Goal: Transaction & Acquisition: Book appointment/travel/reservation

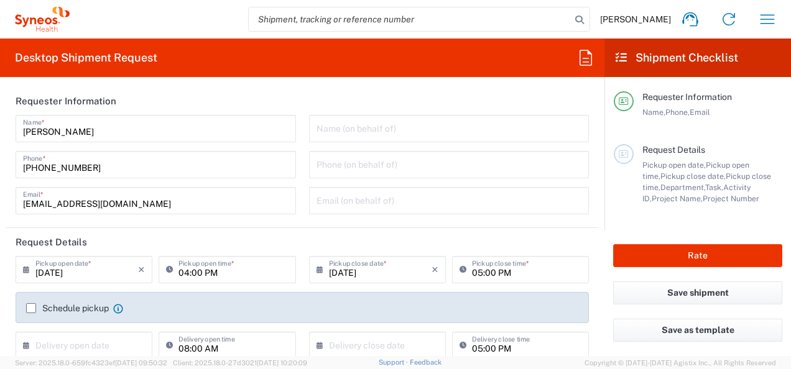
type input "3301"
type input "[GEOGRAPHIC_DATA]"
type input "Syneos Health d.o.o. [GEOGRAPHIC_DATA]-[GEOGRAPHIC_DATA]"
click at [757, 19] on icon "button" at bounding box center [767, 19] width 20 height 20
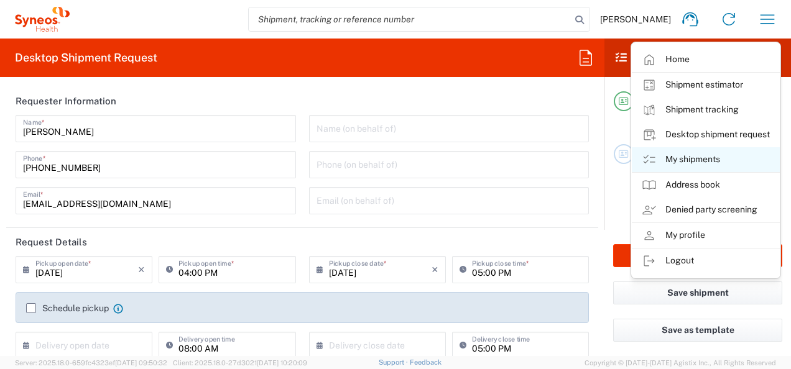
click at [695, 165] on link "My shipments" at bounding box center [706, 159] width 148 height 25
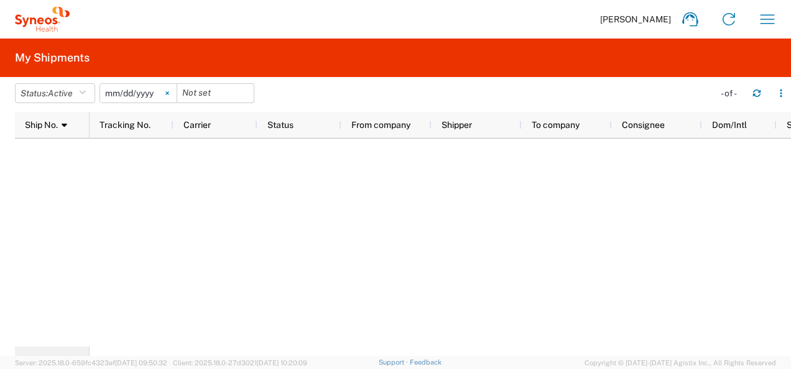
click at [169, 91] on icon at bounding box center [167, 93] width 4 height 4
click at [642, 19] on span "[PERSON_NAME]" at bounding box center [635, 19] width 71 height 11
click at [766, 24] on icon "button" at bounding box center [767, 19] width 20 height 20
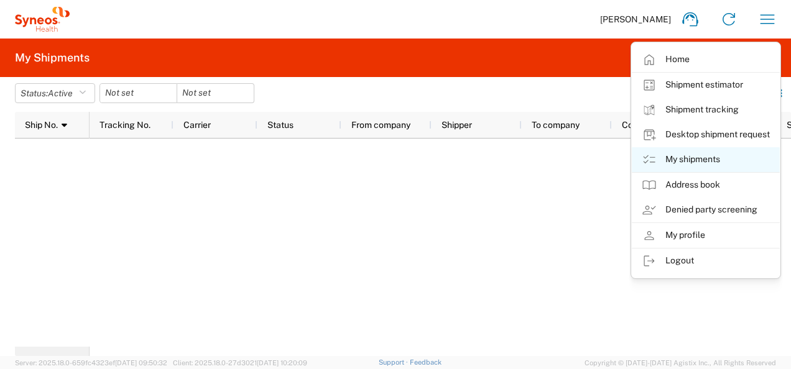
click at [698, 167] on link "My shipments" at bounding box center [706, 159] width 148 height 25
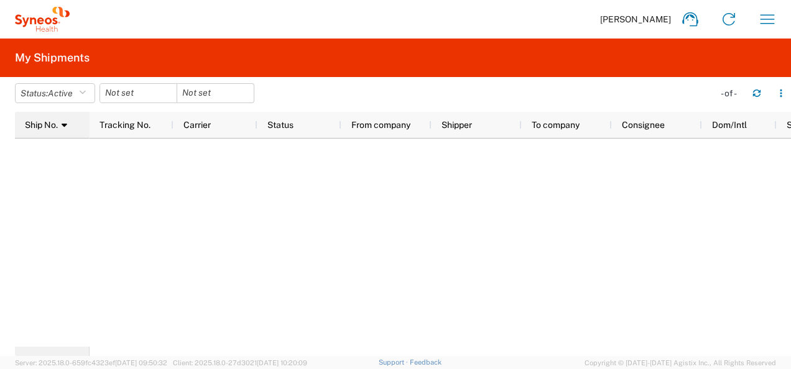
click at [65, 120] on span at bounding box center [62, 125] width 9 height 10
click at [407, 97] on agx-table-filter-chips "Status: Active Active All Approved Booked Canceled Delivered Denied New On Hold…" at bounding box center [361, 97] width 693 height 29
click at [774, 18] on icon "button" at bounding box center [767, 19] width 20 height 20
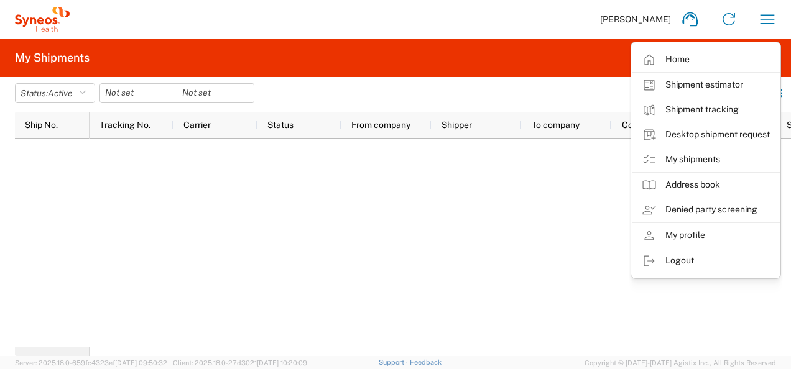
click at [405, 182] on div at bounding box center [440, 243] width 701 height 208
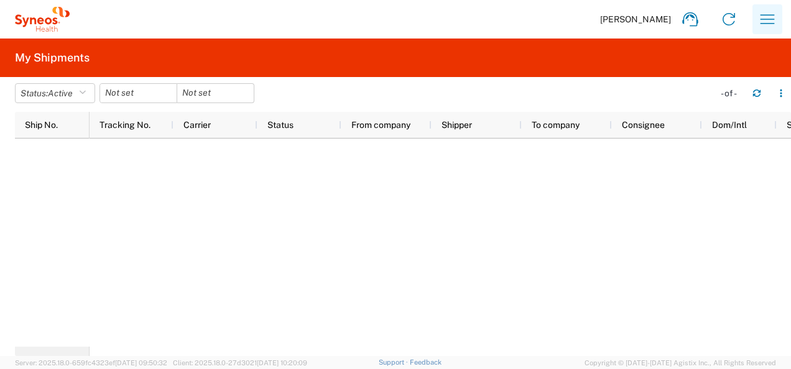
click at [781, 19] on button "button" at bounding box center [767, 19] width 30 height 30
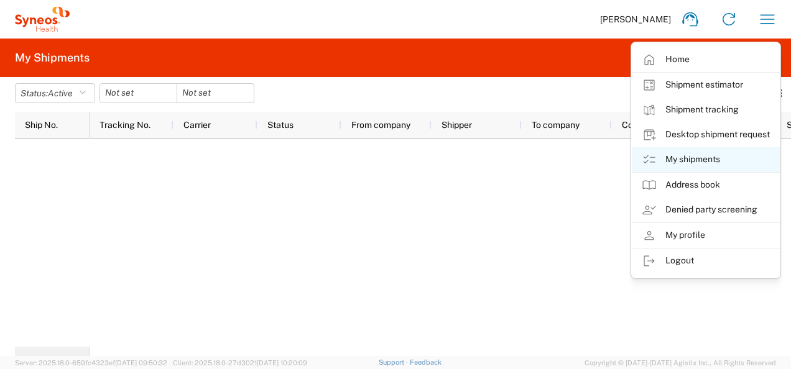
click at [700, 169] on link "My shipments" at bounding box center [706, 159] width 148 height 25
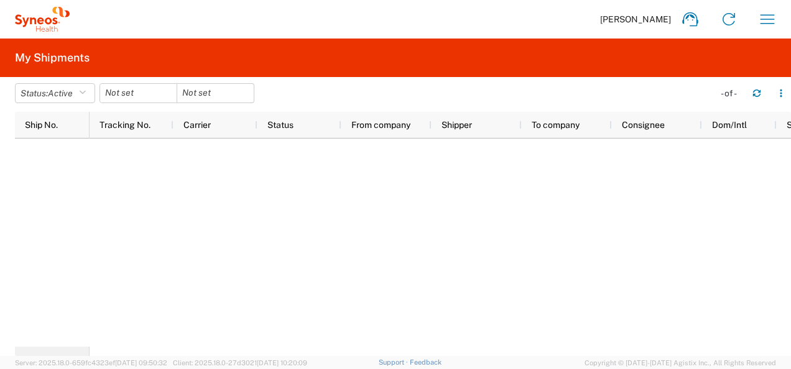
click at [42, 68] on agx-form-header "My Shipments" at bounding box center [395, 58] width 791 height 39
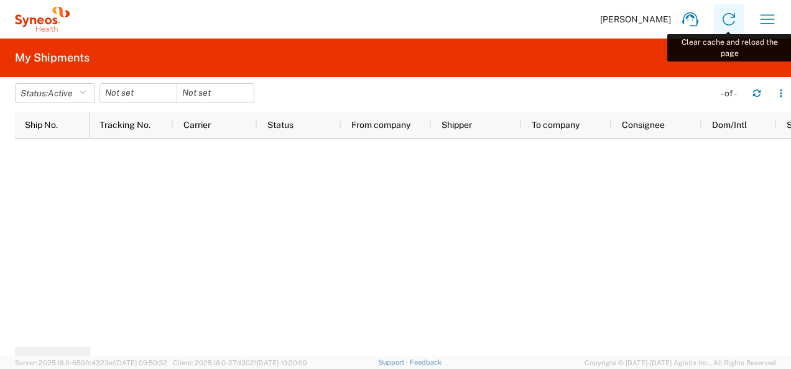
click at [740, 23] on link at bounding box center [729, 19] width 30 height 30
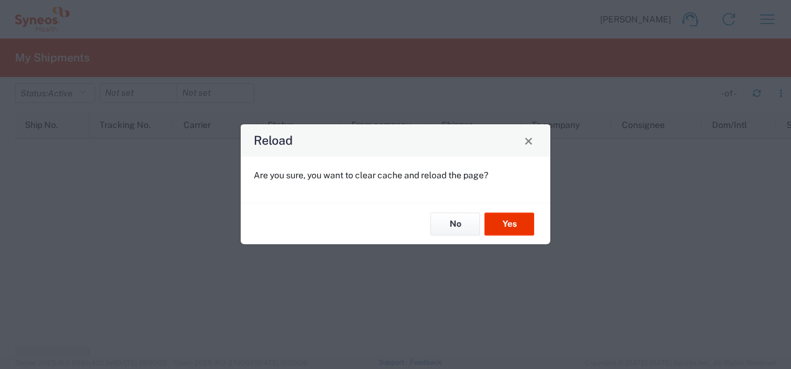
click at [538, 147] on div "Reload" at bounding box center [396, 140] width 310 height 32
click at [535, 144] on button "Close" at bounding box center [528, 140] width 17 height 17
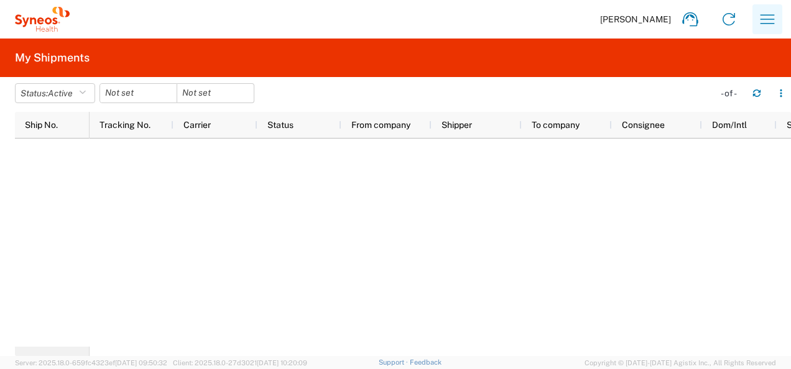
click at [772, 25] on icon "button" at bounding box center [767, 19] width 20 height 20
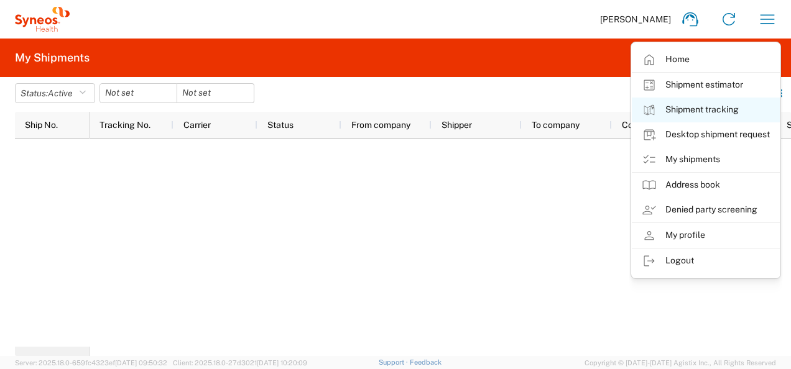
click at [742, 116] on link "Shipment tracking" at bounding box center [706, 110] width 148 height 25
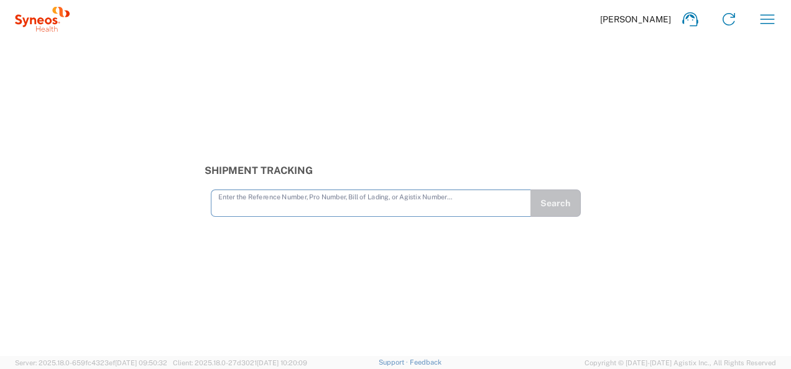
click at [322, 208] on input "text" at bounding box center [370, 203] width 305 height 22
type input "7064472"
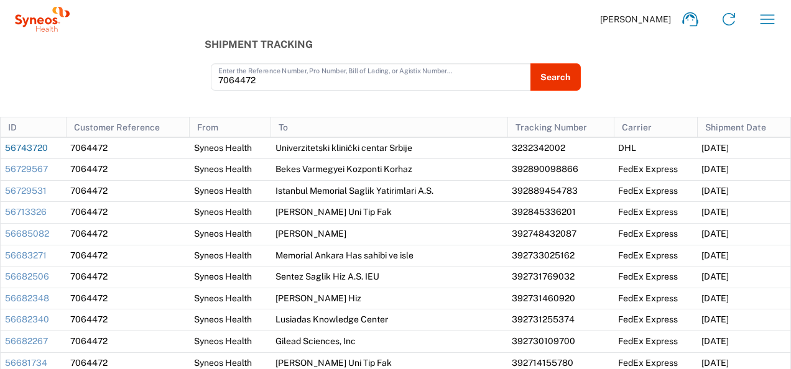
click at [33, 149] on link "56743720" at bounding box center [26, 148] width 43 height 10
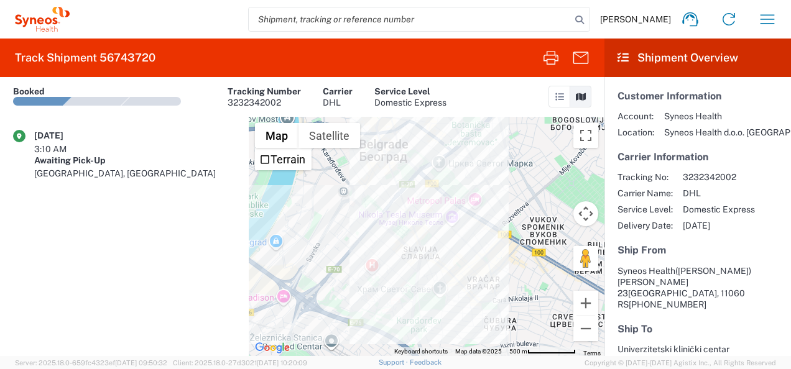
click at [81, 101] on div at bounding box center [96, 101] width 67 height 9
click at [114, 155] on div "[DATE] 3:10 AM Awaiting Pick-Up [GEOGRAPHIC_DATA], [GEOGRAPHIC_DATA]" at bounding box center [134, 159] width 201 height 58
click at [131, 94] on div "Booked" at bounding box center [97, 91] width 168 height 11
click at [163, 95] on div "Booked" at bounding box center [97, 91] width 168 height 11
click at [769, 14] on icon "button" at bounding box center [767, 19] width 20 height 20
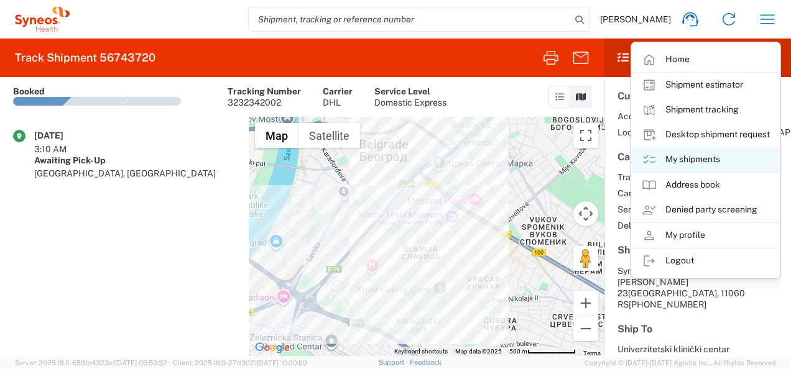
click at [684, 162] on link "My shipments" at bounding box center [706, 159] width 148 height 25
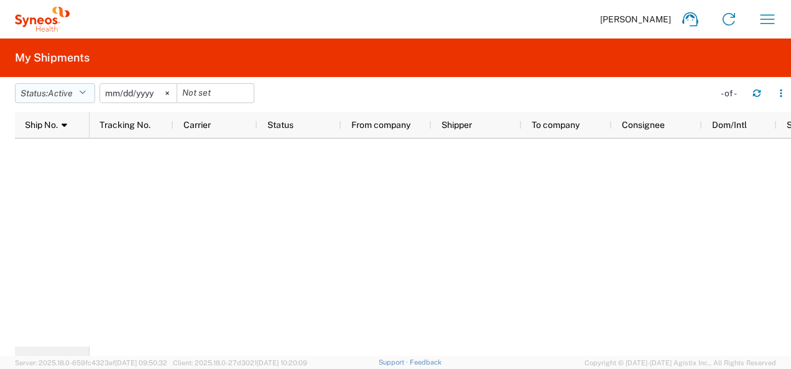
click at [58, 91] on span "Active" at bounding box center [60, 93] width 25 height 10
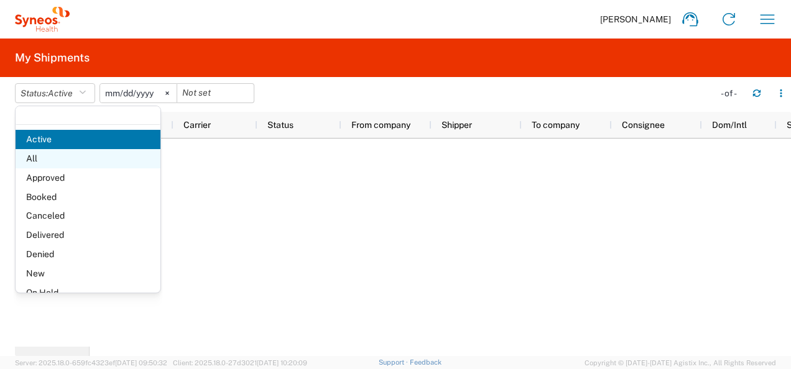
click at [83, 155] on span "All" at bounding box center [88, 158] width 145 height 19
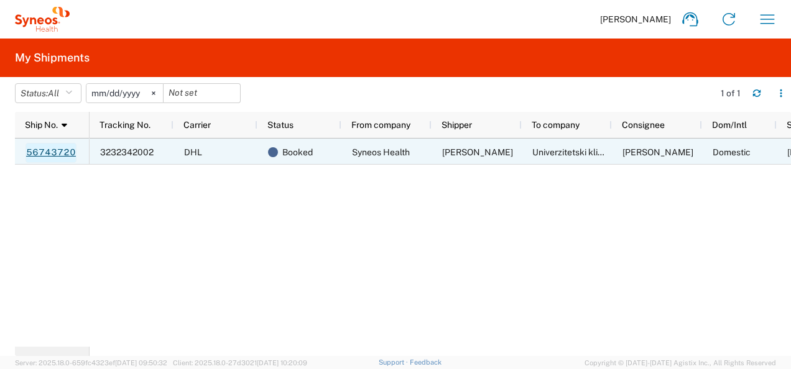
click at [47, 153] on link "56743720" at bounding box center [50, 153] width 51 height 20
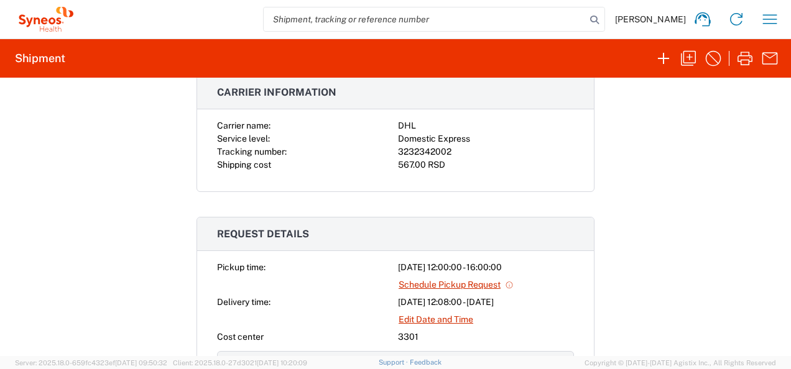
scroll to position [373, 0]
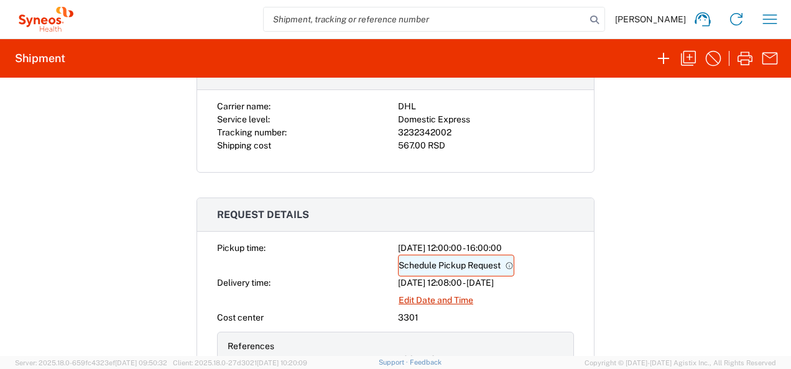
click at [445, 264] on link "Schedule Pickup Request" at bounding box center [456, 266] width 116 height 22
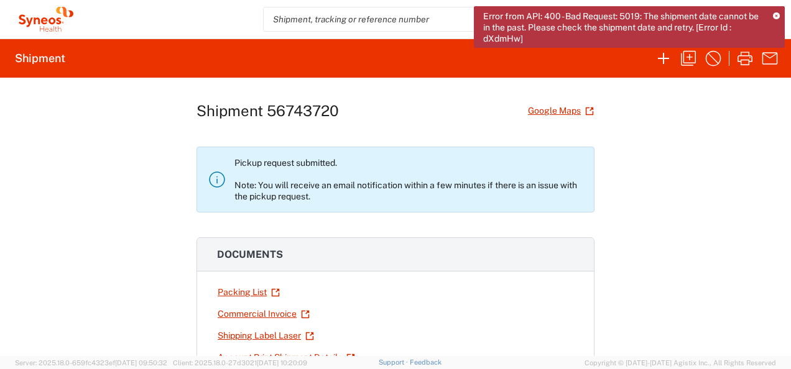
scroll to position [0, 0]
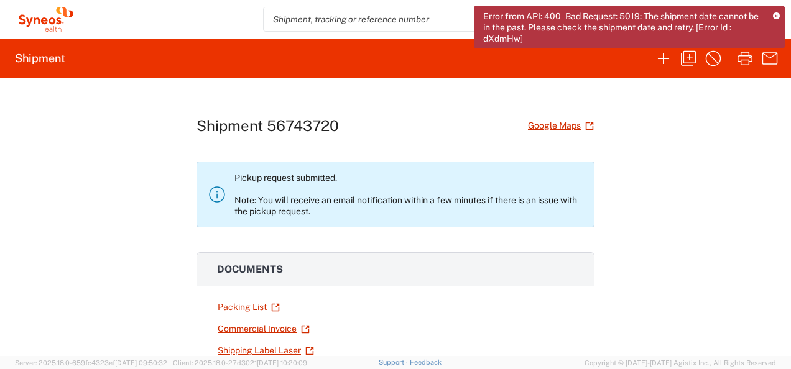
click at [776, 14] on icon at bounding box center [776, 16] width 7 height 7
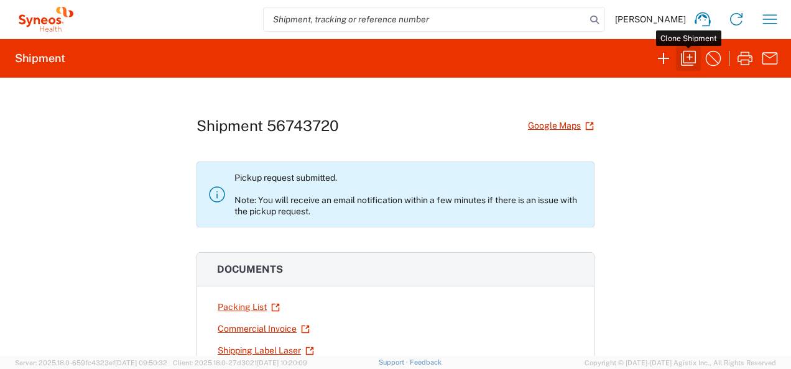
click at [682, 58] on icon "button" at bounding box center [688, 59] width 20 height 20
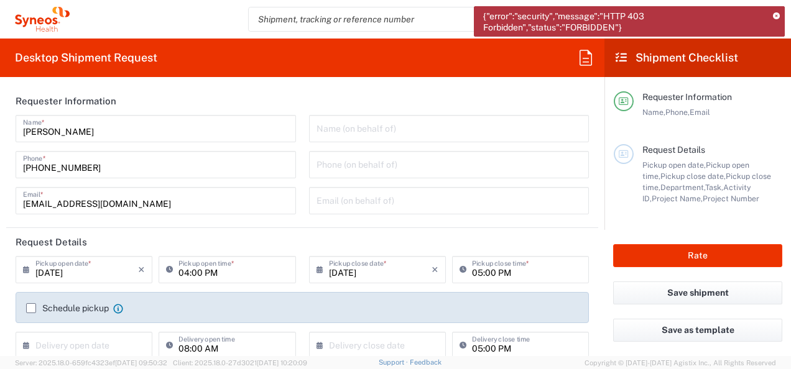
scroll to position [62, 0]
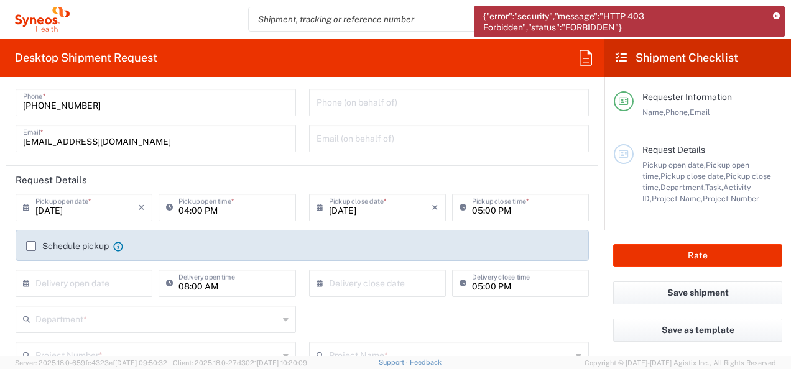
click at [37, 245] on label "Schedule pickup" at bounding box center [67, 246] width 83 height 10
click at [31, 246] on input "Schedule pickup" at bounding box center [31, 246] width 0 height 0
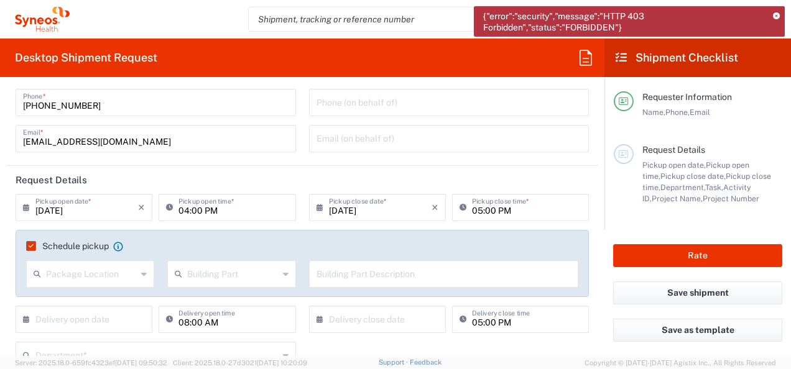
click at [146, 272] on div "Package Location" at bounding box center [90, 274] width 128 height 27
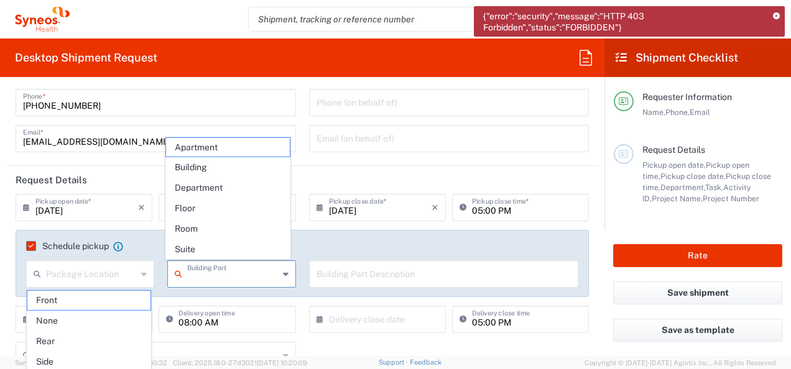
click at [252, 279] on input "text" at bounding box center [232, 273] width 91 height 22
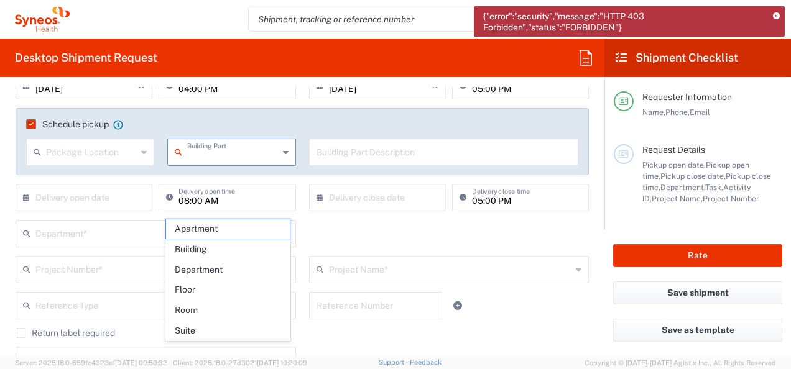
scroll to position [187, 0]
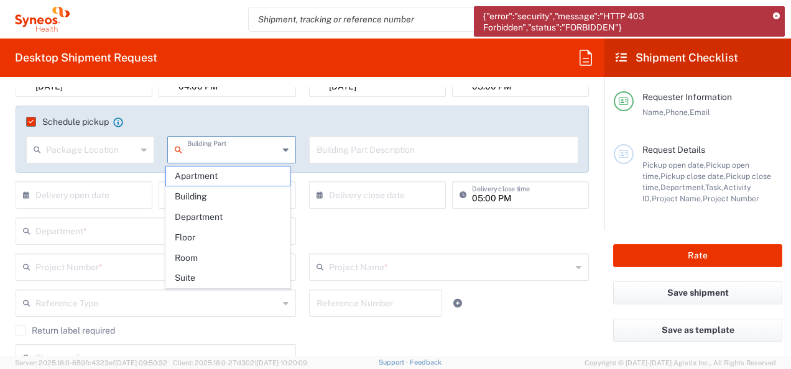
click at [0, 178] on html "{"error":"security","message":"HTTP 403 Forbidden","status":"FORBIDDEN"} [PERSO…" at bounding box center [395, 184] width 791 height 369
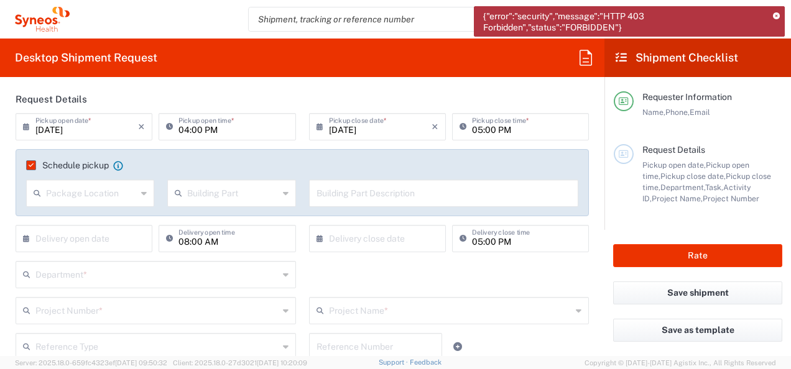
scroll to position [124, 0]
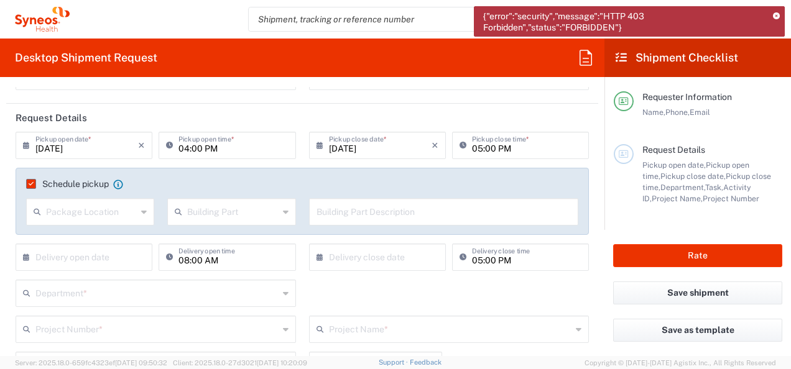
click at [25, 145] on icon at bounding box center [29, 146] width 12 height 20
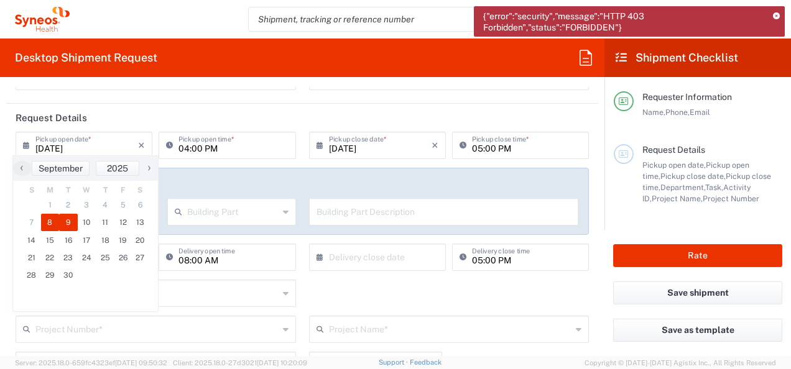
click at [65, 223] on span "9" at bounding box center [68, 222] width 19 height 17
type input "[DATE]"
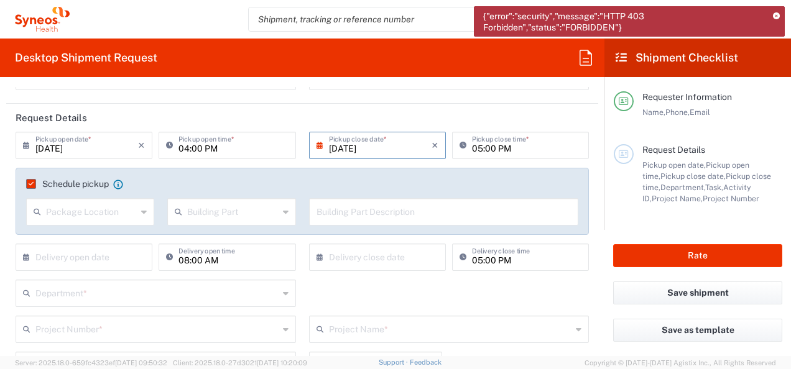
click at [204, 152] on input "04:00 PM" at bounding box center [232, 145] width 109 height 22
click at [216, 152] on input "09:00 PM" at bounding box center [232, 145] width 109 height 22
type input "09:00 AM"
click at [474, 148] on input "05:00 PM" at bounding box center [526, 145] width 109 height 22
type input "12:00 PM"
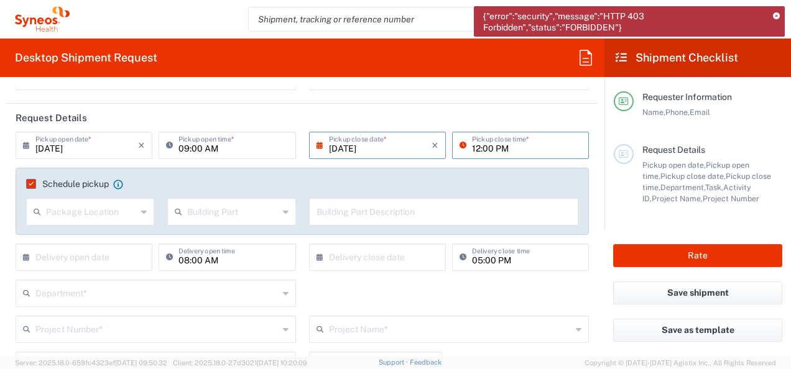
click at [111, 223] on div "Package Location" at bounding box center [90, 211] width 128 height 27
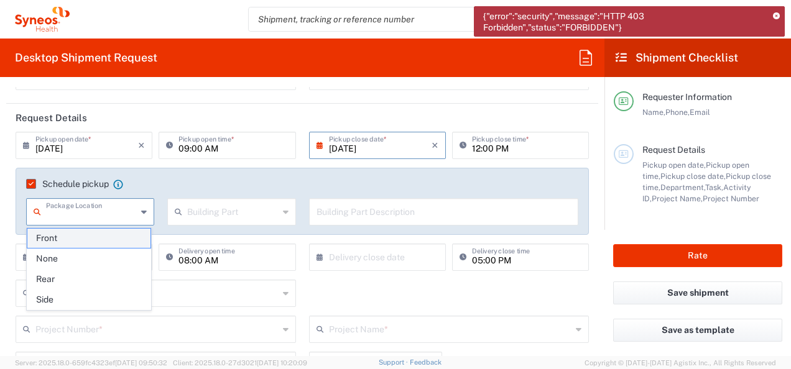
click at [80, 244] on span "Front" at bounding box center [89, 238] width 124 height 19
type input "Front"
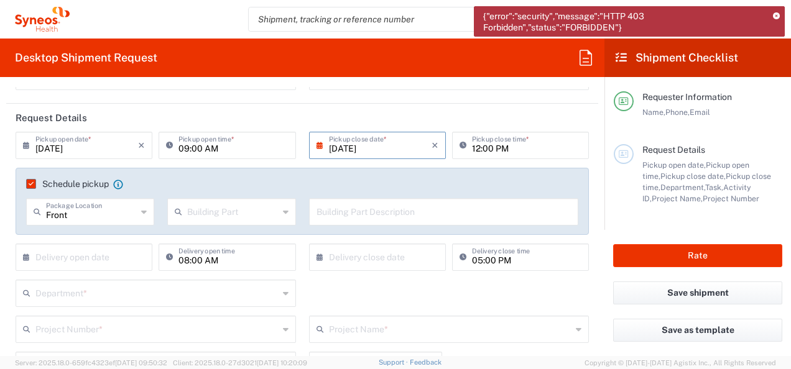
click at [186, 221] on div "Building Part" at bounding box center [231, 211] width 128 height 27
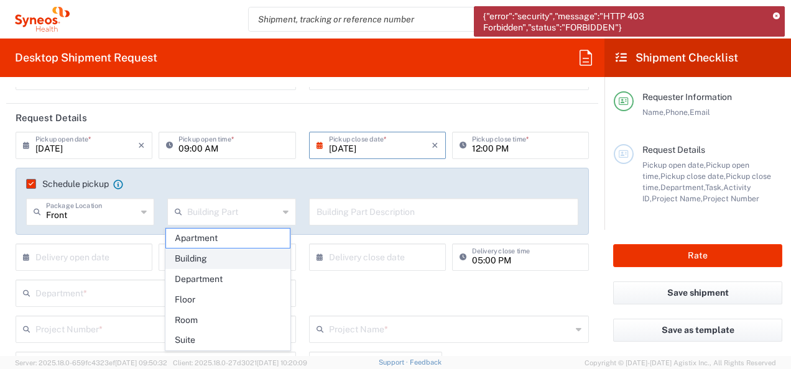
click at [227, 252] on span "Building" at bounding box center [228, 258] width 124 height 19
type input "Building"
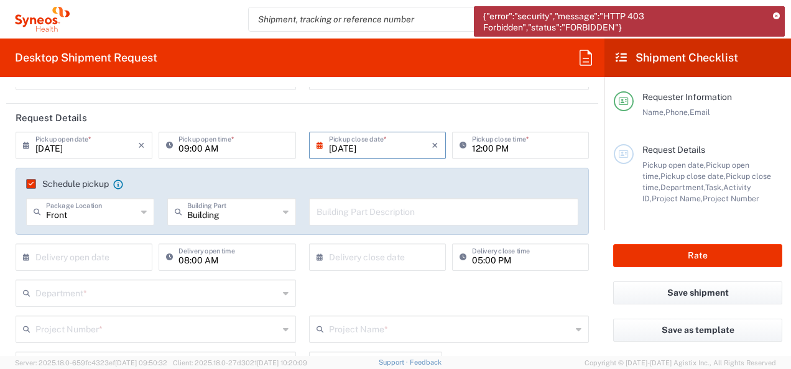
click at [408, 217] on input "text" at bounding box center [443, 211] width 255 height 22
type input "9th floor reception"
click at [283, 297] on icon at bounding box center [286, 294] width 6 height 20
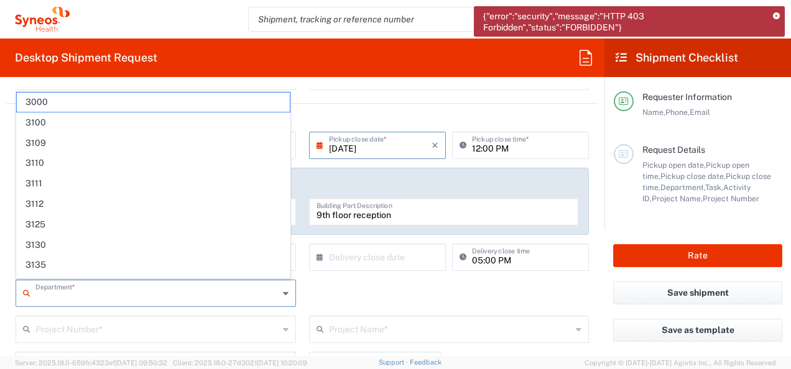
click at [557, 292] on div "Department * 3000 3100 3109 3110 3111 3112 3125 3130 3135 3136 3150 3155 3165 3…" at bounding box center [302, 298] width 586 height 36
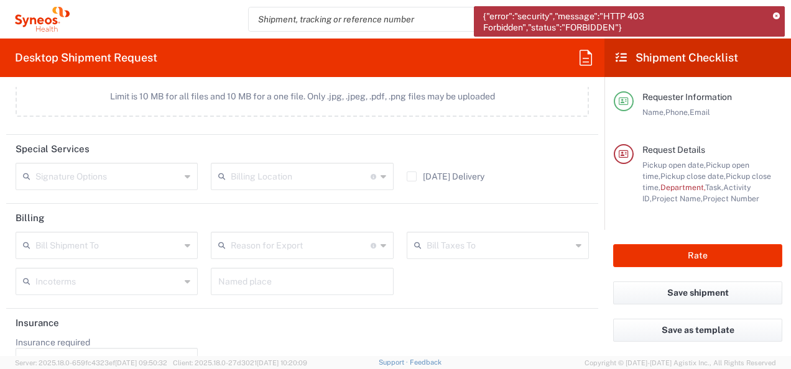
scroll to position [1583, 0]
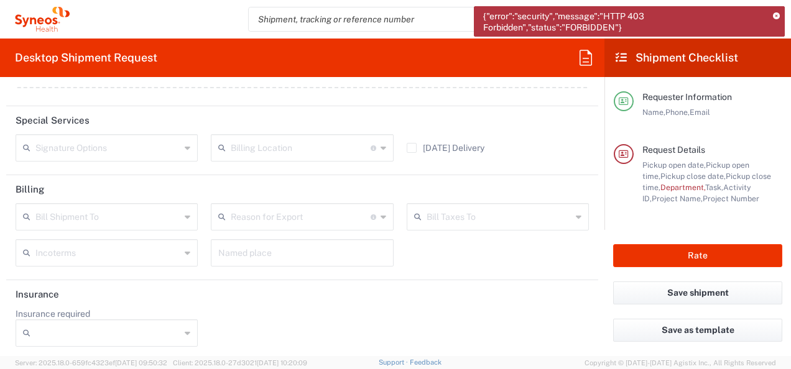
click at [776, 16] on icon at bounding box center [776, 16] width 7 height 7
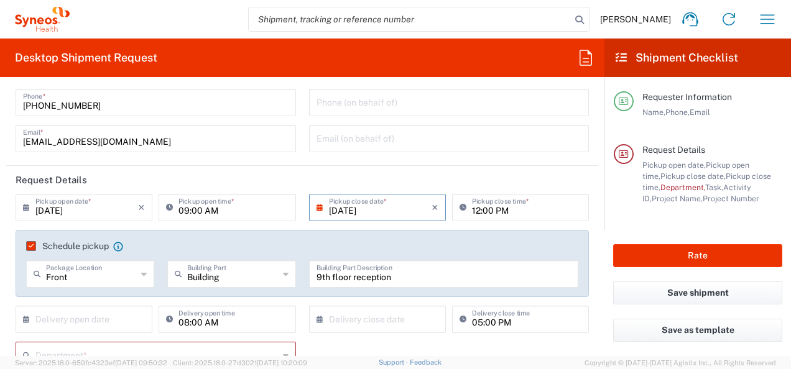
scroll to position [0, 0]
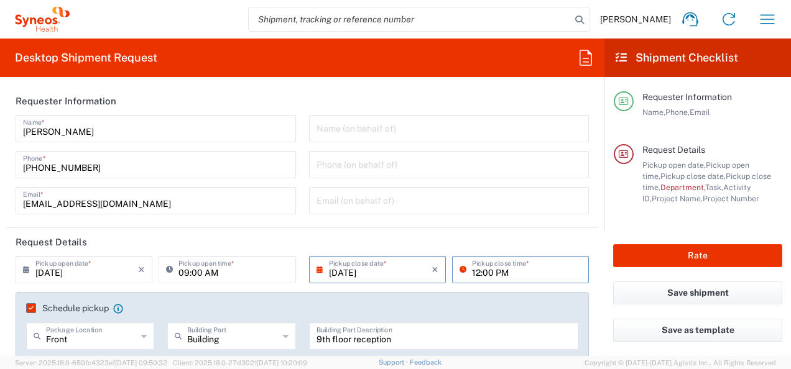
click at [509, 274] on input "12:00 PM" at bounding box center [526, 269] width 109 height 22
click at [585, 261] on div "[DATE] × Pickup close date * Cancel Apply 12:00 PM Pickup close time *" at bounding box center [448, 274] width 293 height 36
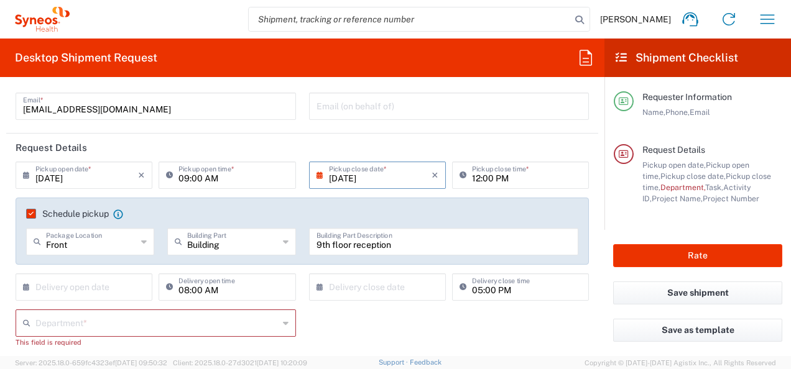
scroll to position [124, 0]
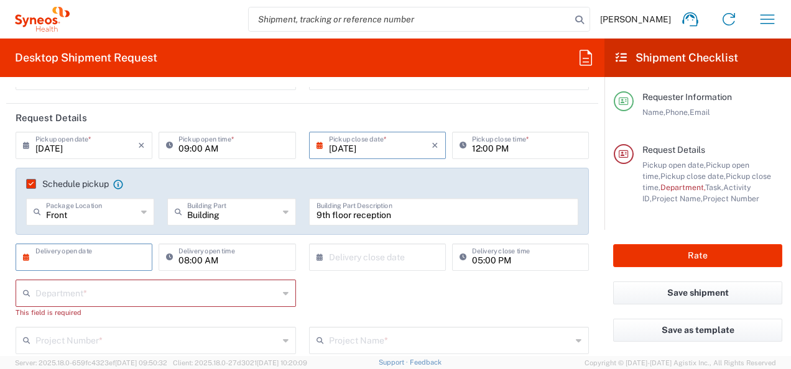
click at [74, 259] on input "text" at bounding box center [86, 257] width 103 height 22
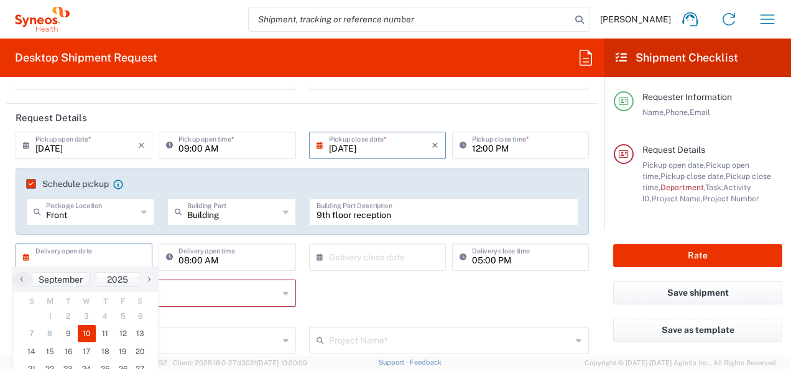
click at [84, 340] on span "10" at bounding box center [87, 333] width 19 height 17
type input "[DATE]"
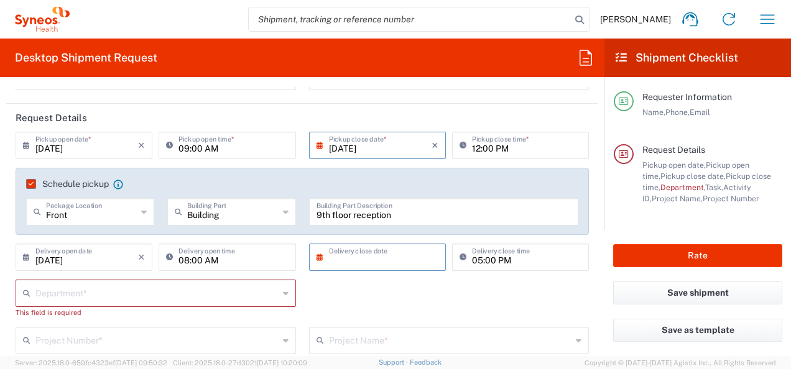
click at [390, 264] on input "text" at bounding box center [380, 257] width 103 height 22
click at [491, 65] on agx-form-header "Desktop Shipment Request" at bounding box center [302, 58] width 604 height 39
click at [405, 299] on div "Department * 3000 3100 3109 3110 3111 3112 3125 3130 3135 3136 3150 3155 3165 3…" at bounding box center [302, 303] width 586 height 47
click at [284, 288] on div "Department *" at bounding box center [156, 293] width 280 height 27
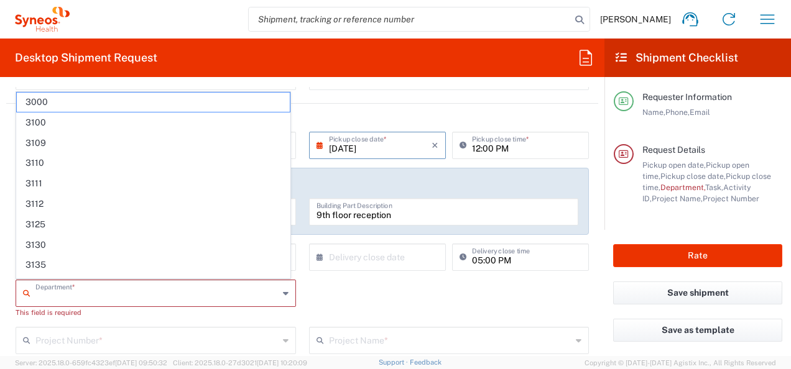
click at [423, 306] on div "Department * 3000 3100 3109 3110 3111 3112 3125 3130 3135 3136 3150 3155 3165 3…" at bounding box center [302, 303] width 586 height 47
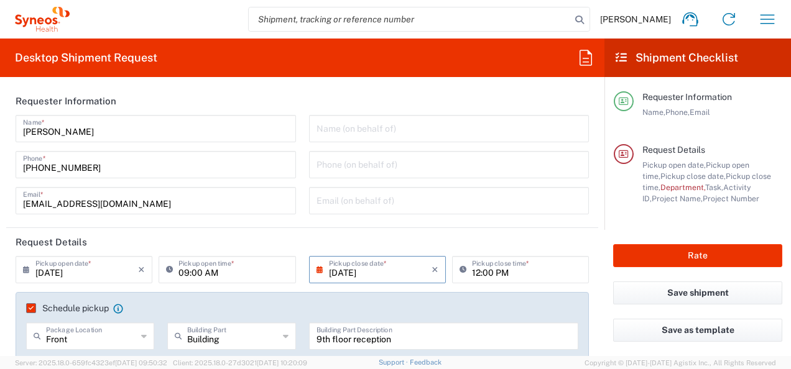
scroll to position [187, 0]
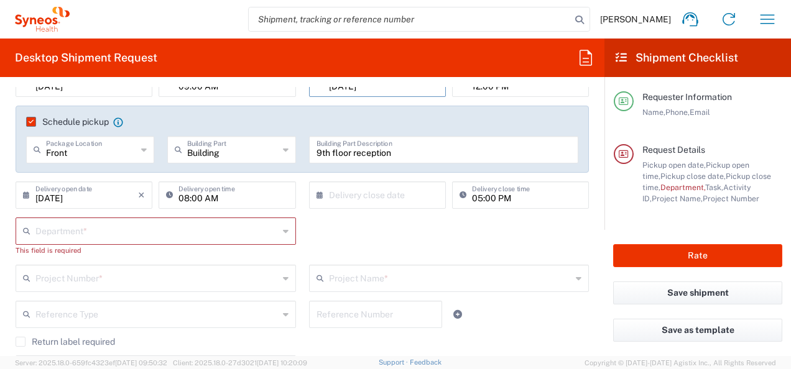
click at [277, 233] on div "Department *" at bounding box center [156, 231] width 280 height 27
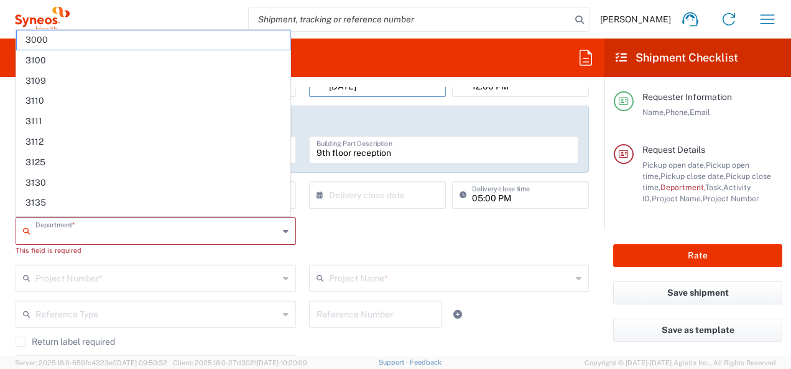
click at [283, 233] on icon at bounding box center [286, 231] width 6 height 20
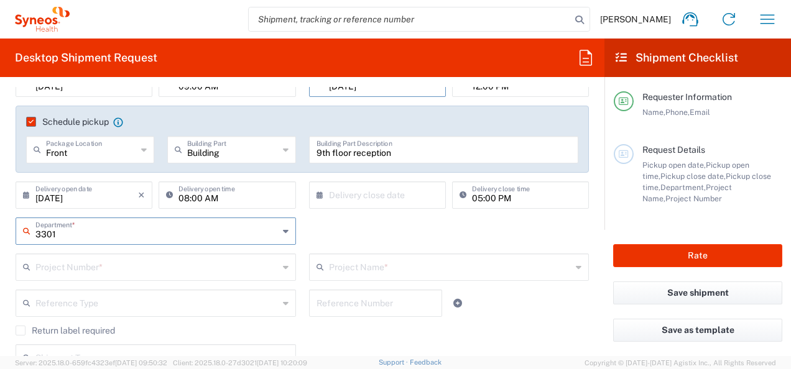
type input "3301"
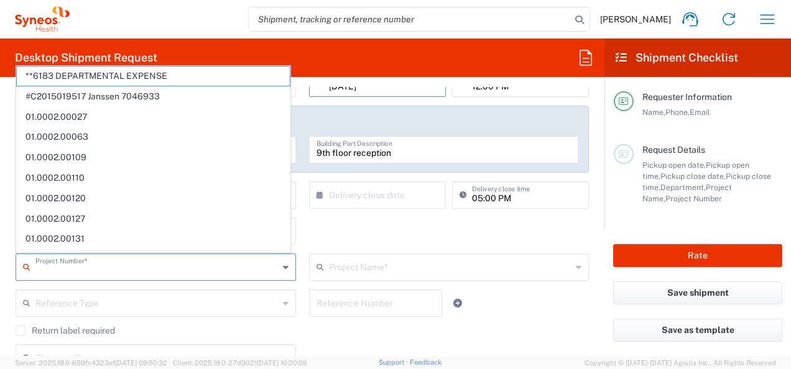
click at [232, 269] on input "text" at bounding box center [156, 267] width 243 height 22
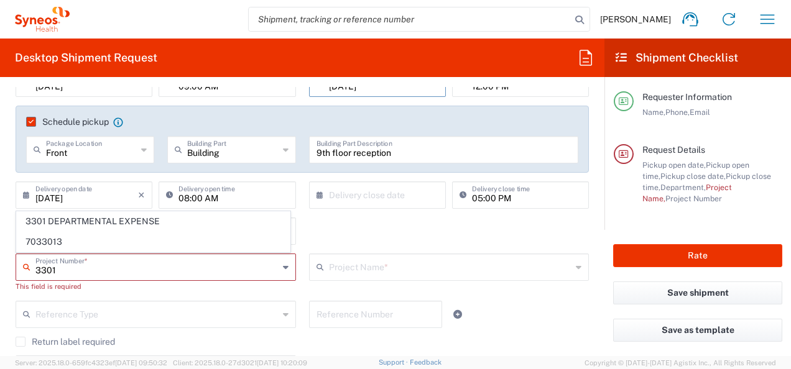
type input "3301 DEPARTMENTAL EXPENSE"
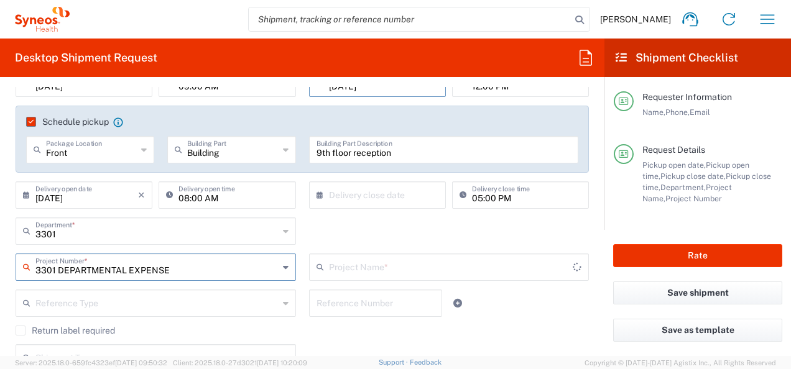
type input "3301 DEPARTMENTAL EXPENSE"
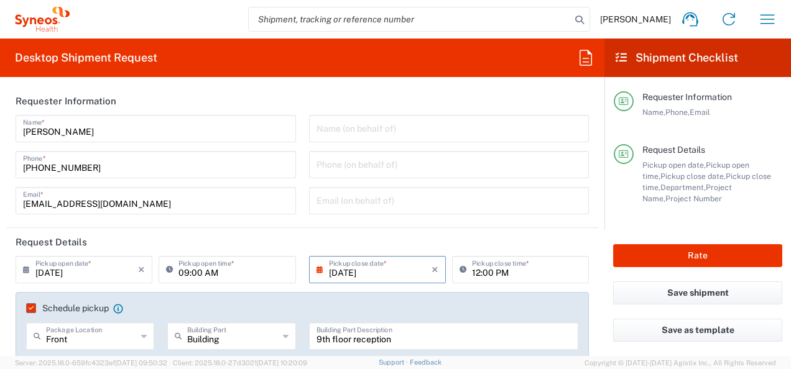
scroll to position [124, 0]
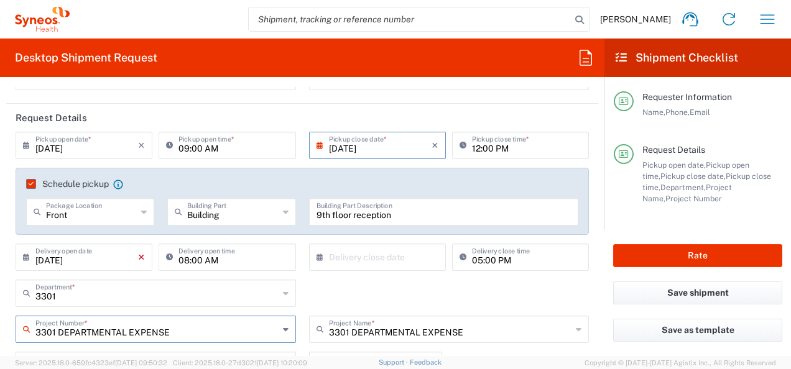
type input "3301 DEPARTMENTAL EXPENSE"
click at [139, 256] on icon "×" at bounding box center [141, 257] width 7 height 20
click at [247, 262] on input "08:00 AM" at bounding box center [232, 257] width 109 height 22
click at [244, 264] on input "08:00 AM" at bounding box center [232, 257] width 109 height 22
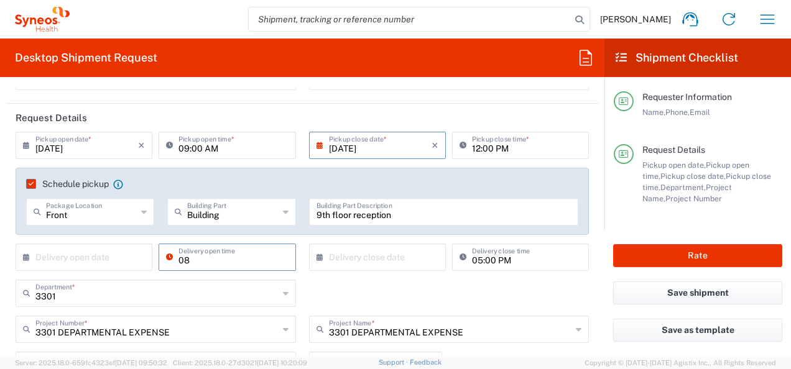
type input "0"
click at [494, 261] on input "05:00 PM" at bounding box center [526, 257] width 109 height 22
drag, startPoint x: 510, startPoint y: 261, endPoint x: 472, endPoint y: 264, distance: 38.1
click at [473, 264] on input "05:00 PM" at bounding box center [526, 257] width 109 height 22
drag, startPoint x: 493, startPoint y: 256, endPoint x: 465, endPoint y: 261, distance: 28.4
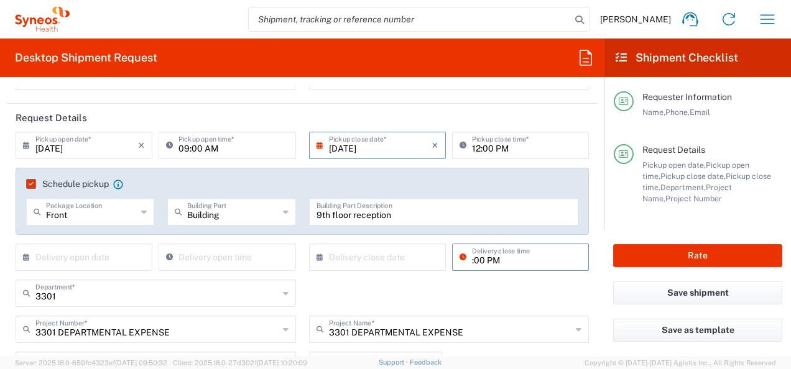
click at [472, 261] on input ":00 PM" at bounding box center [526, 257] width 109 height 22
click at [478, 257] on input "0 PM" at bounding box center [526, 257] width 109 height 22
click at [486, 259] on input "0 PM" at bounding box center [526, 257] width 109 height 22
type input "0"
click at [467, 282] on div "3301 Department * 3301" at bounding box center [302, 298] width 586 height 36
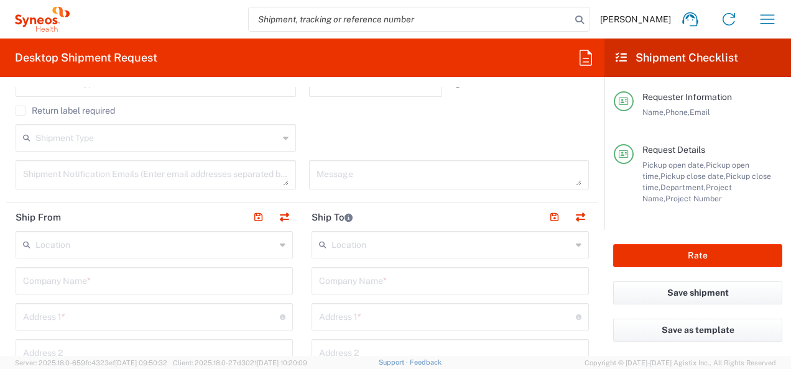
scroll to position [435, 0]
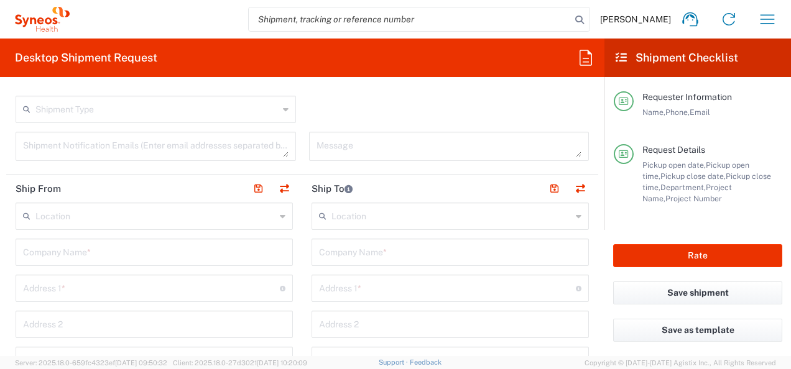
click at [157, 216] on input "text" at bounding box center [155, 216] width 240 height 22
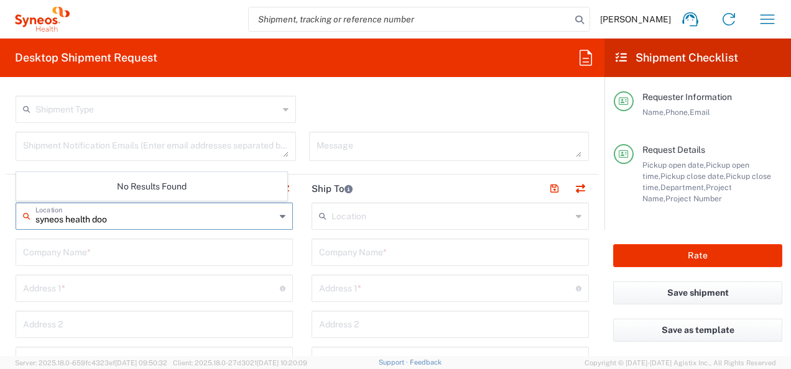
click at [99, 222] on input "syneos health doo" at bounding box center [155, 216] width 240 height 22
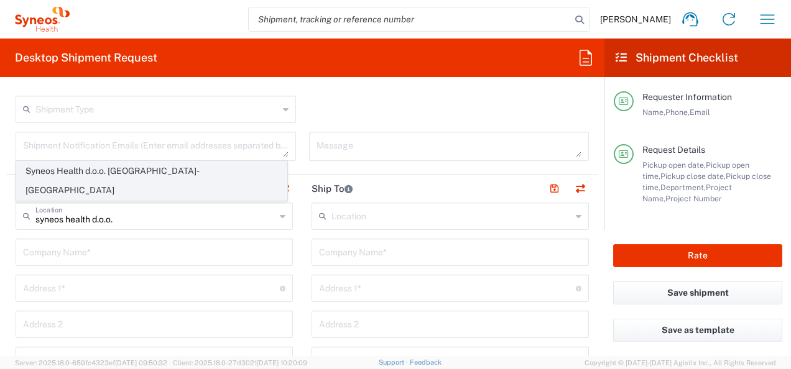
click at [120, 194] on span "Syneos Health d.o.o. [GEOGRAPHIC_DATA]-[GEOGRAPHIC_DATA]" at bounding box center [152, 181] width 270 height 39
type input "Syneos Health d.o.o. [GEOGRAPHIC_DATA]-[GEOGRAPHIC_DATA]"
type input "Syneos Health d.o.o. [GEOGRAPHIC_DATA]"
type input "[PERSON_NAME] 23"
type input "[GEOGRAPHIC_DATA]"
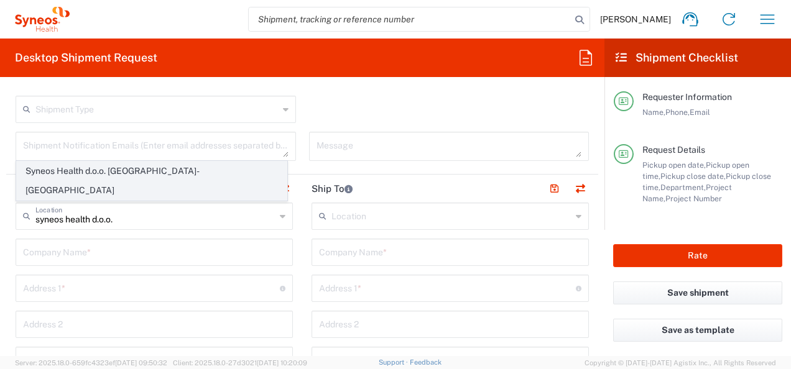
type input "[GEOGRAPHIC_DATA]"
type input "11060"
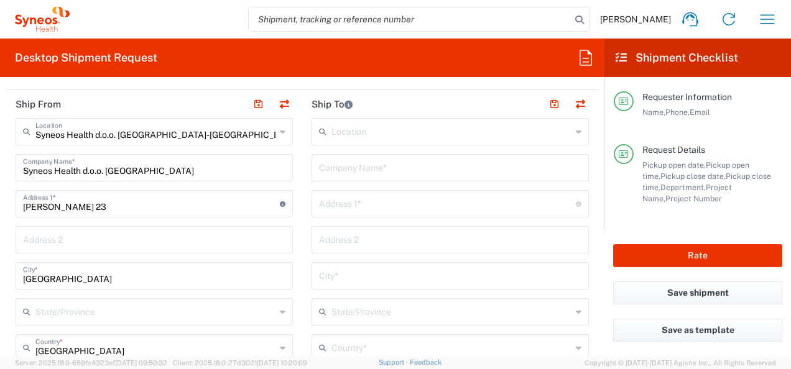
scroll to position [373, 0]
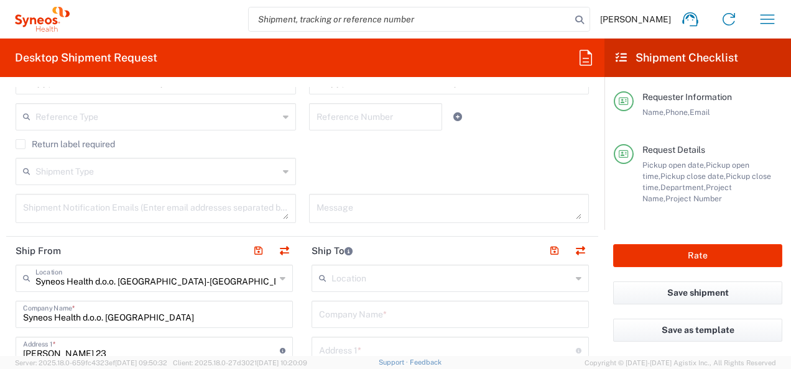
click at [367, 277] on input "text" at bounding box center [451, 278] width 240 height 22
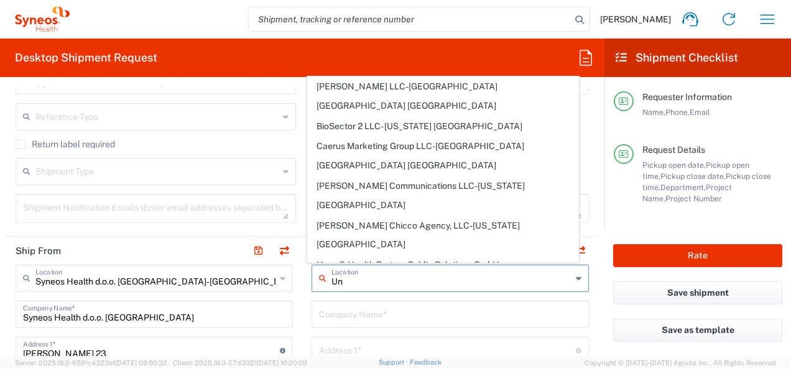
type input "Uni"
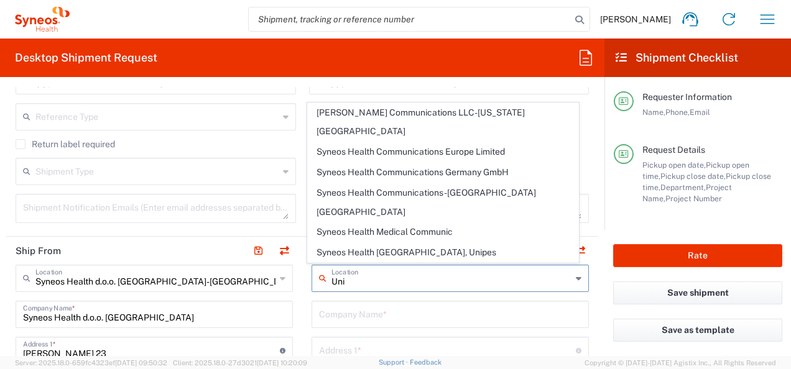
drag, startPoint x: 361, startPoint y: 284, endPoint x: 317, endPoint y: 287, distance: 43.7
click at [317, 287] on div "Uni Location" at bounding box center [450, 278] width 277 height 27
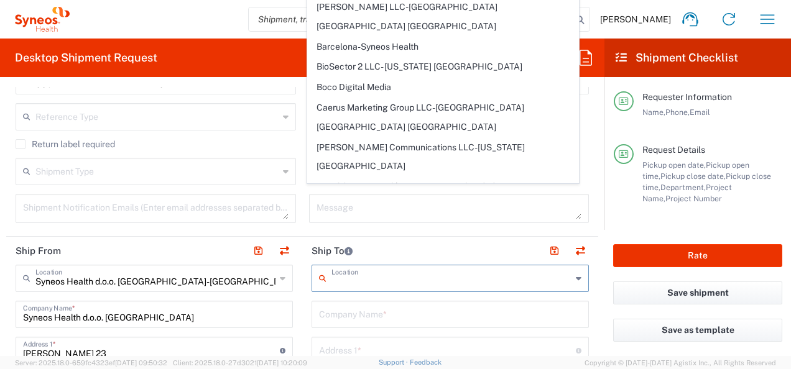
scroll to position [497, 0]
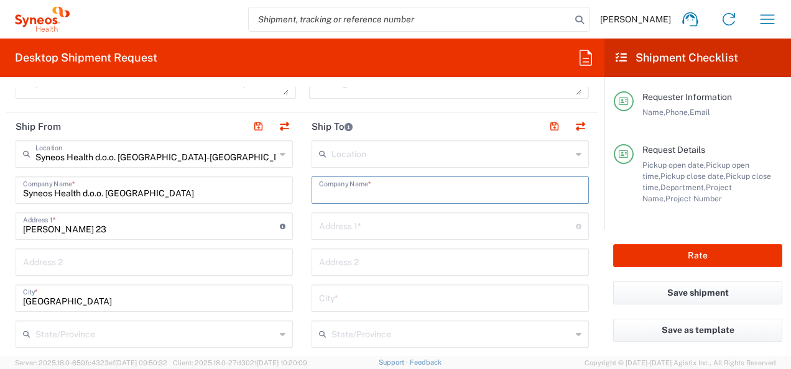
click at [350, 198] on input "text" at bounding box center [450, 189] width 262 height 22
type input "Univerzitetski Klinicki centar Srbije"
click at [368, 222] on input "text" at bounding box center [447, 226] width 257 height 22
click at [367, 226] on input "Pasterova 2" at bounding box center [447, 226] width 257 height 22
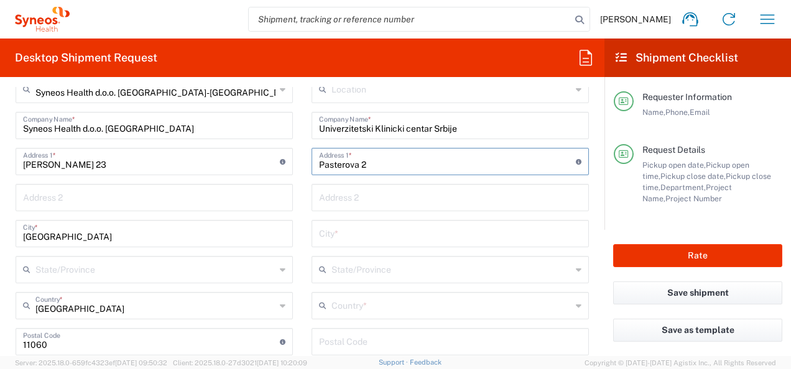
scroll to position [622, 0]
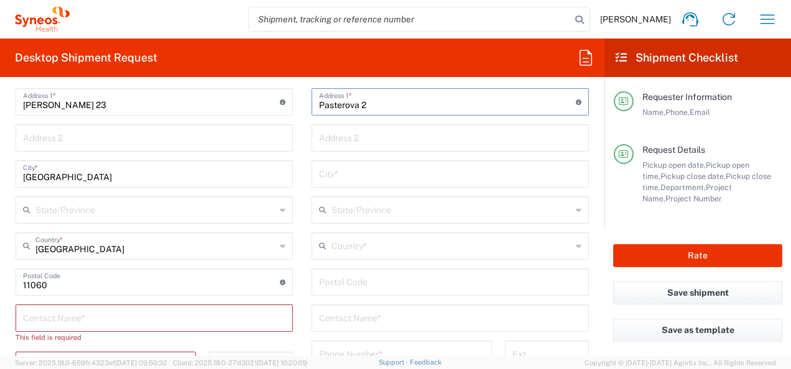
type input "Pasterova 2"
click at [343, 174] on input "text" at bounding box center [450, 173] width 262 height 22
click at [358, 198] on input "text" at bounding box center [451, 209] width 240 height 22
click at [356, 178] on input "[GEOGRAPHIC_DATA]" at bounding box center [450, 173] width 262 height 22
drag, startPoint x: 356, startPoint y: 178, endPoint x: 326, endPoint y: 187, distance: 31.1
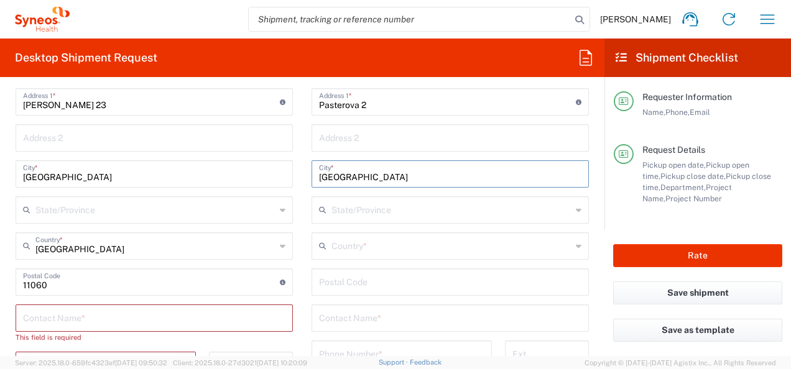
click at [326, 187] on div "Location [PERSON_NAME] LLC-[GEOGRAPHIC_DATA] [GEOGRAPHIC_DATA] [GEOGRAPHIC_DATA…" at bounding box center [450, 277] width 277 height 522
type input "[GEOGRAPHIC_DATA]"
click at [366, 205] on input "text" at bounding box center [451, 209] width 240 height 22
click at [395, 270] on input "undefined" at bounding box center [450, 281] width 262 height 22
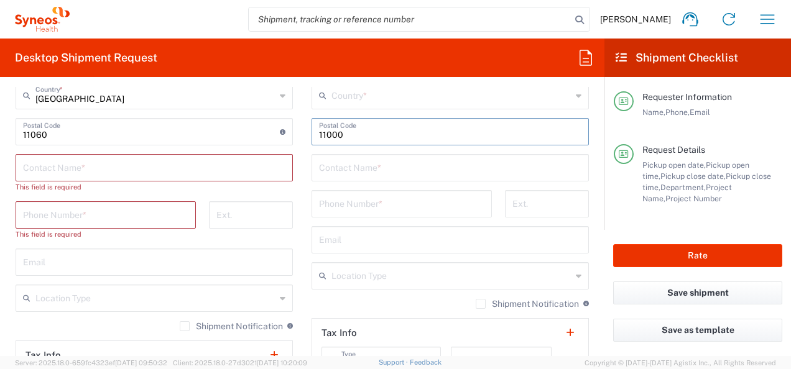
scroll to position [746, 0]
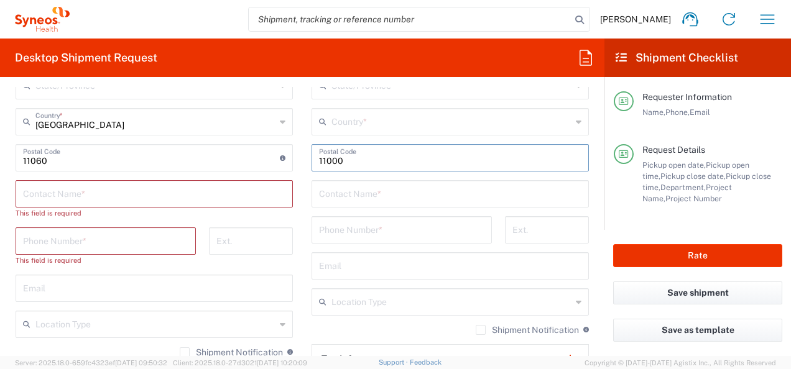
type input "11000"
click at [147, 194] on input "text" at bounding box center [154, 193] width 262 height 22
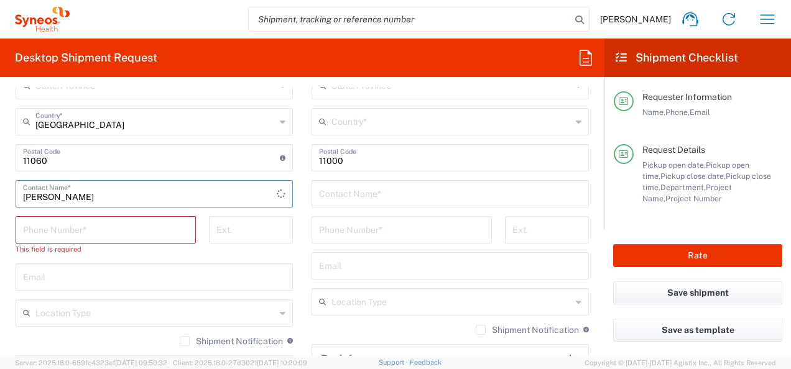
scroll to position [684, 0]
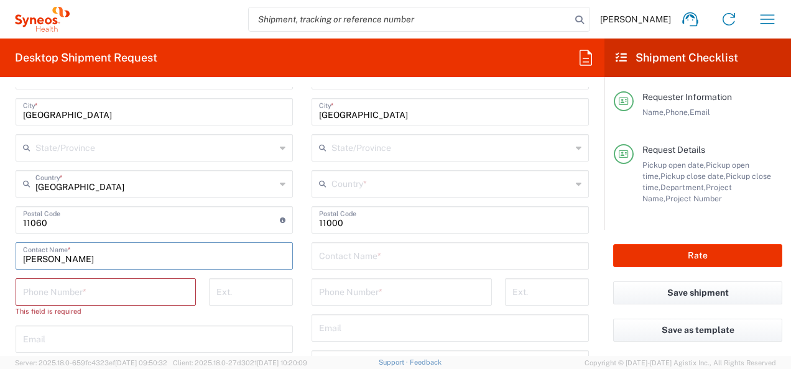
type input "[PERSON_NAME]"
click at [107, 285] on input "tel" at bounding box center [105, 291] width 165 height 22
type input "0643020033"
type input "[EMAIL_ADDRESS][DOMAIN_NAME]"
click at [343, 259] on input "text" at bounding box center [450, 255] width 262 height 22
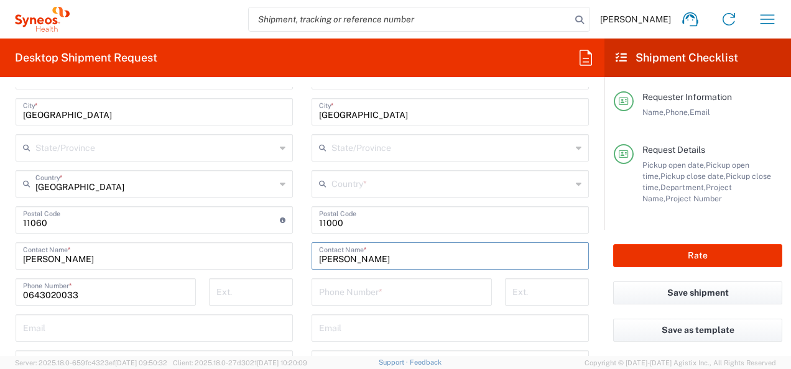
type input "[PERSON_NAME]"
click at [348, 287] on input "tel" at bounding box center [401, 291] width 165 height 22
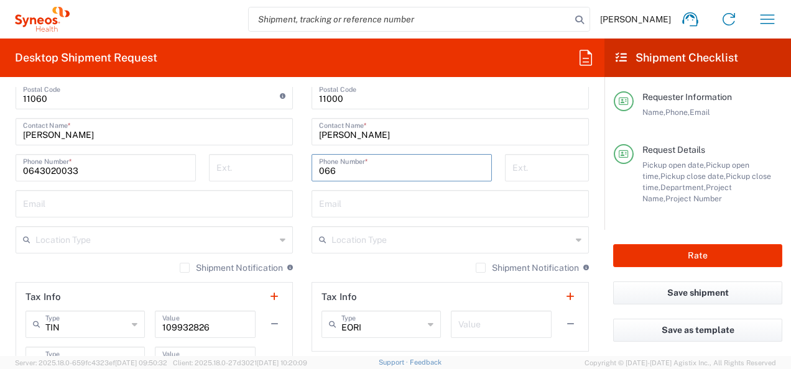
type input "0668300050"
type input "[GEOGRAPHIC_DATA]"
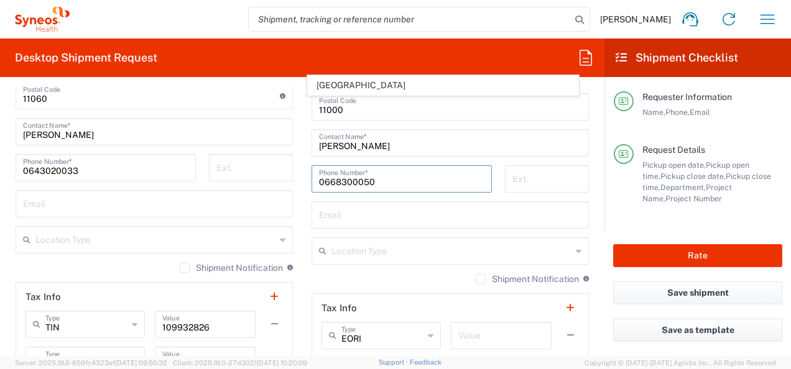
scroll to position [871, 0]
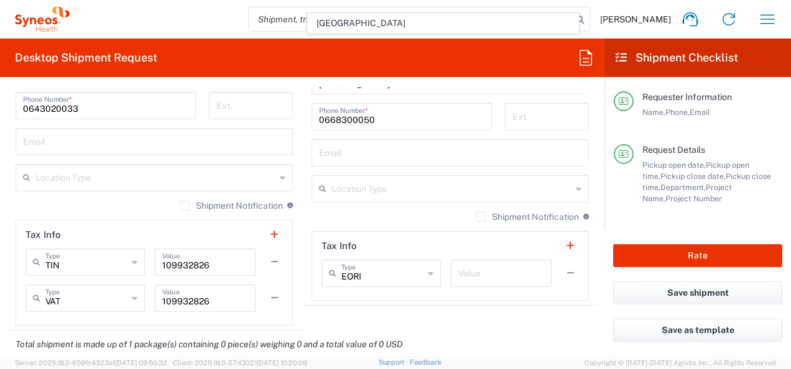
click at [281, 177] on div "Location Type" at bounding box center [154, 177] width 277 height 27
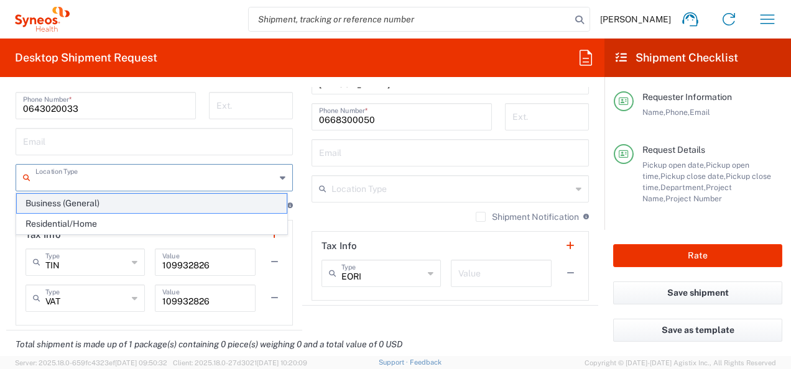
click at [96, 206] on span "Business (General)" at bounding box center [152, 203] width 270 height 19
type input "Business (General)"
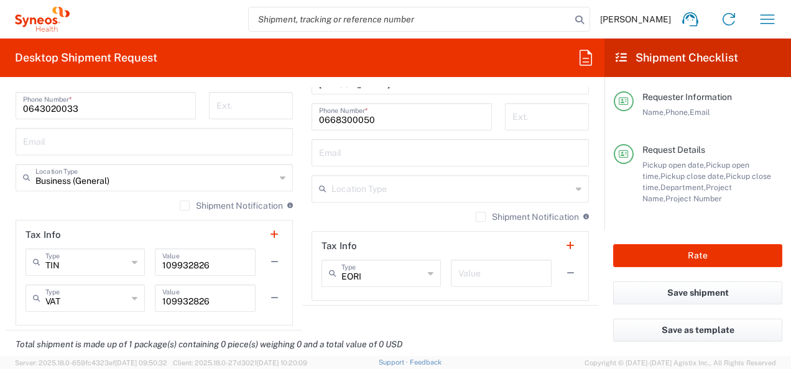
click at [441, 190] on input "text" at bounding box center [451, 188] width 240 height 22
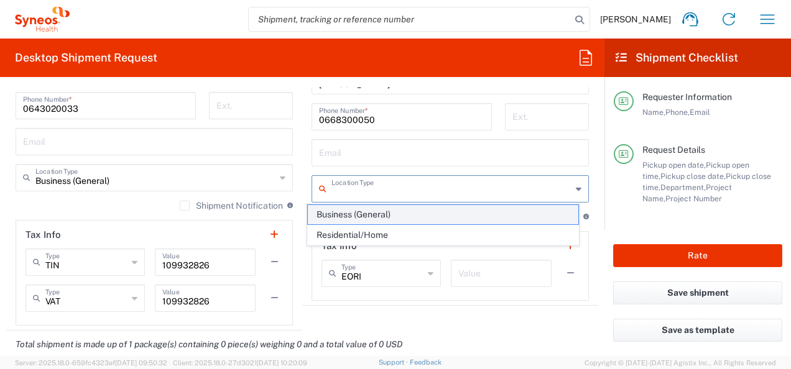
click at [394, 212] on span "Business (General)" at bounding box center [443, 214] width 270 height 19
type input "Business (General)"
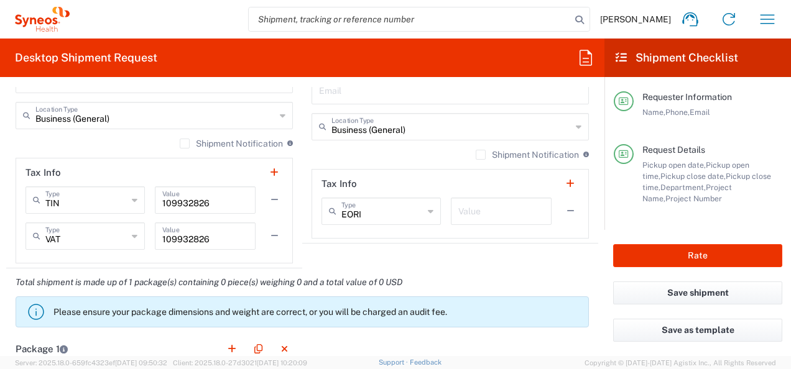
scroll to position [746, 0]
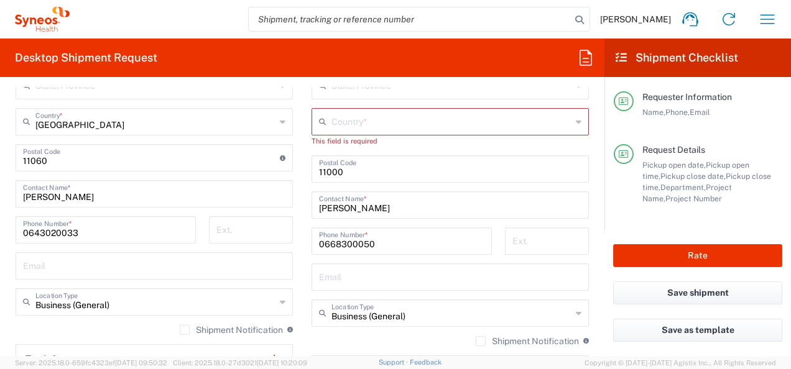
click at [369, 123] on agx-dropdown-input "Country * [GEOGRAPHIC_DATA]" at bounding box center [450, 121] width 277 height 27
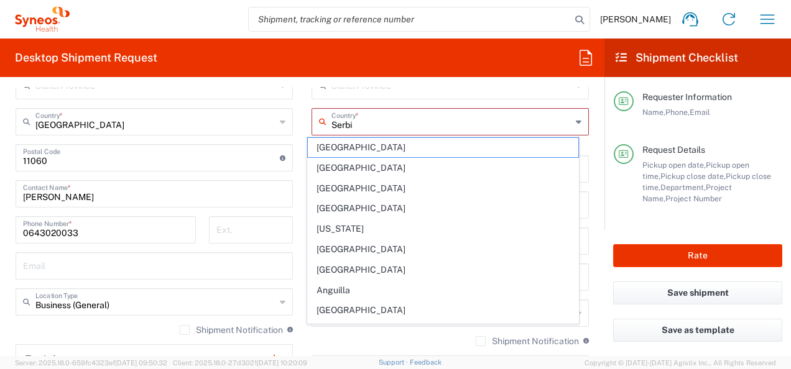
type input "[GEOGRAPHIC_DATA]"
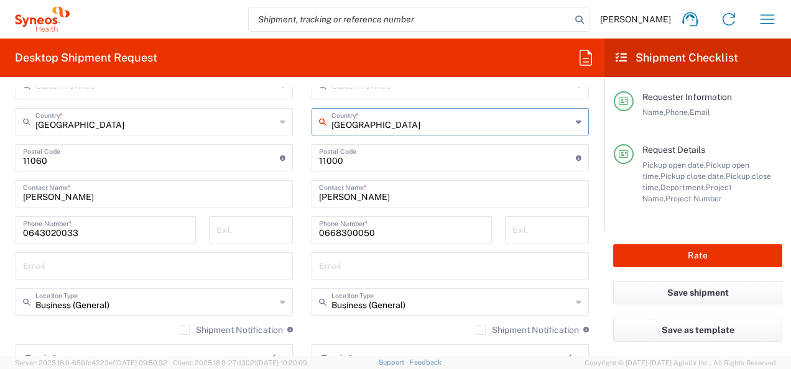
type input "[EMAIL_ADDRESS][DOMAIN_NAME]"
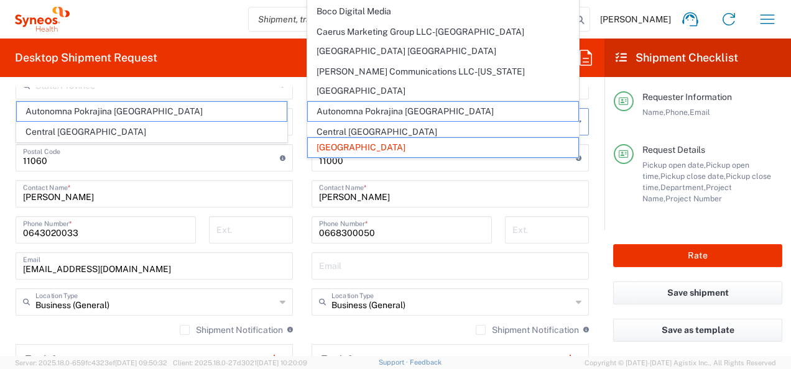
scroll to position [1103, 0]
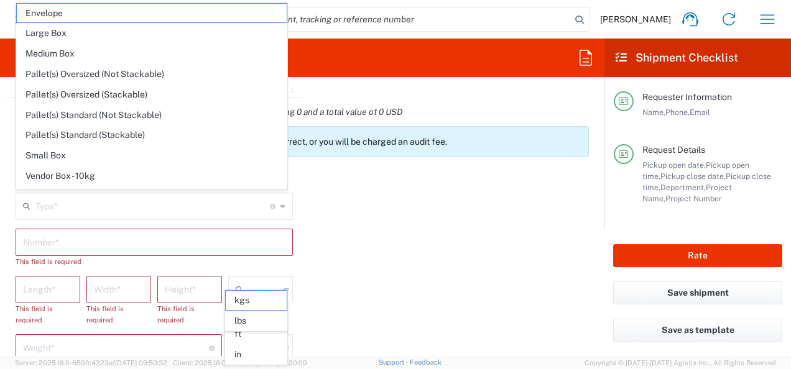
type input "[GEOGRAPHIC_DATA]"
click at [194, 242] on input "text" at bounding box center [154, 242] width 262 height 22
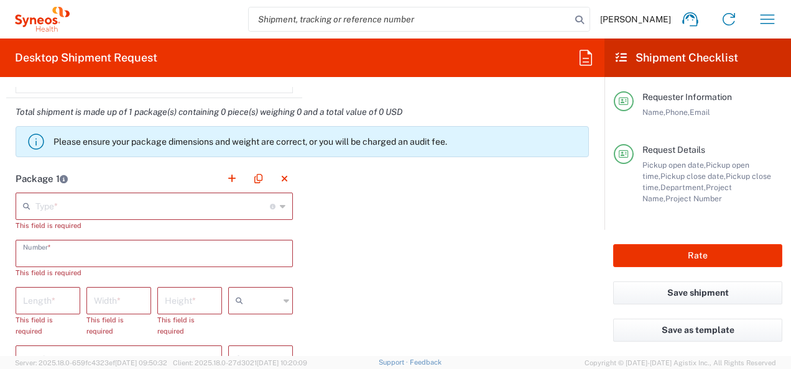
click at [91, 206] on input "text" at bounding box center [152, 206] width 234 height 22
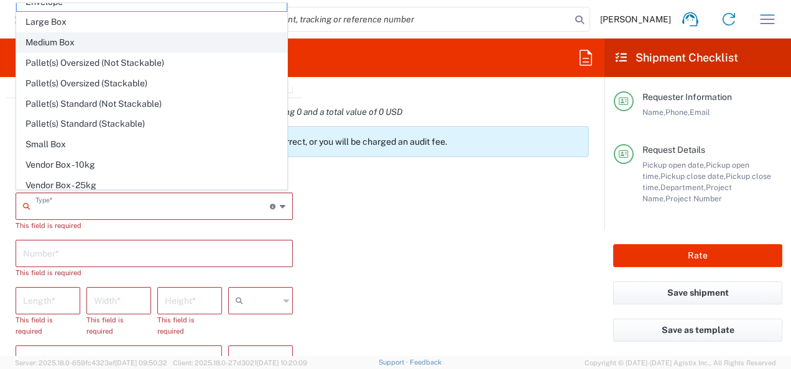
scroll to position [0, 0]
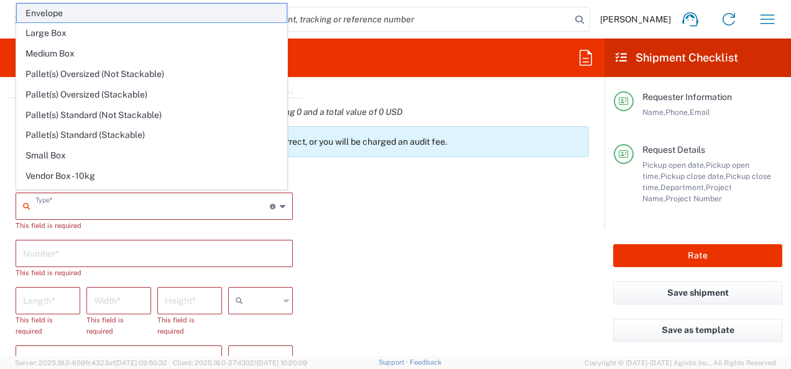
click at [60, 15] on span "Envelope" at bounding box center [152, 13] width 270 height 19
type input "Envelope"
type input "1"
type input "9.5"
type input "12.5"
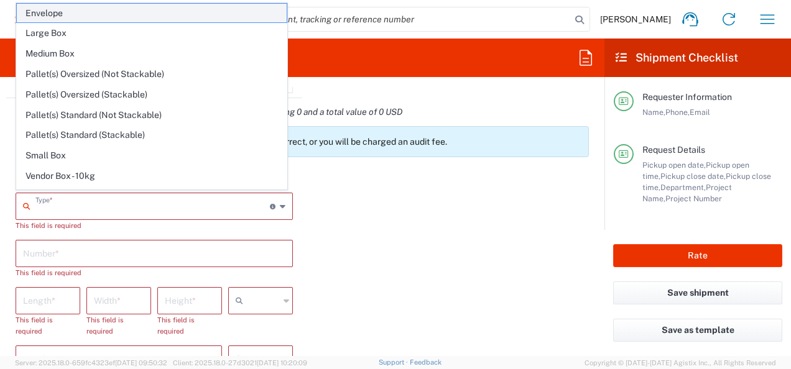
type input "0.25"
type input "in"
type input "0.45"
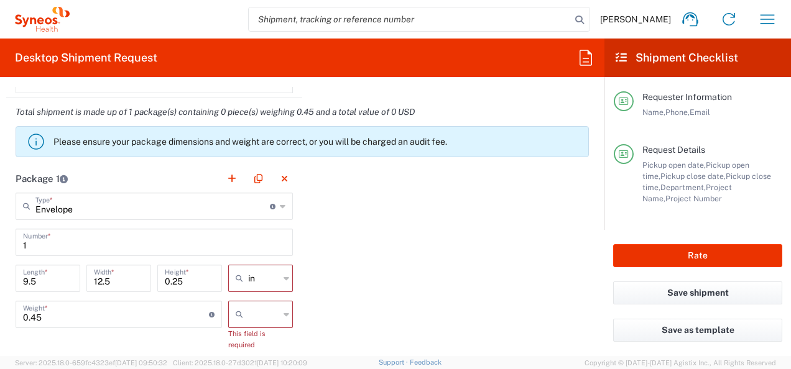
scroll to position [1227, 0]
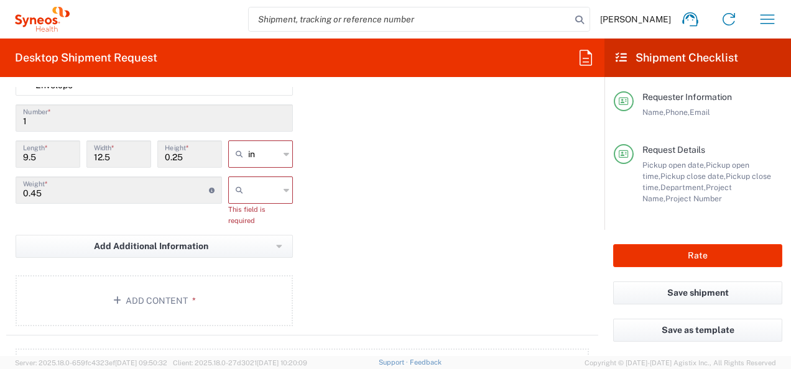
click at [279, 153] on div "in" at bounding box center [260, 154] width 65 height 27
click at [265, 200] on span "cm" at bounding box center [256, 198] width 61 height 19
type input "24.13"
type input "31.75"
type input "0.64"
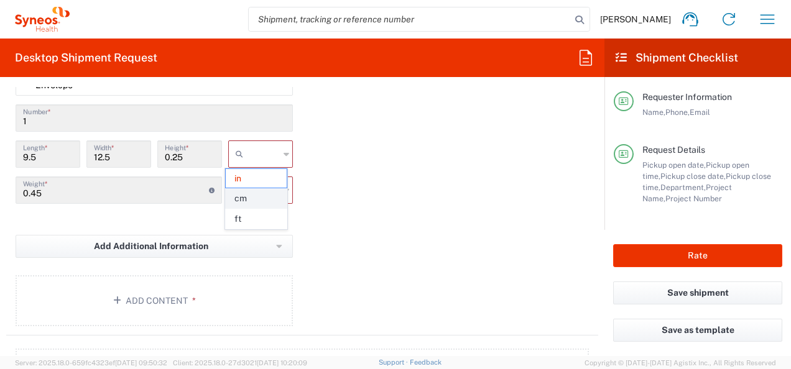
type input "cm"
click at [275, 189] on input "text" at bounding box center [263, 190] width 31 height 20
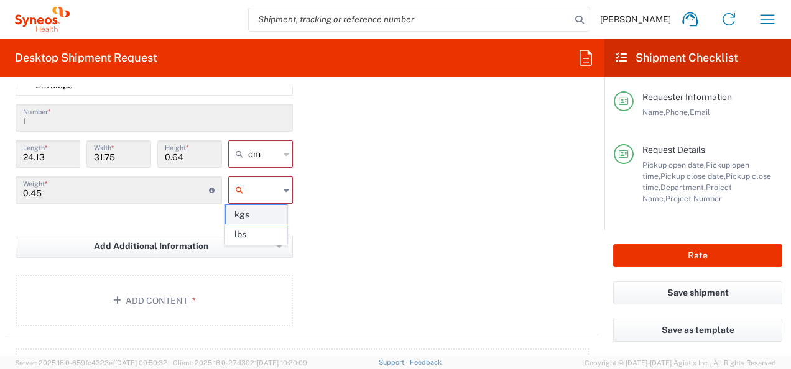
click at [269, 214] on span "kgs" at bounding box center [256, 214] width 61 height 19
type input "kgs"
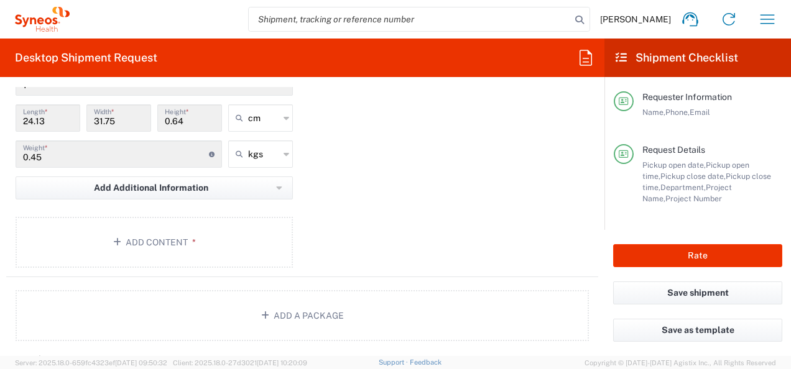
scroll to position [1290, 0]
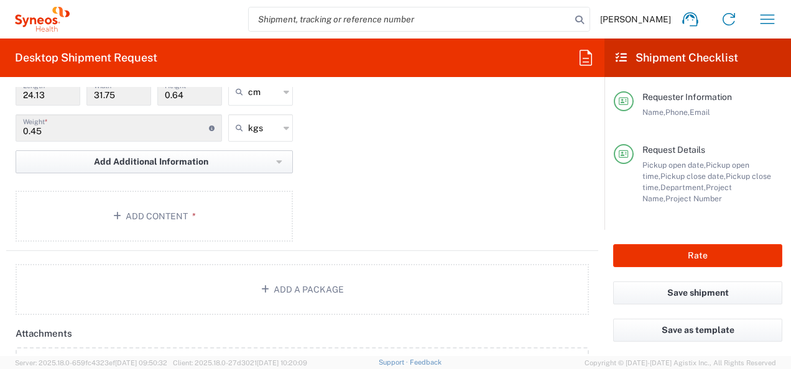
click at [193, 157] on span "Add Additional Information" at bounding box center [151, 162] width 114 height 12
click at [329, 198] on div "Package 1 Envelope Type * Material used to package goods Envelope Large Box Med…" at bounding box center [302, 114] width 592 height 273
click at [197, 213] on button "Add Content *" at bounding box center [154, 216] width 277 height 51
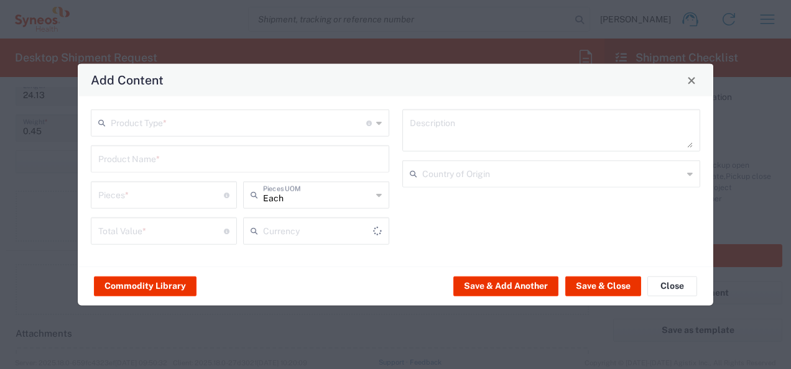
type input "US Dollar"
click at [379, 233] on icon at bounding box center [379, 231] width 6 height 20
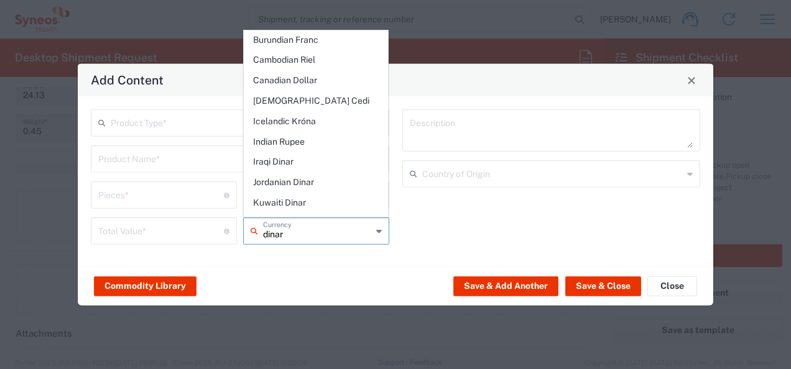
scroll to position [0, 0]
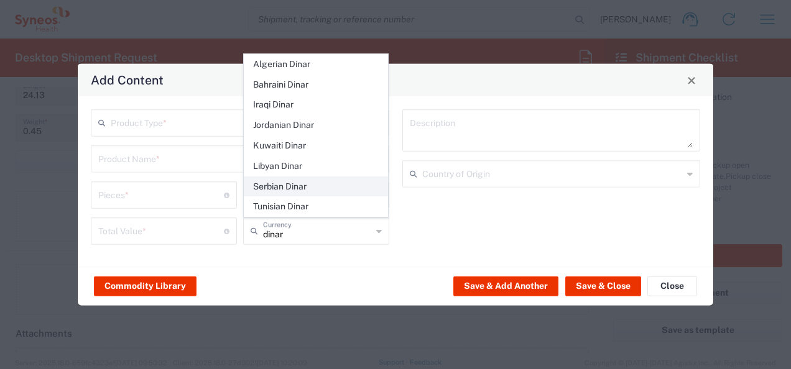
click at [275, 186] on span "Serbian Dinar" at bounding box center [316, 186] width 144 height 19
type input "Serbian Dinar"
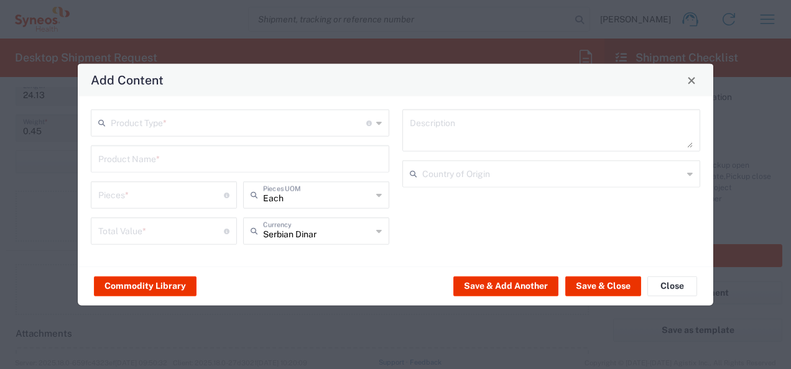
click at [381, 126] on icon at bounding box center [379, 123] width 6 height 20
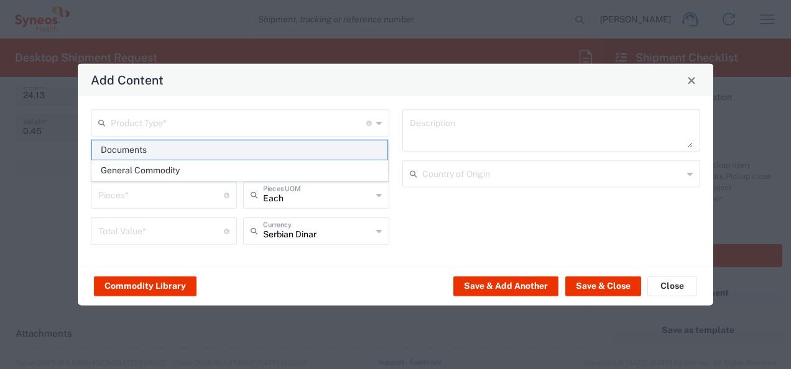
click at [219, 147] on span "Documents" at bounding box center [240, 150] width 296 height 19
type input "Documents"
type input "1"
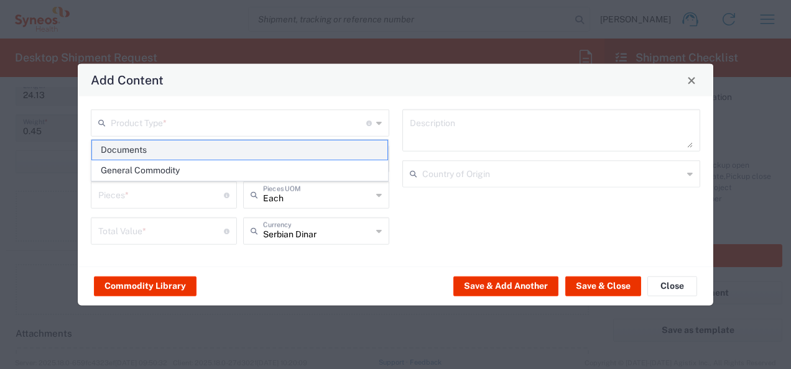
type textarea "Documents"
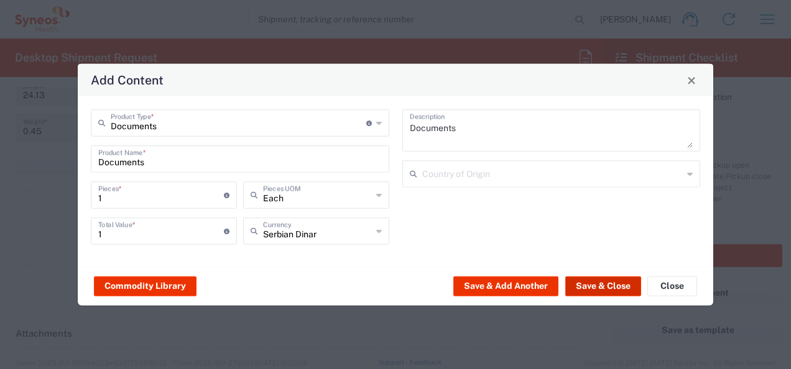
click at [588, 288] on button "Save & Close" at bounding box center [603, 286] width 76 height 20
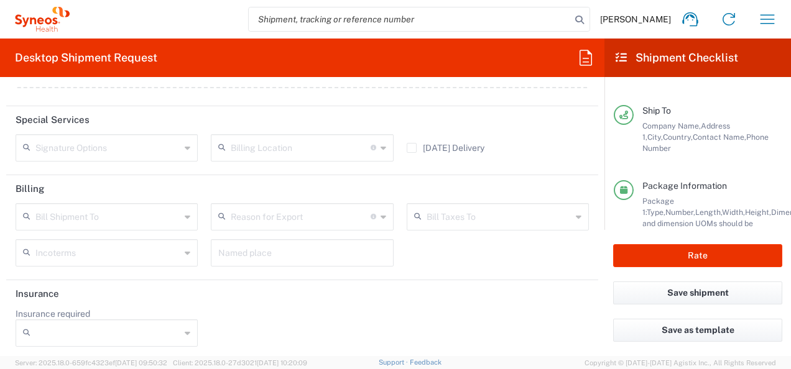
scroll to position [247, 0]
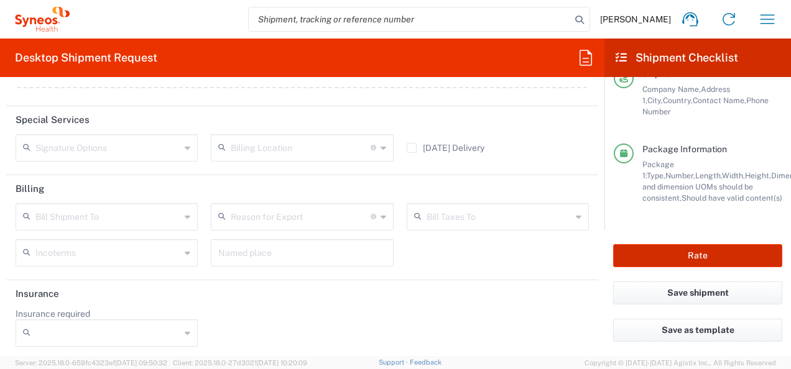
click at [683, 261] on button "Rate" at bounding box center [697, 255] width 169 height 23
type input "3301 DEPARTMENTAL EXPENSE"
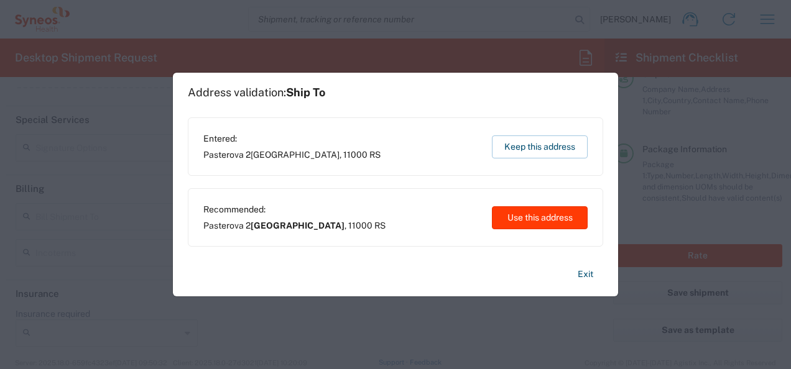
click at [531, 223] on button "Use this address" at bounding box center [540, 217] width 96 height 23
type input "[GEOGRAPHIC_DATA]"
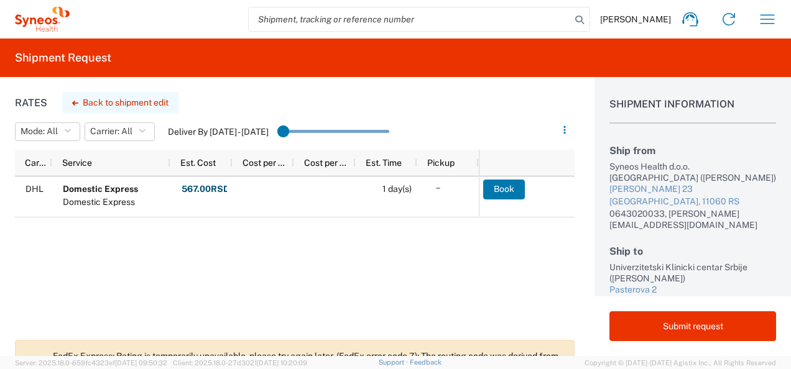
click at [121, 99] on button "Back to shipment edit" at bounding box center [120, 103] width 116 height 22
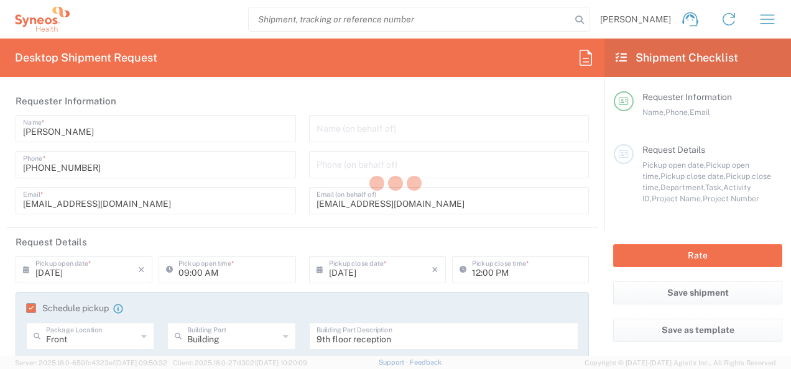
type input "3301 DEPARTMENTAL EXPENSE"
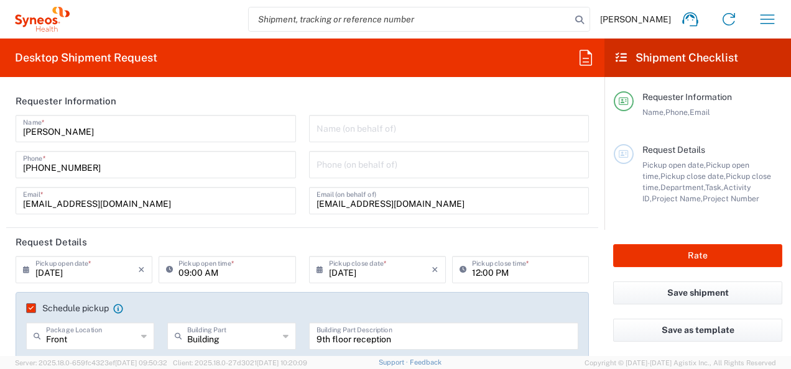
type input "Envelope"
click at [491, 275] on input "12:00 PM" at bounding box center [526, 269] width 109 height 22
type input "3301 DEPARTMENTAL EXPENSE"
type input "3301"
click at [460, 267] on icon at bounding box center [466, 270] width 12 height 20
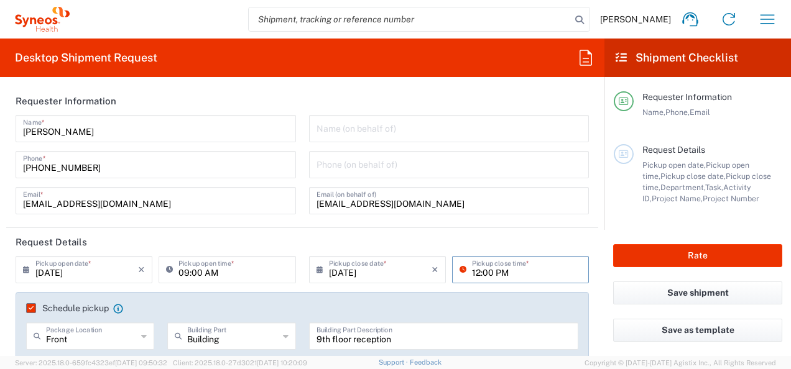
click at [505, 263] on input "12:00 PM" at bounding box center [526, 269] width 109 height 22
click at [525, 276] on input "12:00 PM" at bounding box center [526, 269] width 109 height 22
click at [460, 267] on icon at bounding box center [466, 270] width 12 height 20
click at [409, 274] on input "[DATE]" at bounding box center [380, 269] width 103 height 22
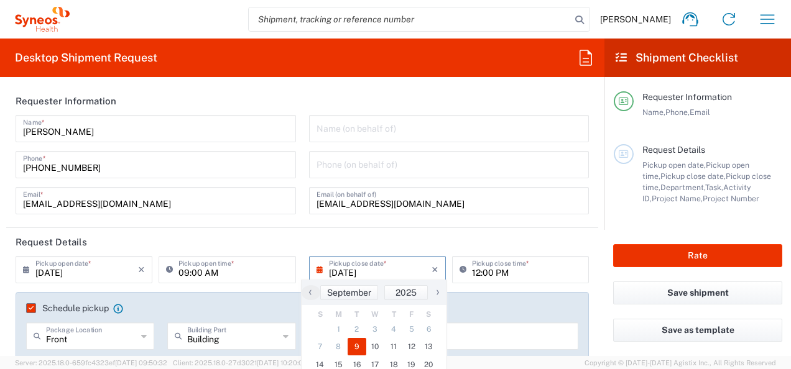
click at [409, 274] on input "[DATE]" at bounding box center [380, 269] width 103 height 22
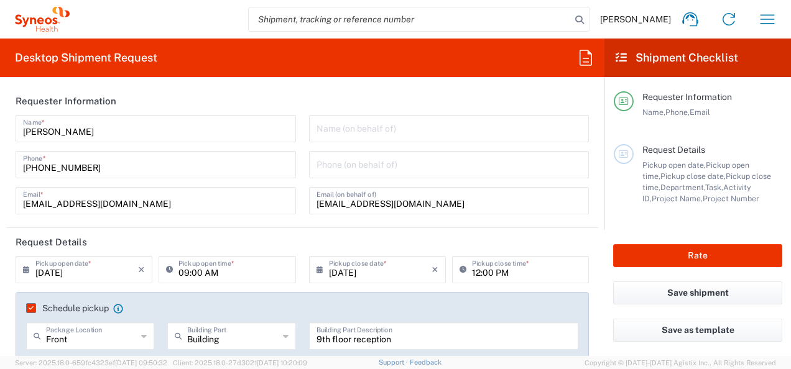
click at [316, 270] on icon at bounding box center [322, 270] width 12 height 20
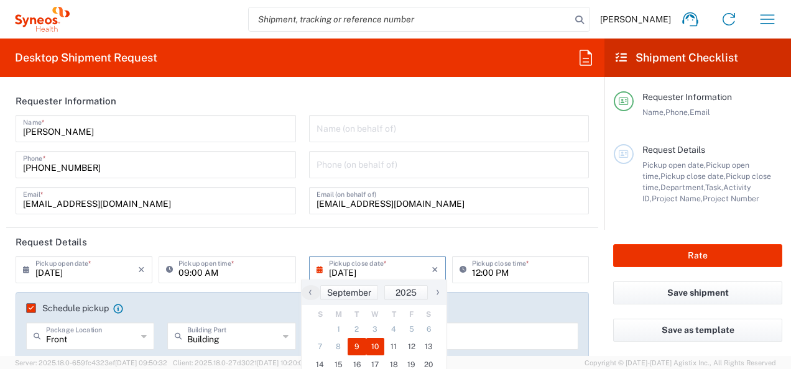
click at [375, 343] on span "10" at bounding box center [375, 346] width 19 height 17
type input "[DATE]"
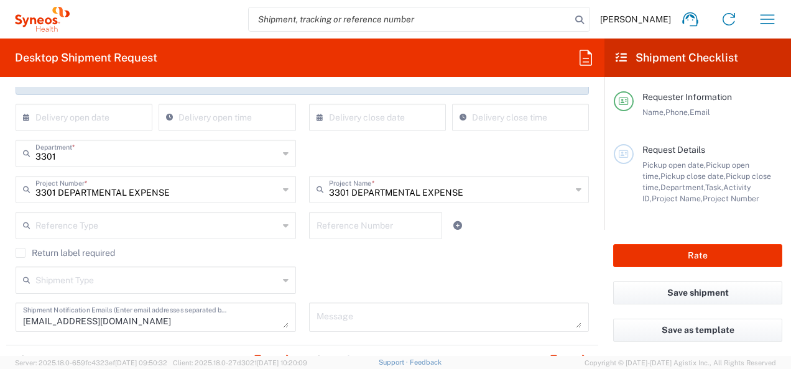
scroll to position [311, 0]
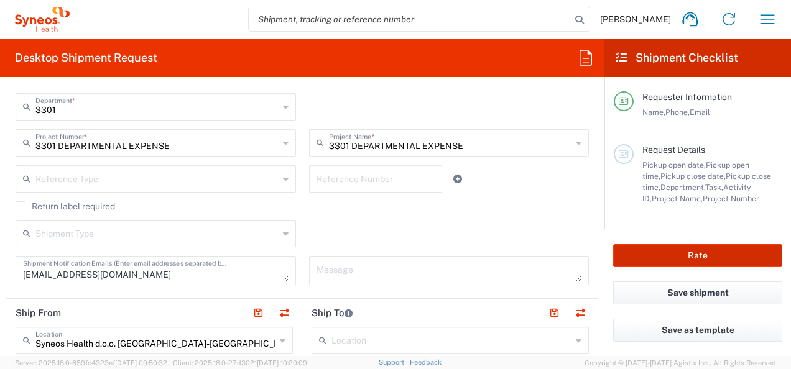
click at [681, 252] on button "Rate" at bounding box center [697, 255] width 169 height 23
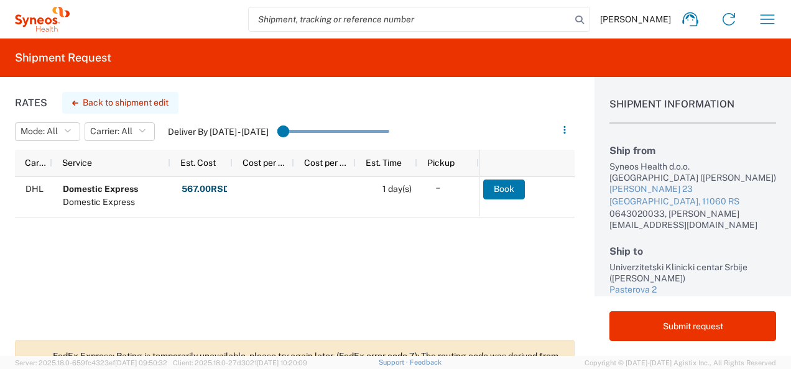
click at [86, 103] on button "Back to shipment edit" at bounding box center [120, 103] width 116 height 22
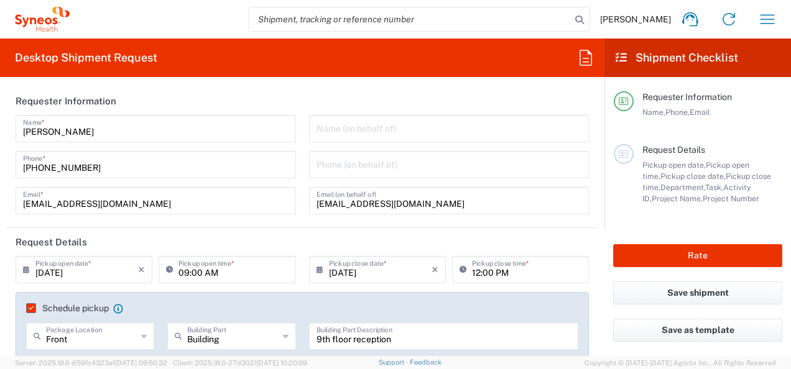
type input "3301 DEPARTMENTAL EXPENSE"
type input "3301"
type input "Envelope"
type input "3301 DEPARTMENTAL EXPENSE"
click at [383, 274] on input "[DATE]" at bounding box center [380, 269] width 103 height 22
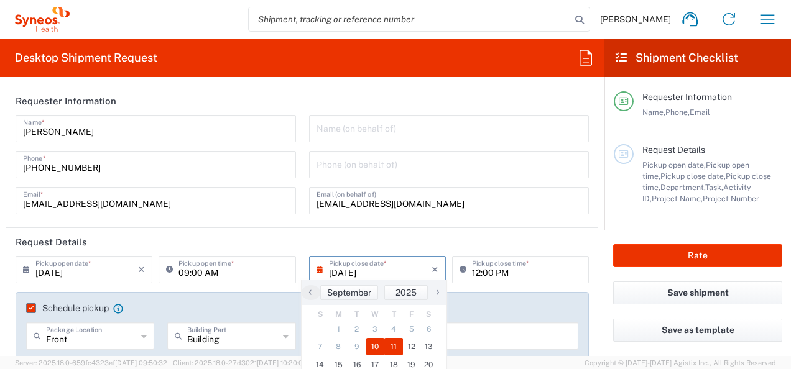
click at [389, 341] on span "11" at bounding box center [393, 346] width 19 height 17
type input "[DATE]"
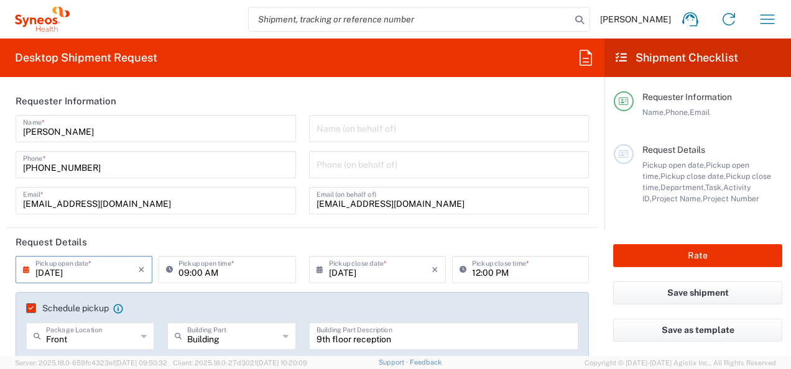
click at [472, 275] on input "12:00 PM" at bounding box center [526, 269] width 109 height 22
click at [500, 275] on input "12:00 PM" at bounding box center [526, 269] width 109 height 22
click at [475, 275] on input "12:00 PM" at bounding box center [526, 269] width 109 height 22
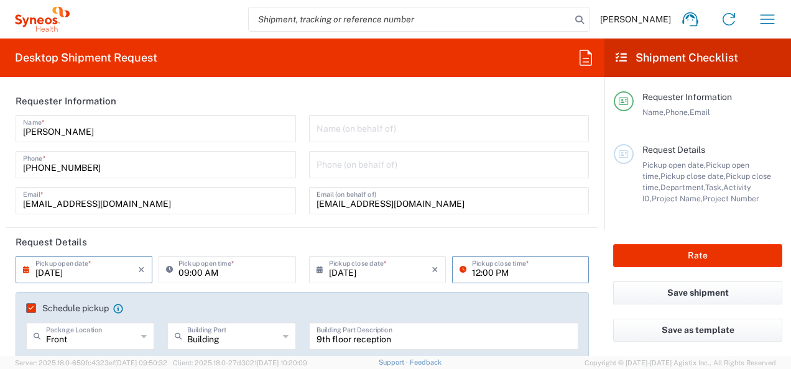
click at [472, 275] on input "12:00 PM" at bounding box center [526, 269] width 109 height 22
click at [510, 274] on input "02:00 PM" at bounding box center [526, 269] width 109 height 22
type input "02:00 PM"
click at [341, 271] on input "[DATE]" at bounding box center [380, 269] width 103 height 22
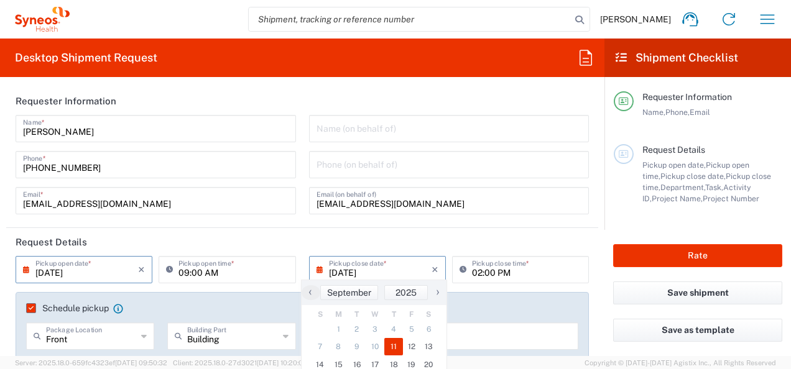
click at [356, 344] on span "9" at bounding box center [357, 346] width 19 height 17
click at [371, 343] on span "10" at bounding box center [375, 346] width 19 height 17
click at [395, 348] on span "11" at bounding box center [393, 346] width 19 height 17
click at [369, 346] on span "10" at bounding box center [375, 346] width 19 height 17
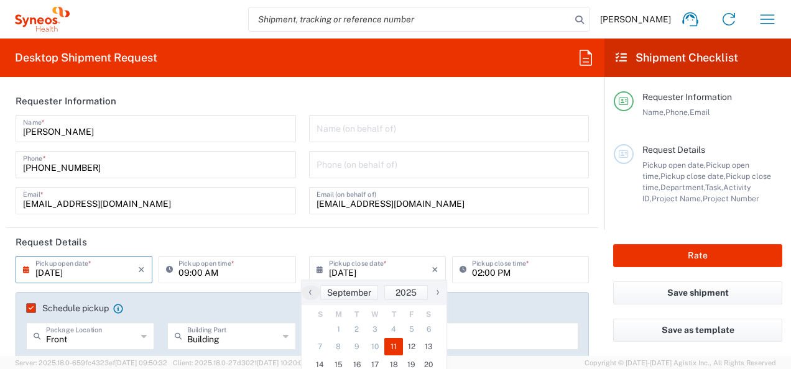
click at [368, 346] on span "10" at bounding box center [375, 346] width 19 height 17
click at [393, 346] on span "11" at bounding box center [393, 346] width 19 height 17
click at [98, 275] on input "[DATE]" at bounding box center [86, 269] width 103 height 22
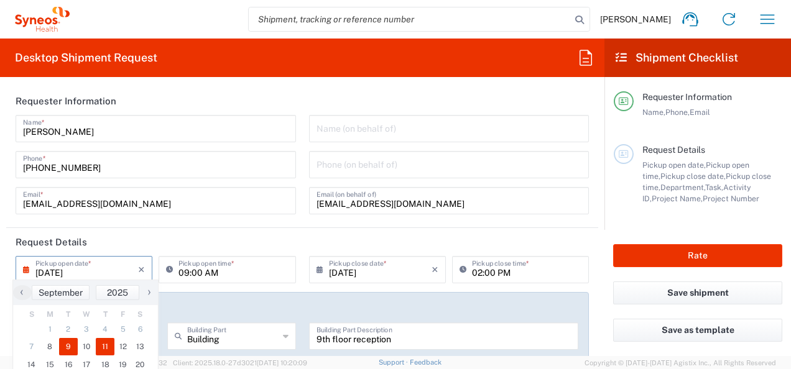
click at [71, 349] on span "9" at bounding box center [68, 346] width 19 height 17
type input "[DATE]"
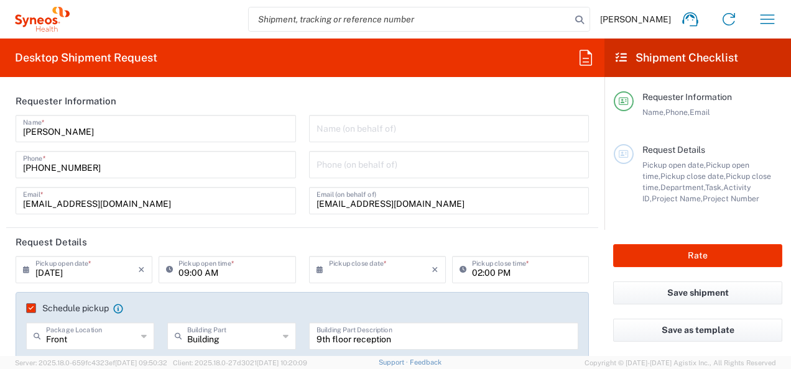
type input "[DATE]"
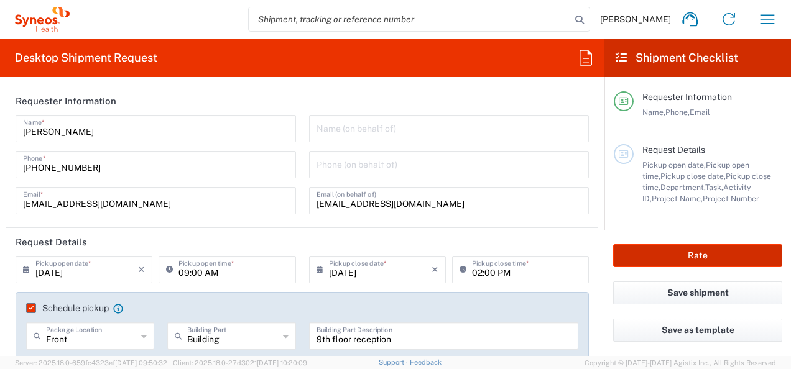
click at [638, 258] on button "Rate" at bounding box center [697, 255] width 169 height 23
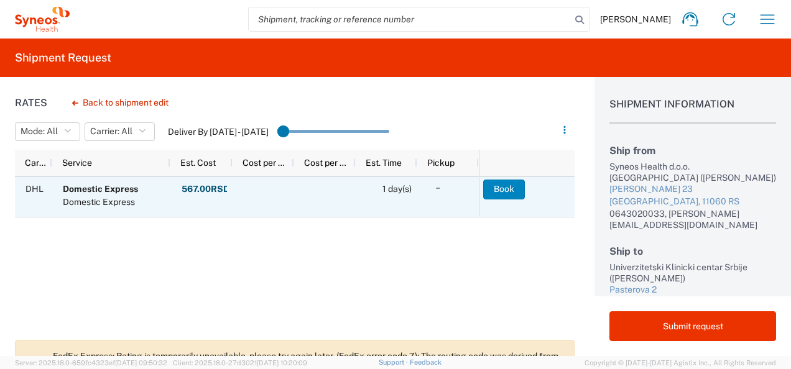
click at [498, 192] on button "Book" at bounding box center [504, 190] width 42 height 20
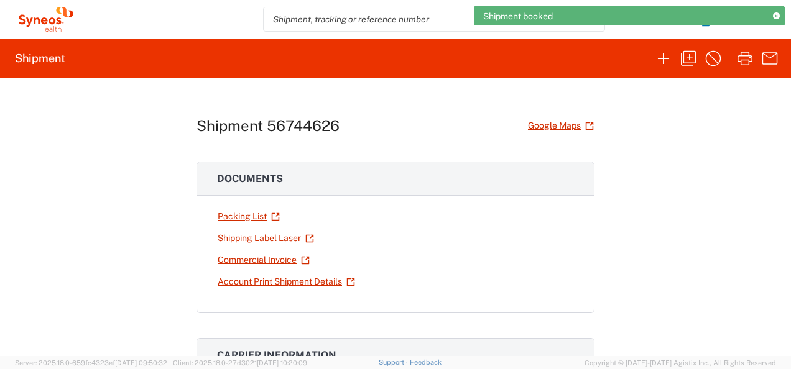
scroll to position [373, 0]
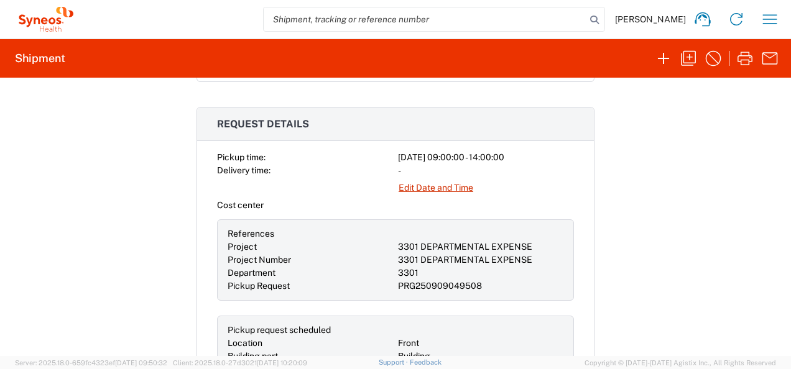
drag, startPoint x: 411, startPoint y: 155, endPoint x: 538, endPoint y: 159, distance: 127.5
click at [538, 159] on div "[DATE] 09:00:00 - 14:00:00" at bounding box center [486, 157] width 176 height 13
click at [647, 195] on div "Shipment 56744626 Google Maps Documents Packing List Shipping Label Laser Comme…" at bounding box center [395, 217] width 791 height 279
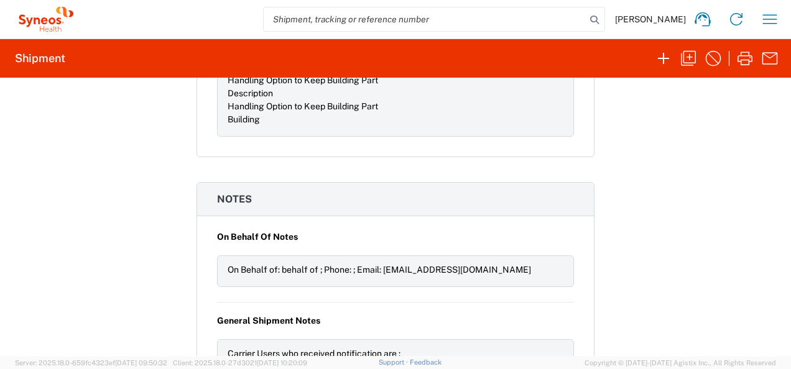
scroll to position [1597, 0]
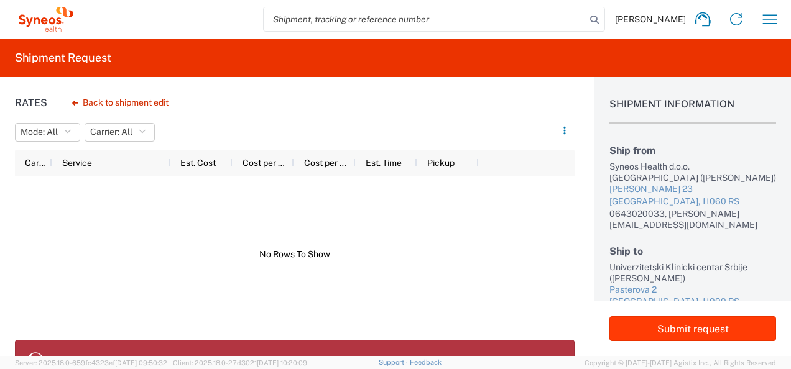
click at [658, 324] on button "Submit request" at bounding box center [692, 328] width 167 height 25
click at [109, 101] on button "Back to shipment edit" at bounding box center [120, 103] width 116 height 22
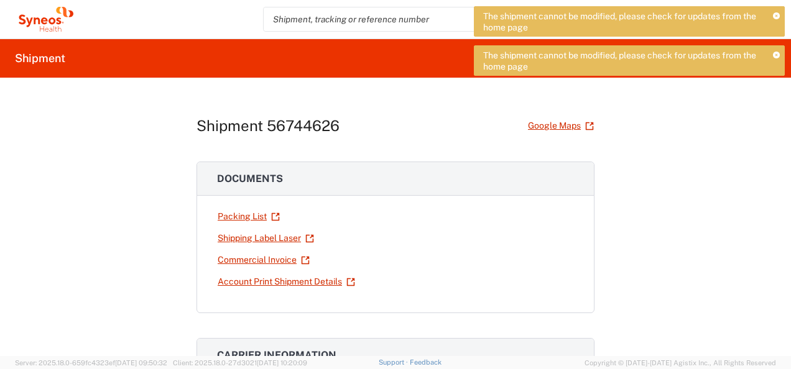
click at [777, 13] on icon at bounding box center [776, 16] width 7 height 7
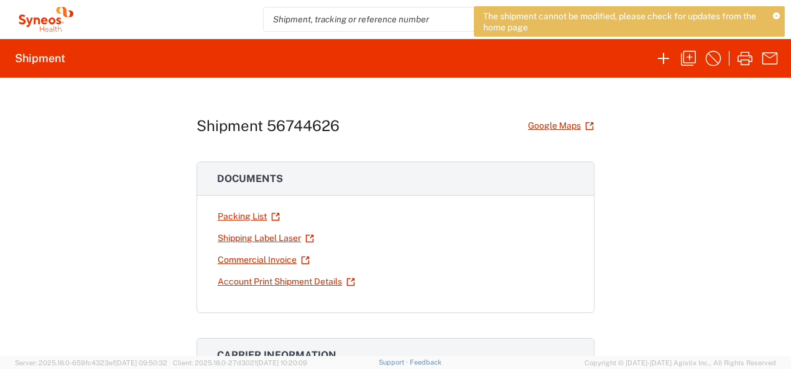
click at [773, 16] on icon at bounding box center [776, 16] width 7 height 7
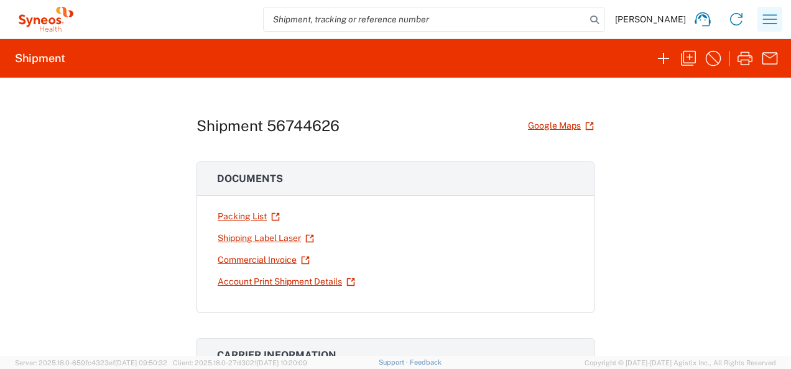
click at [759, 24] on button "button" at bounding box center [769, 19] width 25 height 25
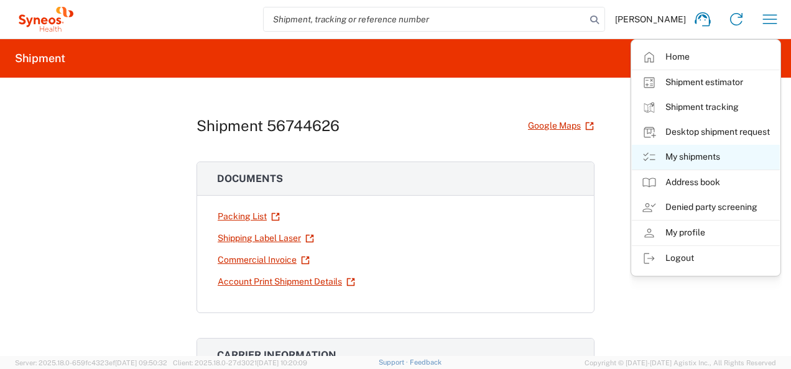
click at [711, 154] on link "My shipments" at bounding box center [706, 157] width 148 height 25
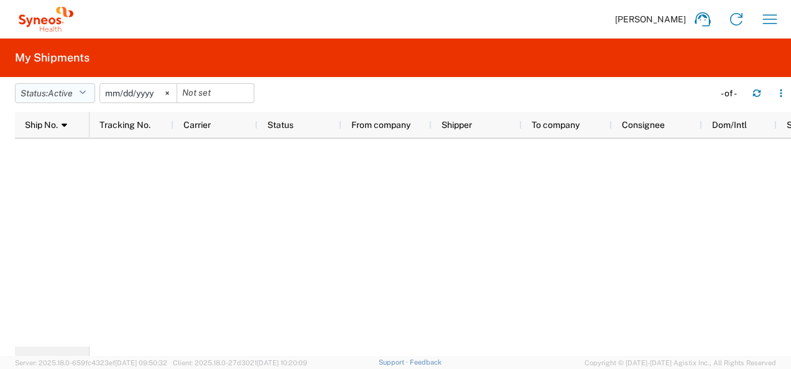
click at [62, 93] on span "Active" at bounding box center [60, 93] width 25 height 10
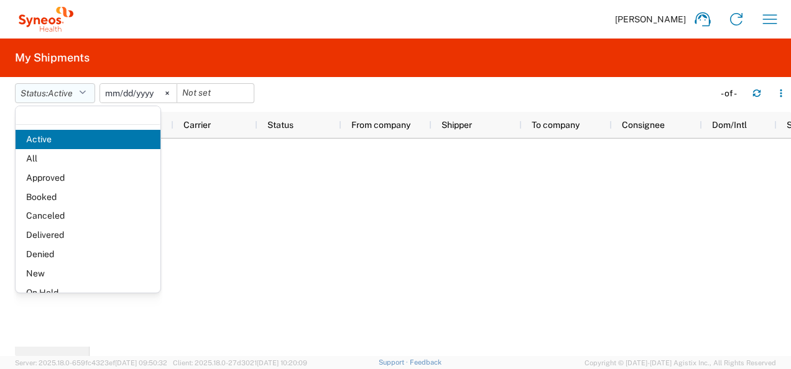
click at [62, 93] on span "Active" at bounding box center [60, 93] width 25 height 10
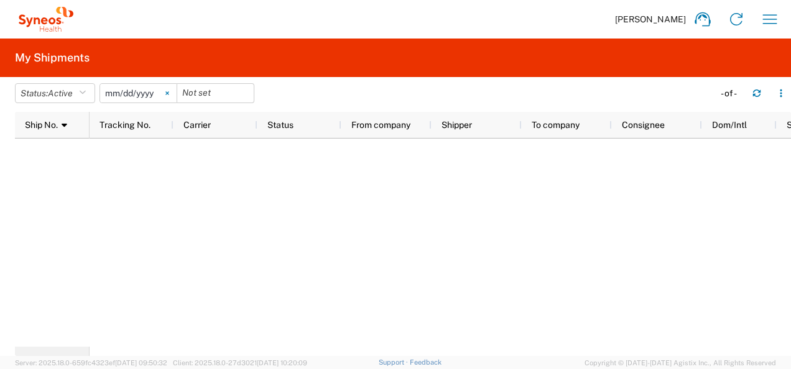
click at [170, 91] on svg-icon at bounding box center [167, 93] width 19 height 19
click at [767, 24] on icon "button" at bounding box center [770, 19] width 20 height 20
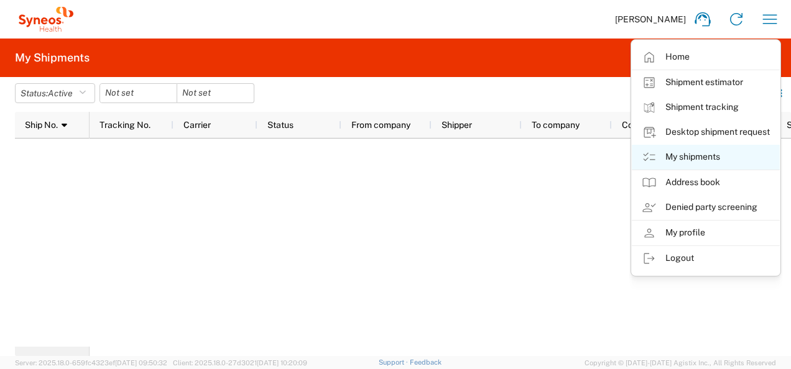
click at [721, 154] on link "My shipments" at bounding box center [706, 157] width 148 height 25
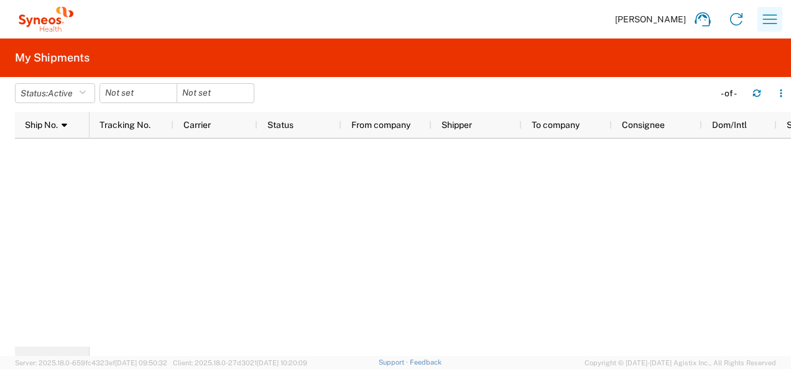
click at [774, 16] on icon "button" at bounding box center [770, 19] width 20 height 20
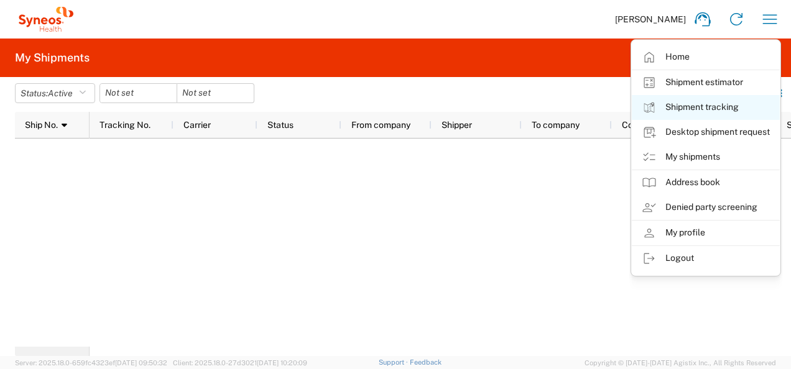
click at [709, 104] on link "Shipment tracking" at bounding box center [706, 107] width 148 height 25
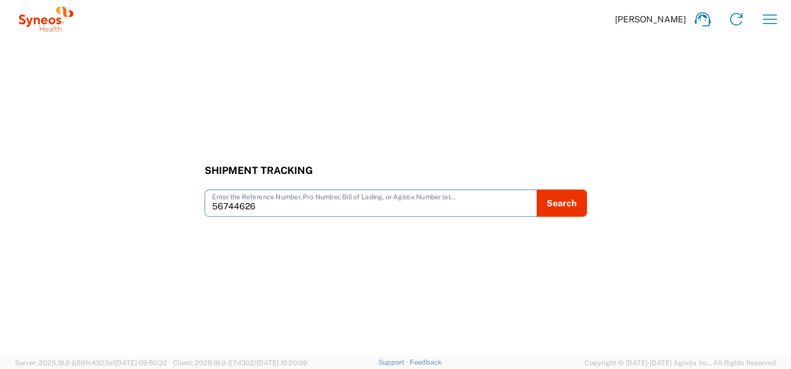
type input "56744626"
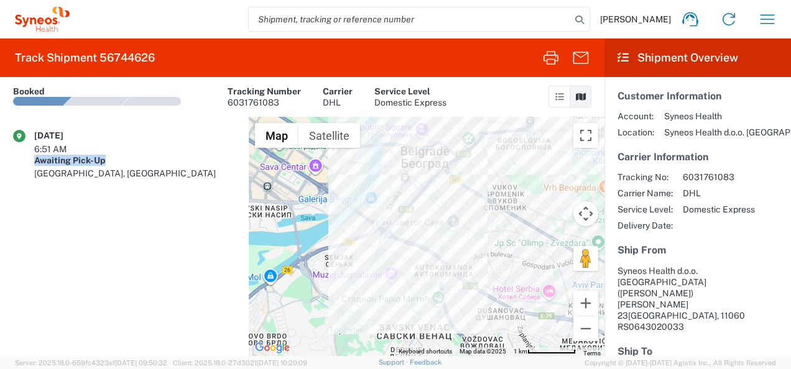
drag, startPoint x: 96, startPoint y: 134, endPoint x: 176, endPoint y: 139, distance: 80.4
click at [176, 155] on div "Awaiting Pick-Up" at bounding box center [134, 160] width 201 height 11
drag, startPoint x: 176, startPoint y: 139, endPoint x: 139, endPoint y: 182, distance: 56.5
click at [139, 182] on agx-shipment-transit-statuses-widget "[DATE] 6:51 AM Awaiting Pick-Up [GEOGRAPHIC_DATA], [GEOGRAPHIC_DATA]" at bounding box center [124, 236] width 249 height 239
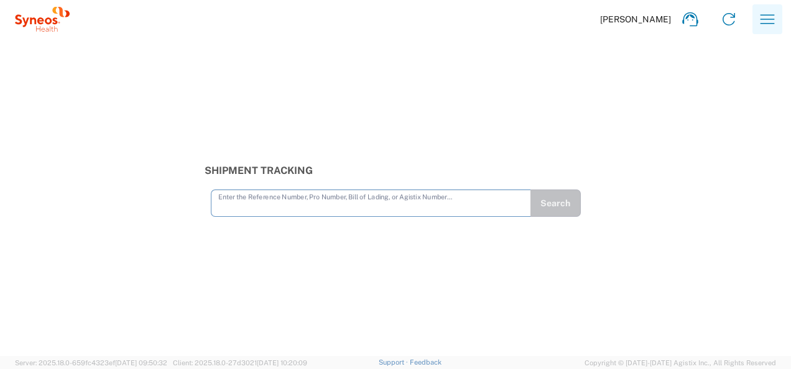
click at [757, 20] on icon "button" at bounding box center [767, 19] width 20 height 20
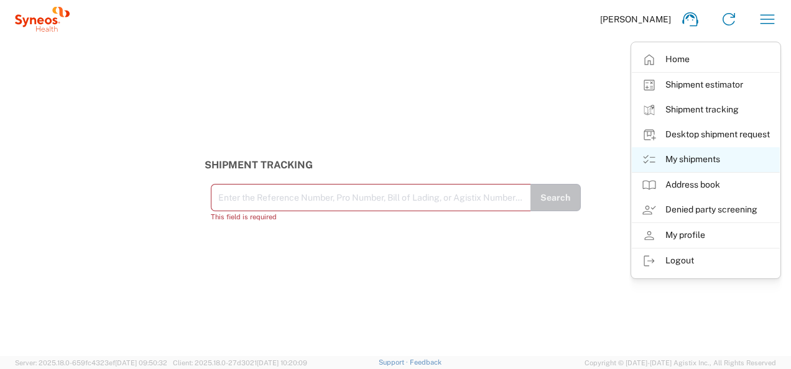
click at [700, 154] on link "My shipments" at bounding box center [706, 159] width 148 height 25
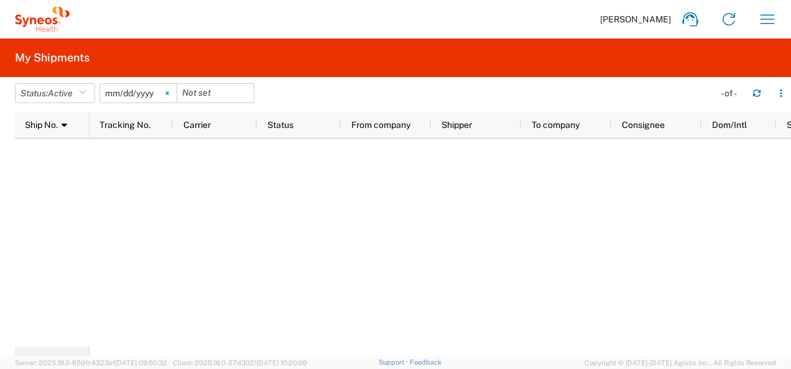
click at [174, 93] on svg-icon at bounding box center [167, 93] width 19 height 19
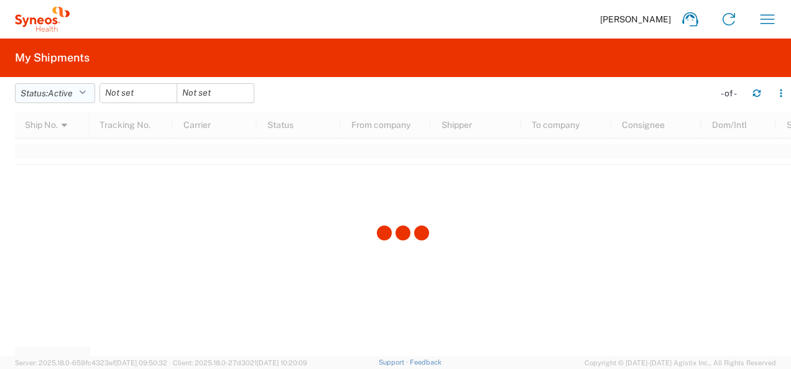
click at [87, 87] on button "Status: Active" at bounding box center [55, 93] width 80 height 20
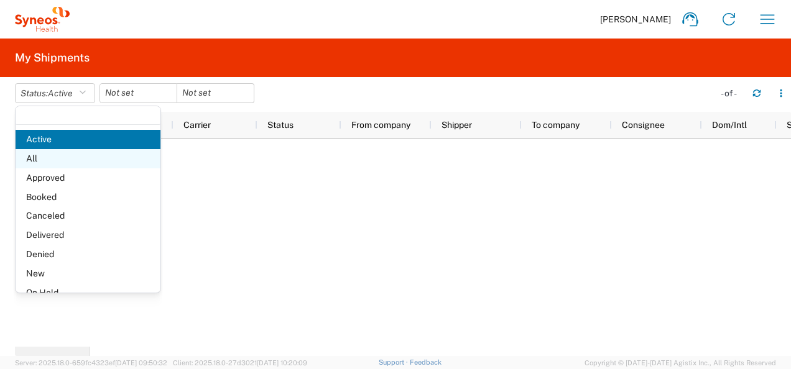
click at [63, 158] on span "All" at bounding box center [88, 158] width 145 height 19
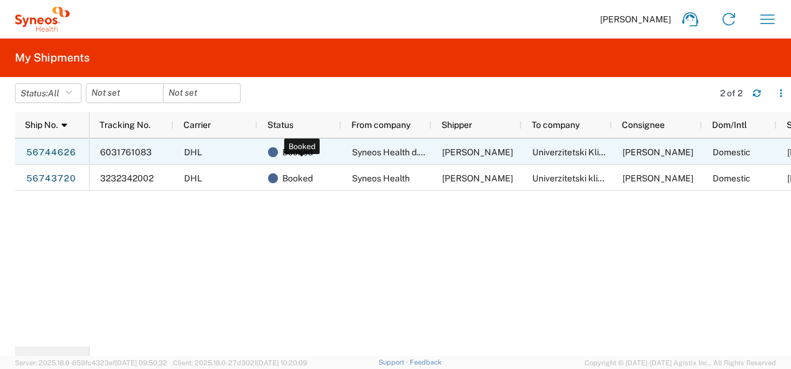
click at [288, 155] on span "Booked" at bounding box center [297, 152] width 30 height 26
click at [56, 150] on link "56744626" at bounding box center [50, 153] width 51 height 20
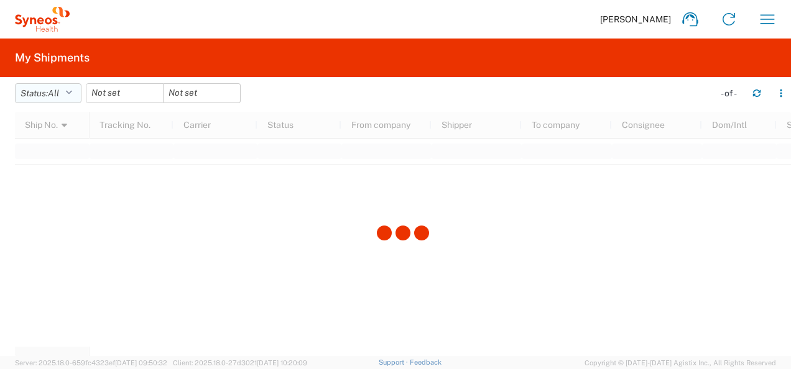
click at [81, 93] on button "Status: All" at bounding box center [48, 93] width 67 height 20
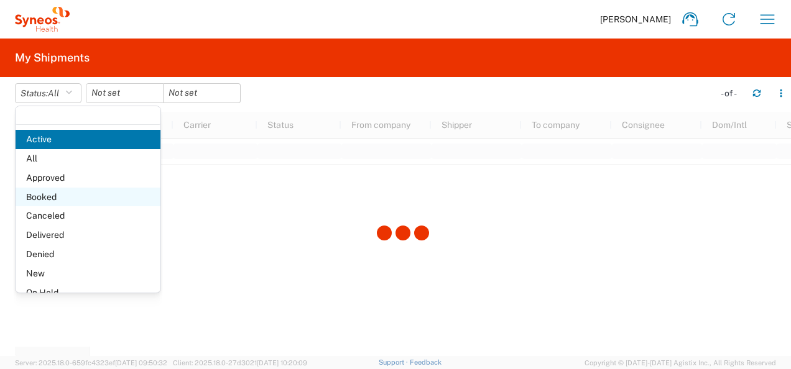
click at [68, 192] on span "Booked" at bounding box center [88, 197] width 145 height 19
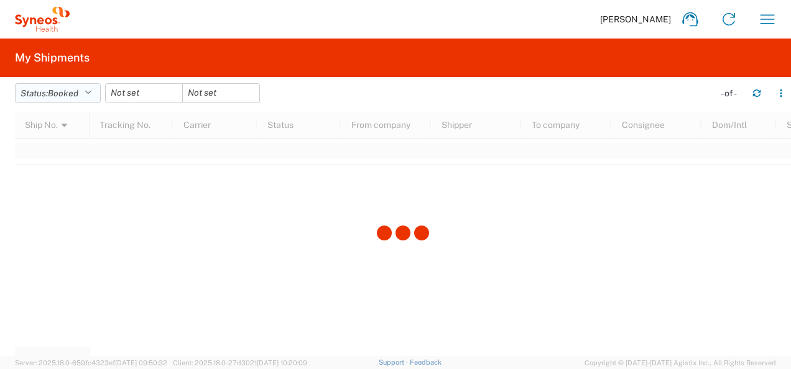
click at [69, 95] on span "Booked" at bounding box center [63, 93] width 30 height 10
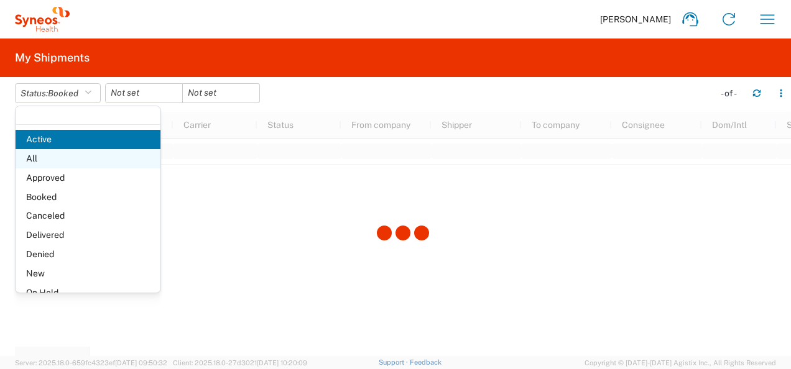
click at [39, 157] on span "All" at bounding box center [88, 158] width 145 height 19
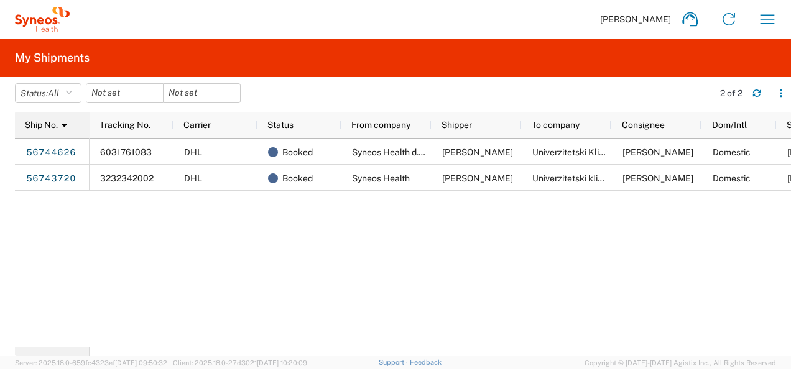
click at [70, 125] on div "Ship No. 1" at bounding box center [55, 125] width 60 height 20
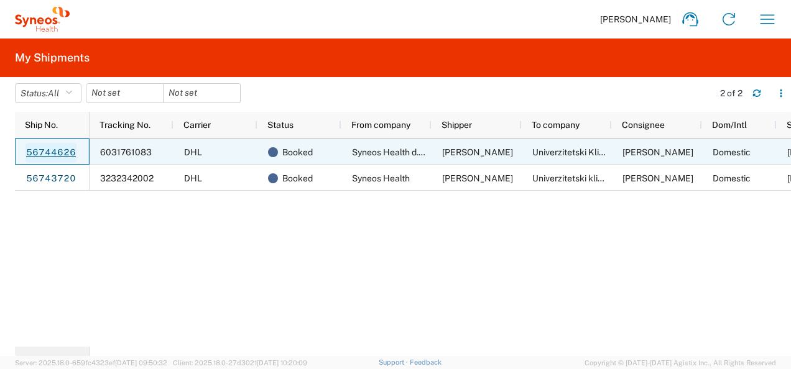
click at [55, 152] on link "56744626" at bounding box center [50, 153] width 51 height 20
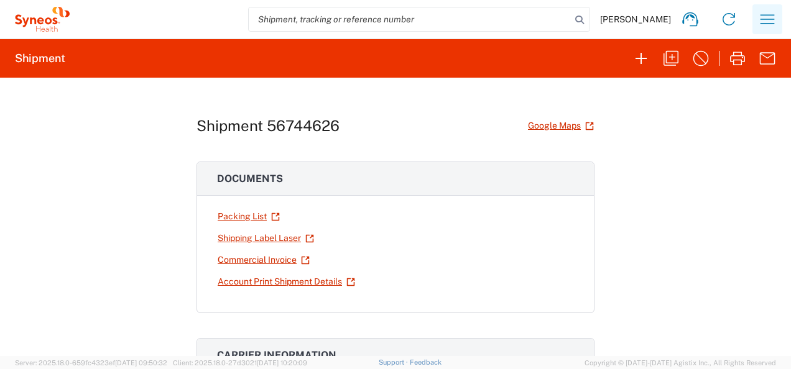
click at [767, 20] on icon "button" at bounding box center [767, 19] width 20 height 20
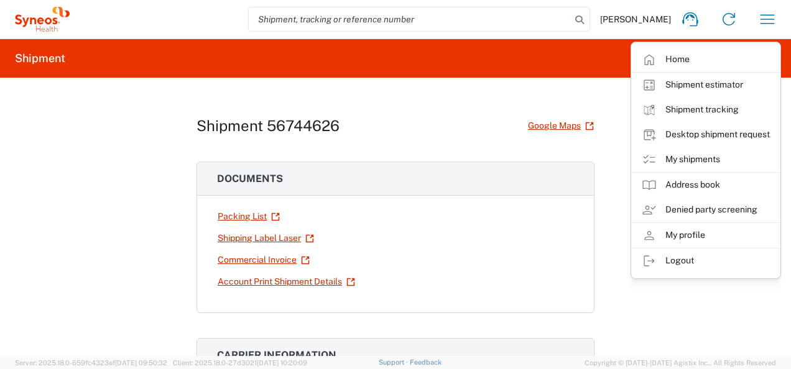
click at [597, 93] on div "Shipment 56744626 Google Maps Documents Packing List Shipping Label Laser Comme…" at bounding box center [395, 217] width 791 height 279
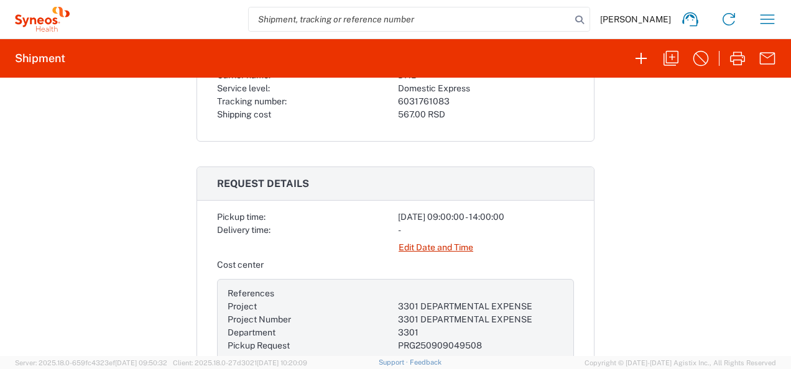
scroll to position [435, 0]
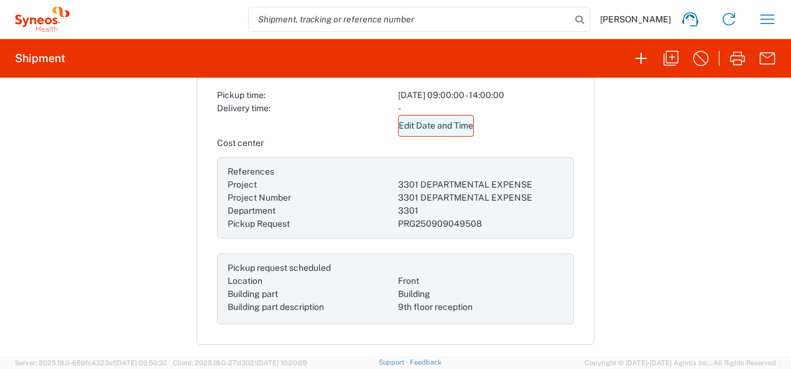
click at [430, 121] on link "Edit Date and Time" at bounding box center [436, 126] width 76 height 22
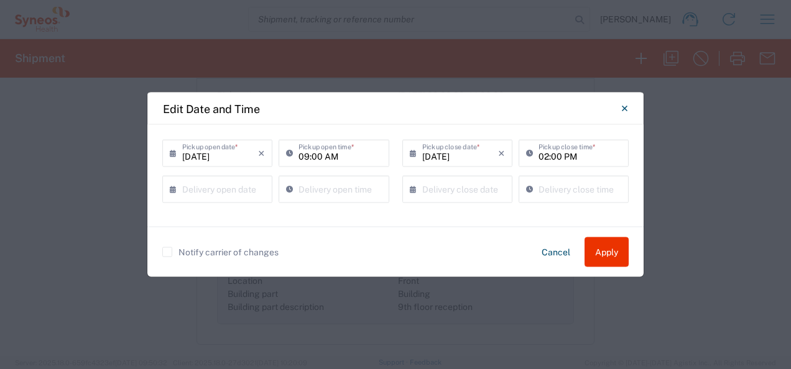
click at [575, 152] on input "02:00 PM" at bounding box center [579, 153] width 83 height 22
click at [597, 155] on input "02:00 PM" at bounding box center [579, 153] width 83 height 22
click at [547, 156] on input "02:00 PM" at bounding box center [579, 153] width 83 height 22
type input "03:00 PM"
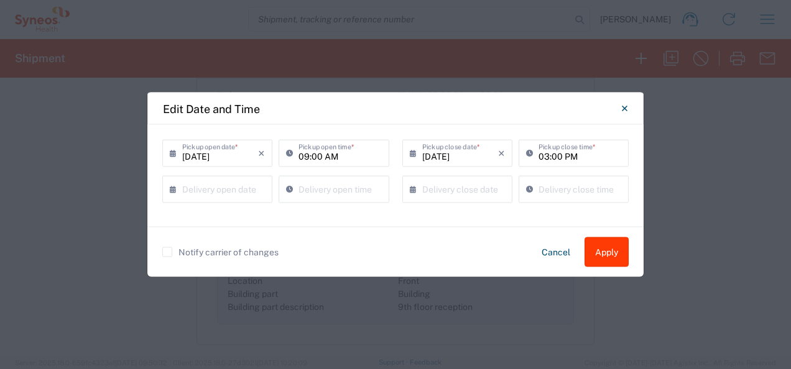
click at [600, 248] on button "Apply" at bounding box center [606, 253] width 44 height 30
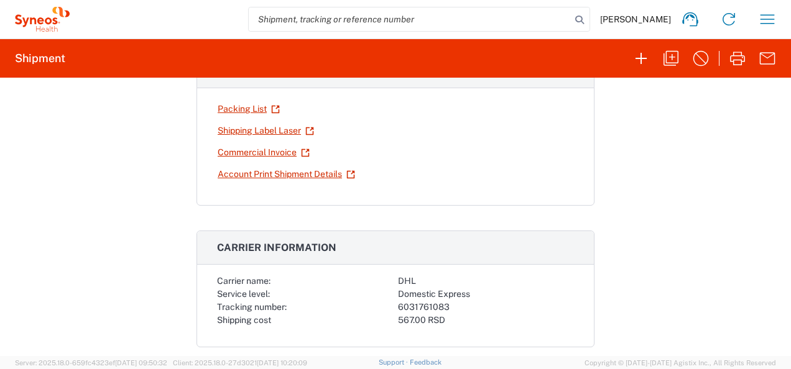
scroll to position [0, 0]
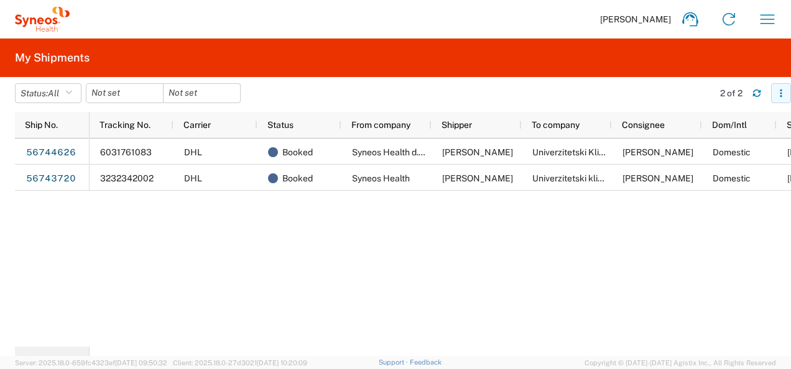
click at [781, 88] on button "button" at bounding box center [781, 93] width 20 height 20
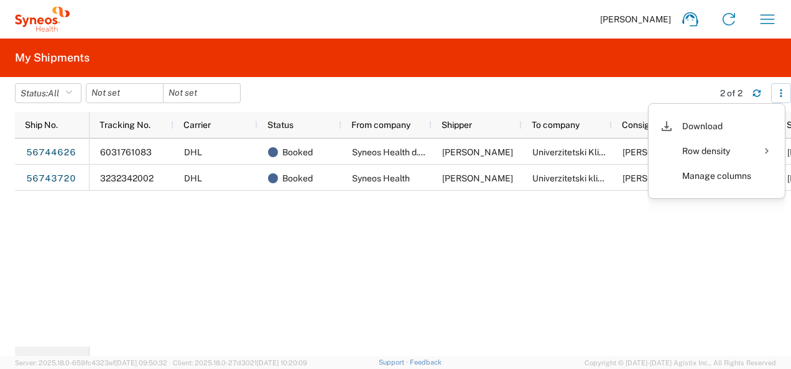
scroll to position [0, 60]
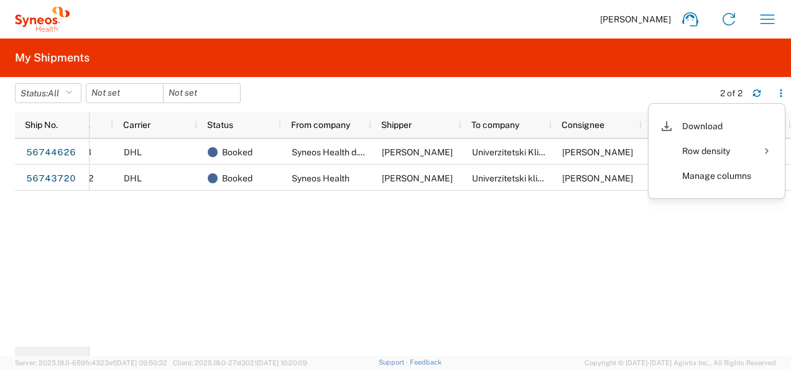
click at [669, 337] on div "6031761083 DHL Booked Syneos Health d.o.o. Beograd [PERSON_NAME] Univerzitetski…" at bounding box center [440, 243] width 701 height 208
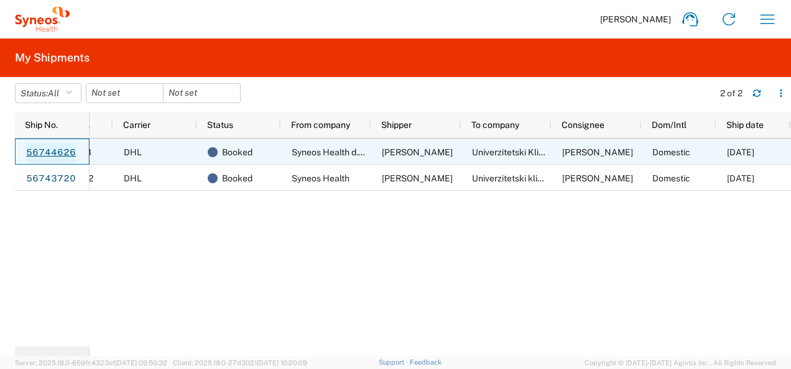
click at [42, 147] on link "56744626" at bounding box center [50, 153] width 51 height 20
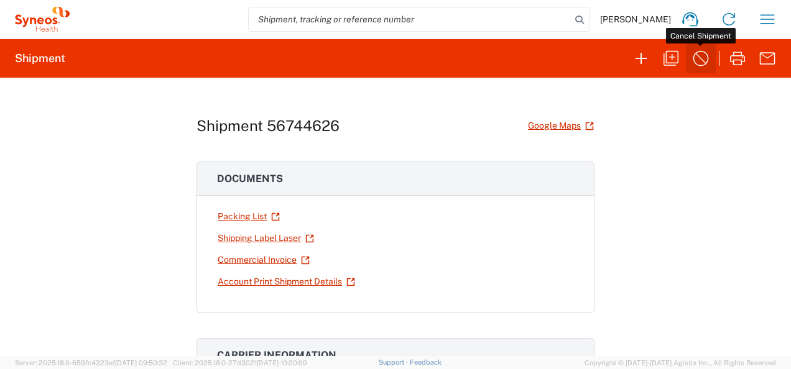
click at [695, 58] on icon "button" at bounding box center [701, 59] width 20 height 20
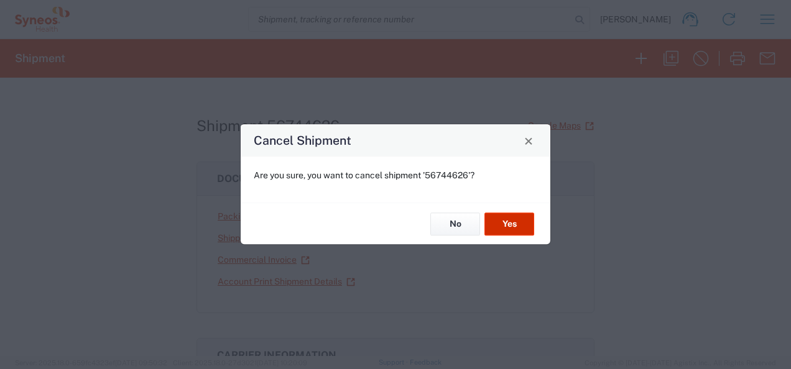
click at [525, 220] on button "Yes" at bounding box center [509, 224] width 50 height 23
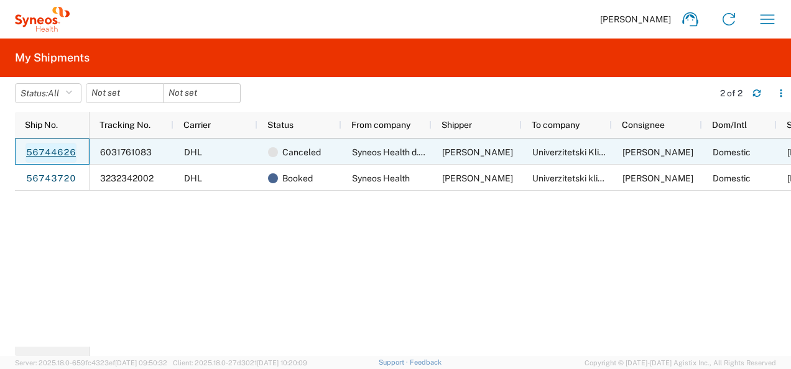
click at [63, 149] on link "56744626" at bounding box center [50, 153] width 51 height 20
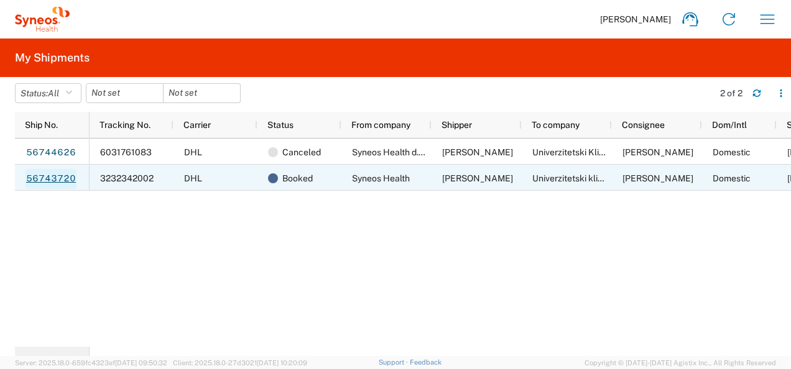
click at [56, 178] on link "56743720" at bounding box center [50, 179] width 51 height 20
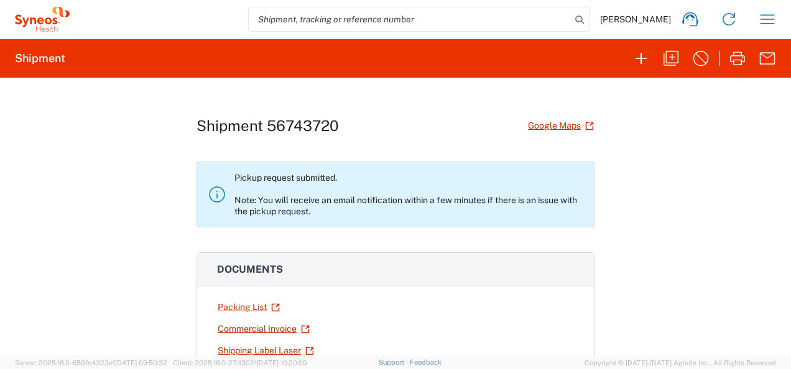
click at [297, 210] on p "Pickup request submitted. Note: You will receive an email notification within a…" at bounding box center [408, 194] width 349 height 45
drag, startPoint x: 320, startPoint y: 213, endPoint x: 232, endPoint y: 205, distance: 88.6
click at [234, 205] on p "Pickup request submitted. Note: You will receive an email notification within a…" at bounding box center [408, 194] width 349 height 45
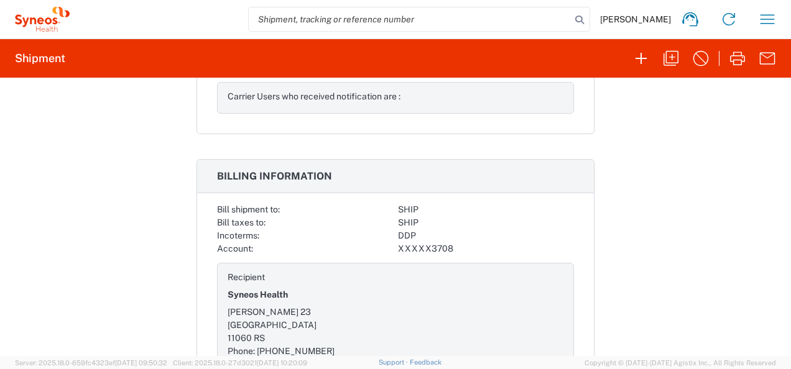
scroll to position [1725, 0]
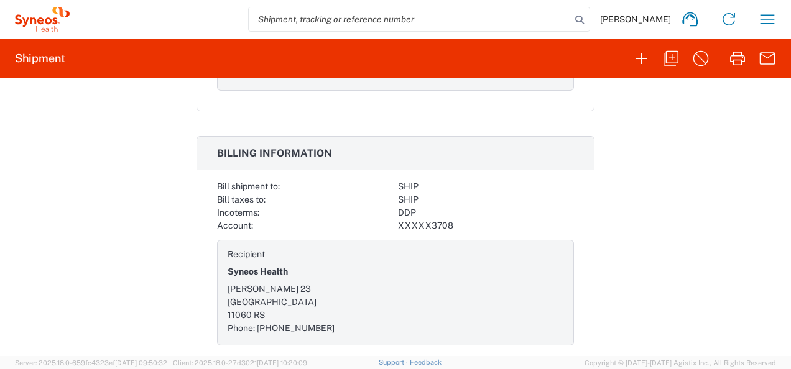
click at [787, 17] on agx-form-navbar "[PERSON_NAME] Home Shipment estimator Shipment tracking Desktop shipment reques…" at bounding box center [395, 19] width 791 height 39
click at [772, 25] on icon "button" at bounding box center [767, 19] width 20 height 20
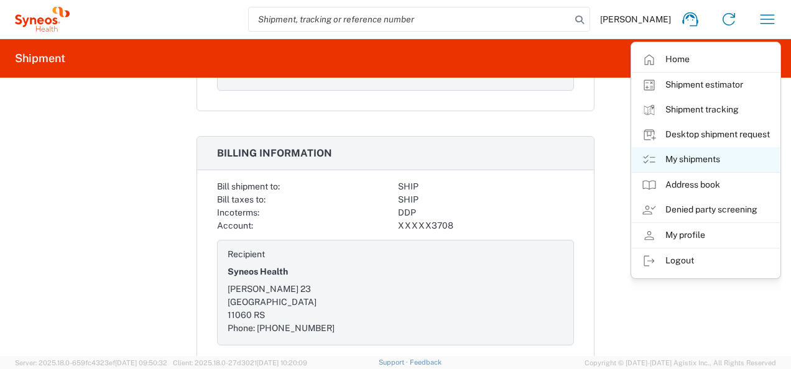
click at [727, 160] on link "My shipments" at bounding box center [706, 159] width 148 height 25
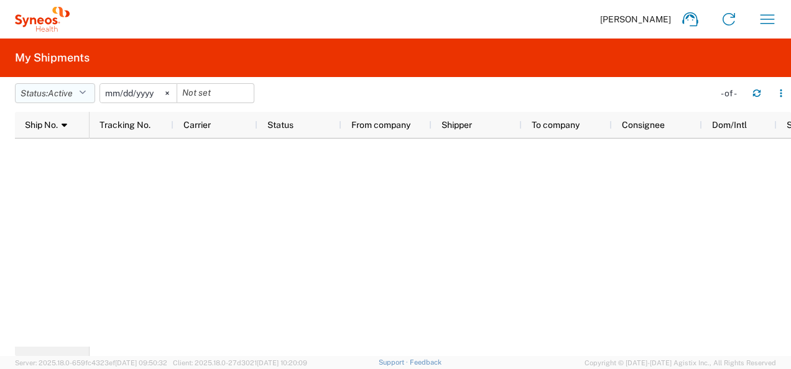
click at [79, 90] on button "Status: Active" at bounding box center [55, 93] width 80 height 20
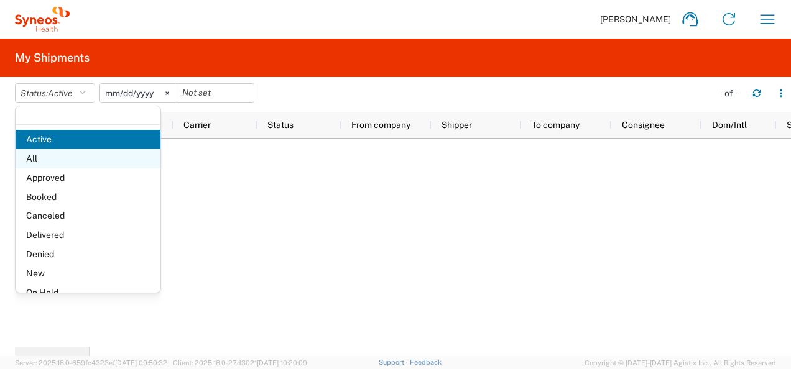
click at [55, 156] on span "All" at bounding box center [88, 158] width 145 height 19
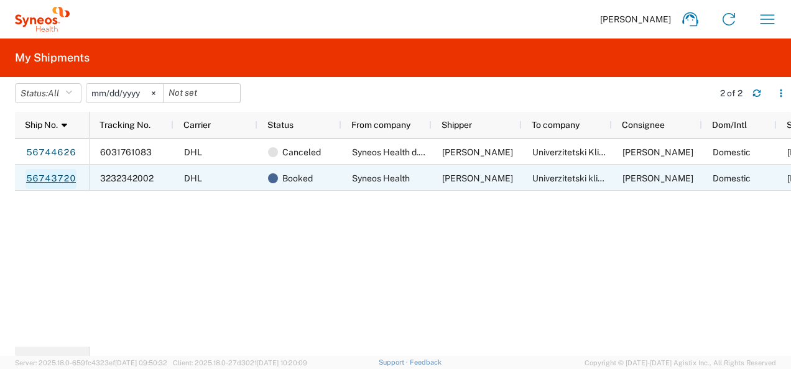
click at [52, 175] on link "56743720" at bounding box center [50, 179] width 51 height 20
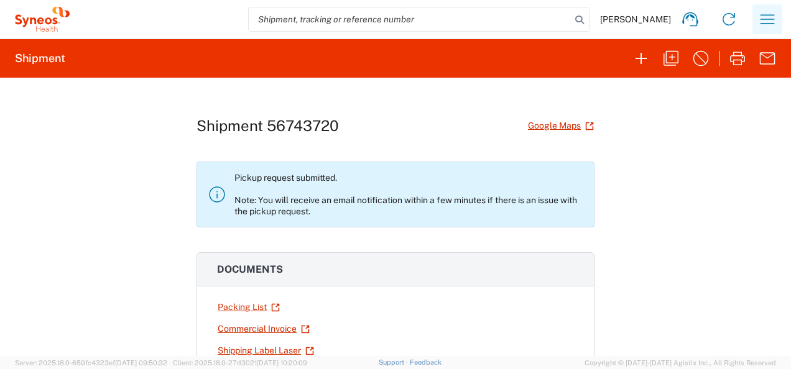
click at [767, 25] on icon "button" at bounding box center [767, 19] width 20 height 20
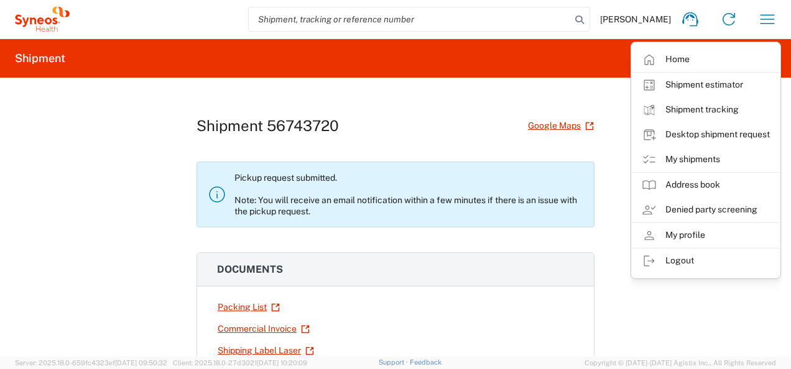
click at [604, 188] on div "Shipment 56743720 Google Maps Pickup request submitted. Note: You will receive …" at bounding box center [395, 217] width 791 height 279
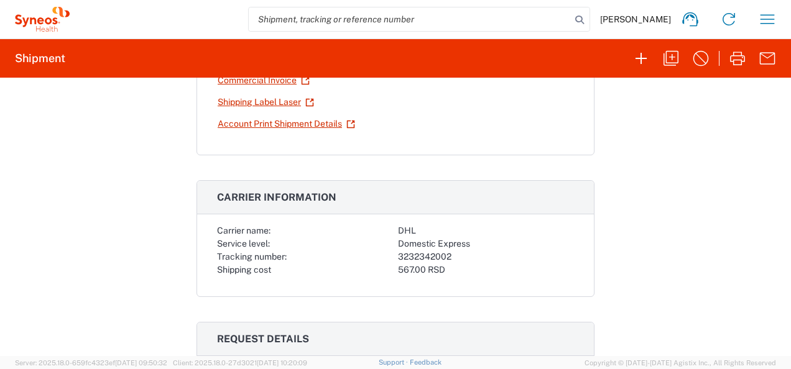
scroll to position [497, 0]
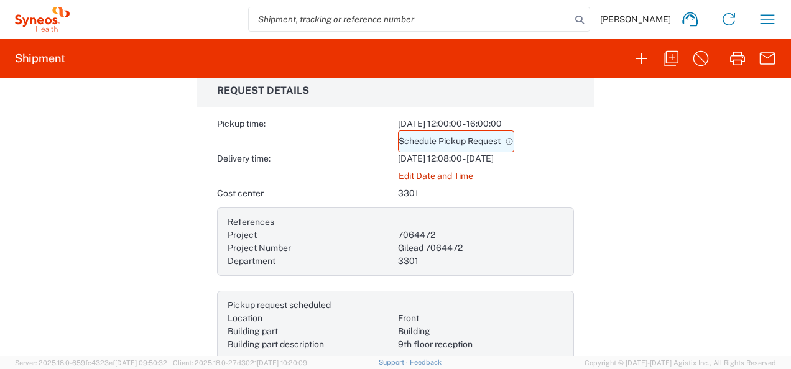
click at [474, 139] on link "Schedule Pickup Request" at bounding box center [456, 142] width 116 height 22
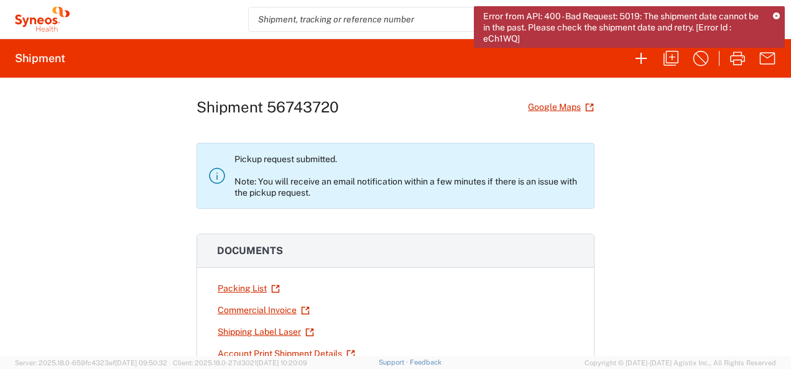
scroll to position [0, 0]
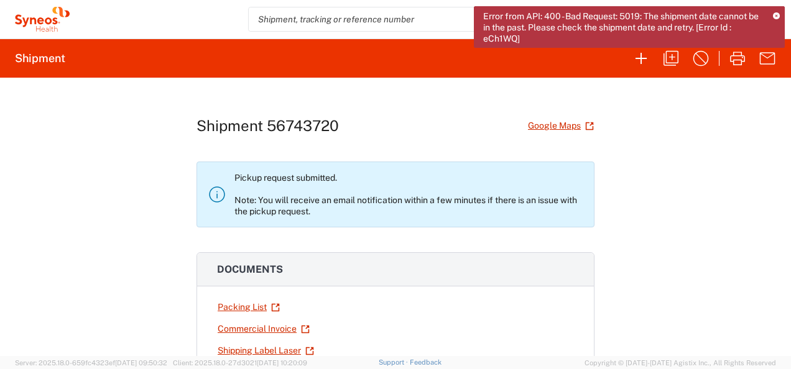
drag, startPoint x: 742, startPoint y: 167, endPoint x: 718, endPoint y: 162, distance: 25.4
click at [742, 167] on div "Shipment 56743720 Google Maps Pickup request submitted. Note: You will receive …" at bounding box center [395, 217] width 791 height 279
click at [778, 18] on icon at bounding box center [776, 16] width 7 height 7
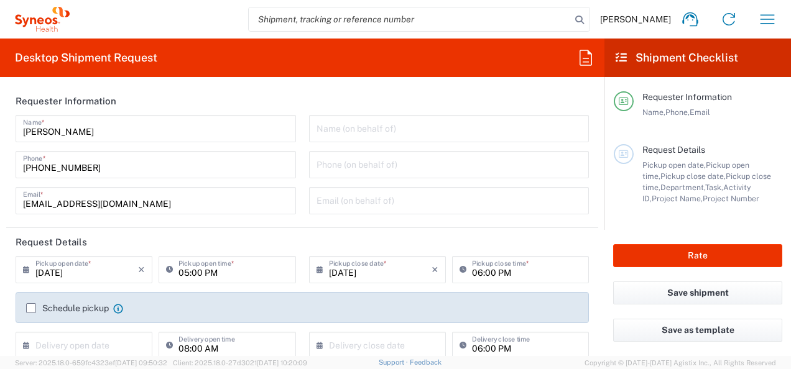
type input "3301"
type input "[GEOGRAPHIC_DATA]"
type input "Syneos Health d.o.o. [GEOGRAPHIC_DATA]-[GEOGRAPHIC_DATA]"
click at [27, 270] on icon at bounding box center [29, 270] width 12 height 20
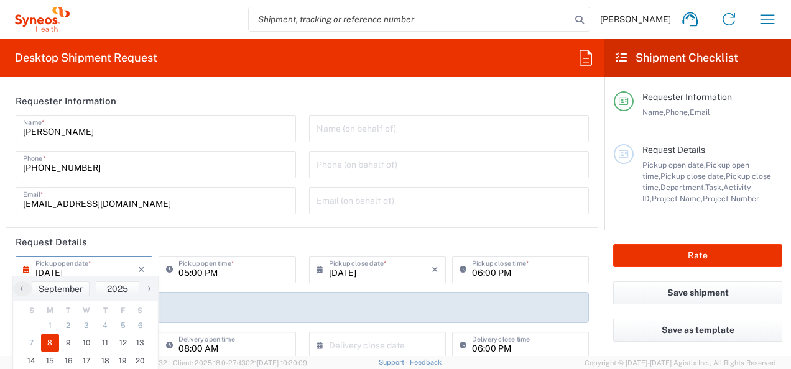
scroll to position [62, 0]
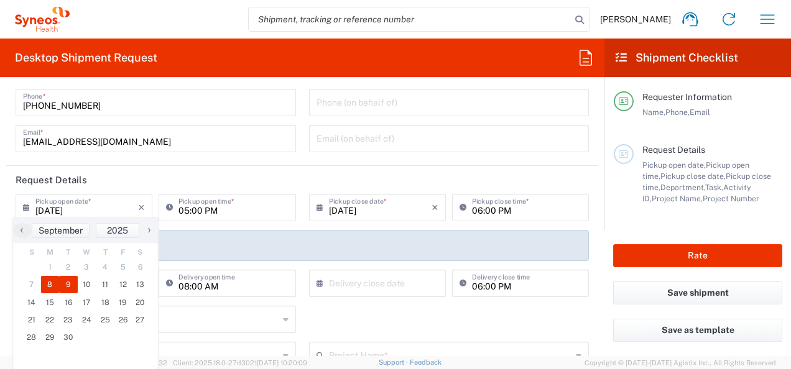
click at [63, 279] on span "9" at bounding box center [68, 284] width 19 height 17
type input "[DATE]"
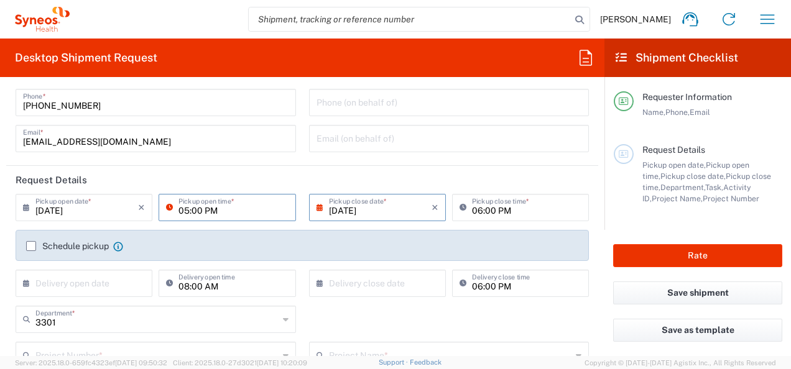
click at [185, 210] on input "05:00 PM" at bounding box center [232, 207] width 109 height 22
click at [216, 209] on input "09:00 PM" at bounding box center [232, 207] width 109 height 22
type input "09:00 AM"
click at [166, 204] on icon at bounding box center [172, 208] width 12 height 20
click at [166, 205] on icon at bounding box center [172, 208] width 12 height 20
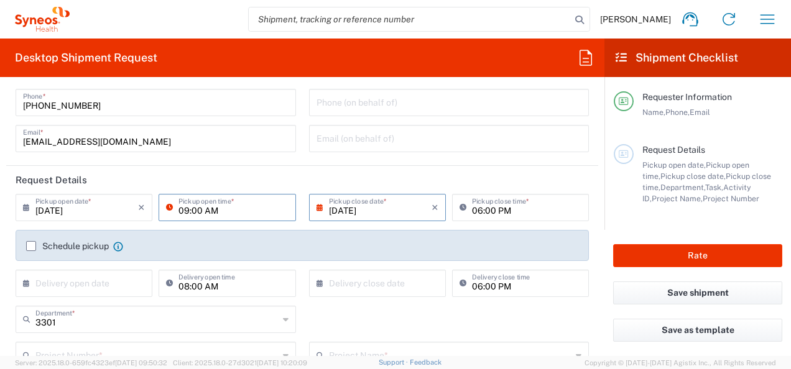
click at [395, 215] on input "[DATE]" at bounding box center [380, 207] width 103 height 22
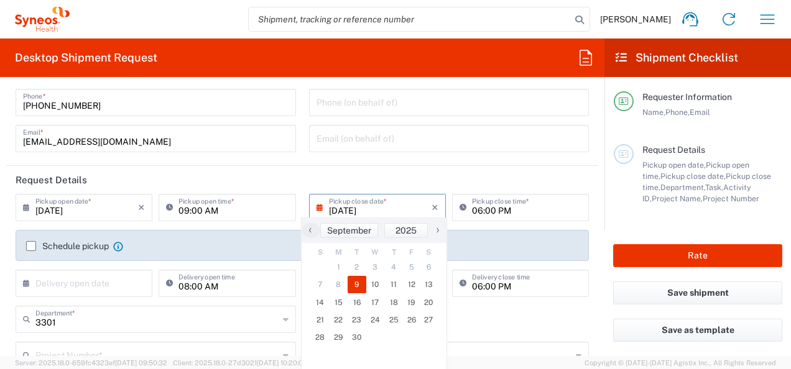
click at [522, 215] on input "06:00 PM" at bounding box center [526, 207] width 109 height 22
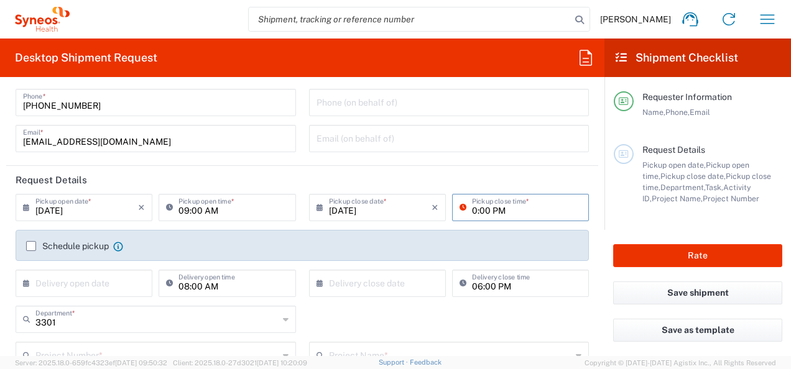
type input "0:00 PM"
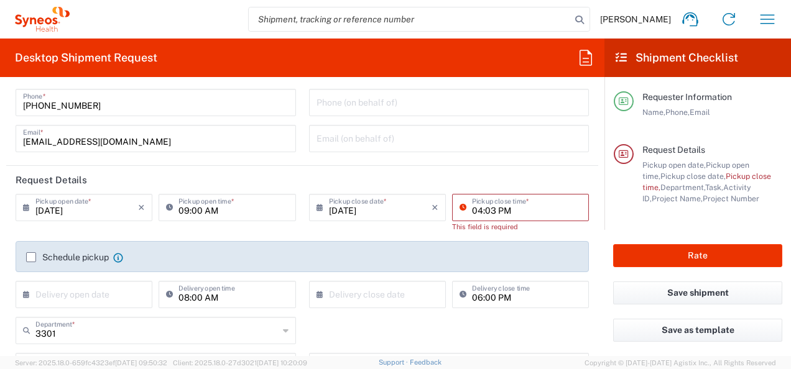
click at [472, 214] on input "04:03 PM" at bounding box center [526, 207] width 109 height 22
click at [489, 215] on input "04:03 PM" at bounding box center [526, 207] width 109 height 22
type input "04:00 PM"
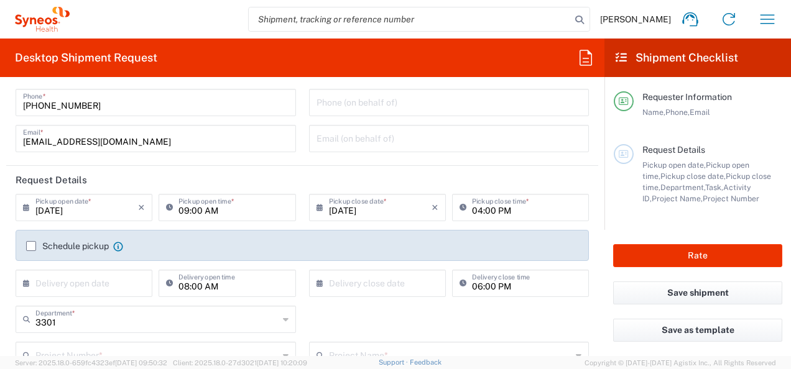
click at [485, 177] on header "Request Details" at bounding box center [302, 180] width 592 height 28
click at [32, 243] on label "Schedule pickup" at bounding box center [67, 246] width 83 height 10
click at [31, 246] on input "Schedule pickup" at bounding box center [31, 246] width 0 height 0
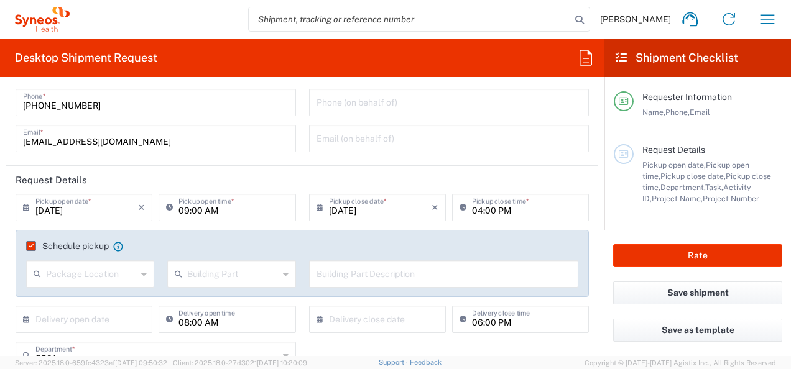
click at [136, 275] on div "Package Location" at bounding box center [90, 274] width 128 height 27
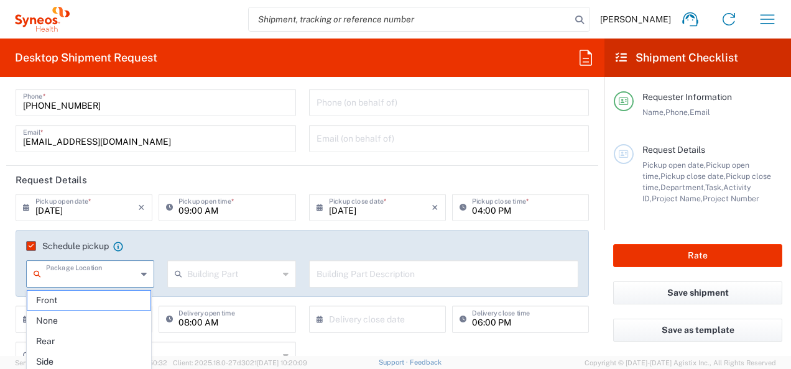
click at [110, 305] on span "Front" at bounding box center [89, 300] width 124 height 19
type input "Front"
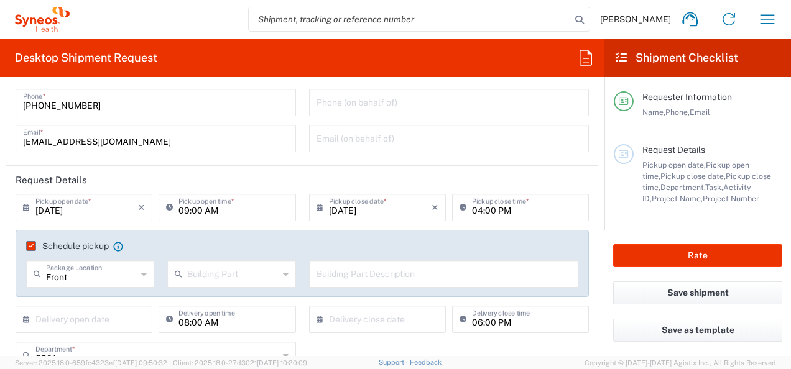
click at [239, 271] on input "text" at bounding box center [232, 273] width 91 height 22
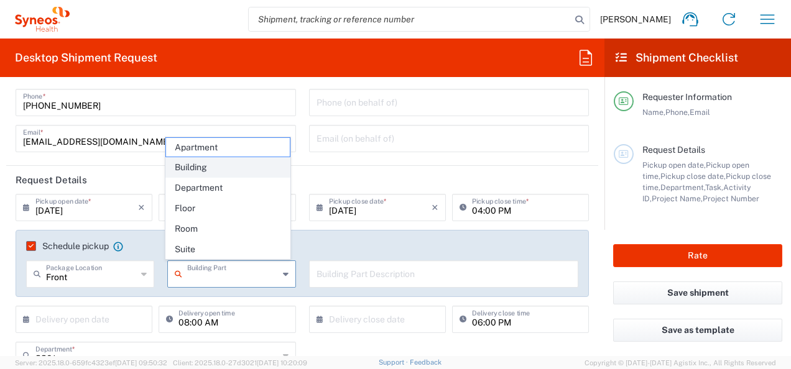
click at [209, 170] on span "Building" at bounding box center [228, 167] width 124 height 19
type input "Building"
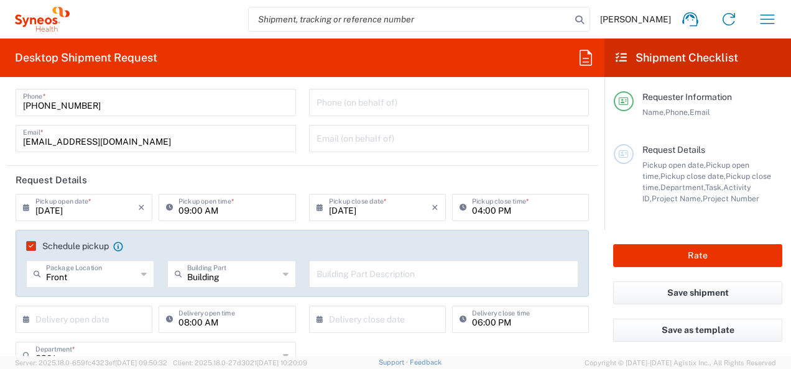
click at [461, 283] on input "text" at bounding box center [443, 273] width 255 height 22
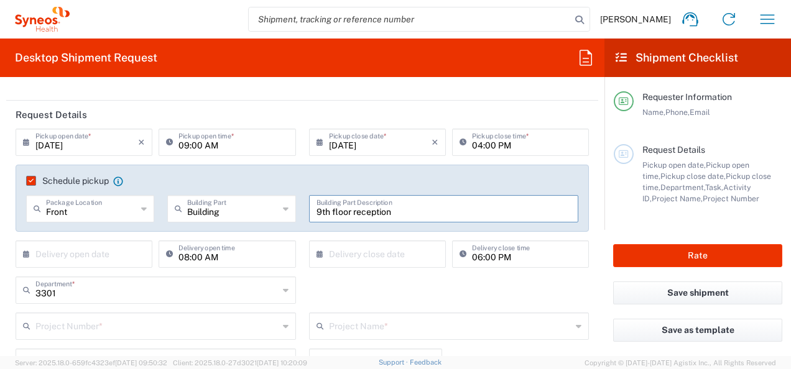
scroll to position [187, 0]
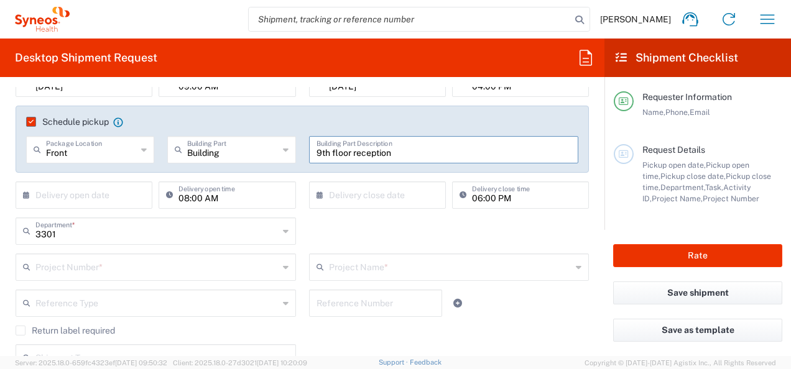
type input "9th floor reception"
click at [182, 239] on input "text" at bounding box center [156, 230] width 243 height 22
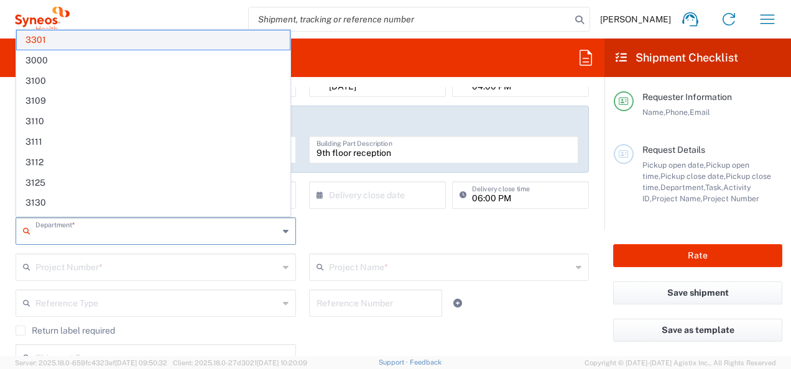
click at [70, 44] on span "3301" at bounding box center [153, 39] width 273 height 19
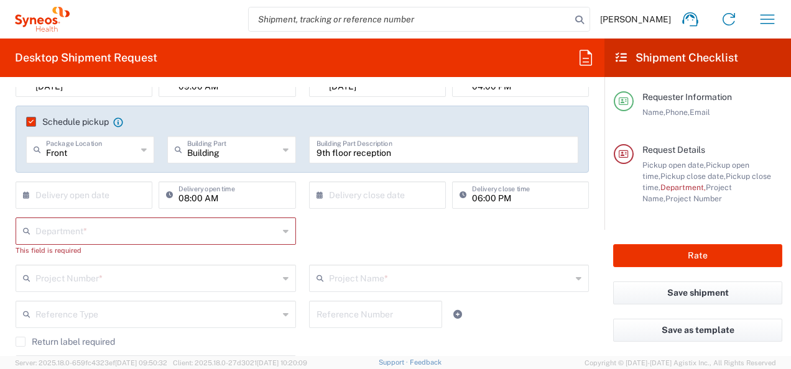
click at [123, 231] on input "text" at bounding box center [156, 230] width 243 height 22
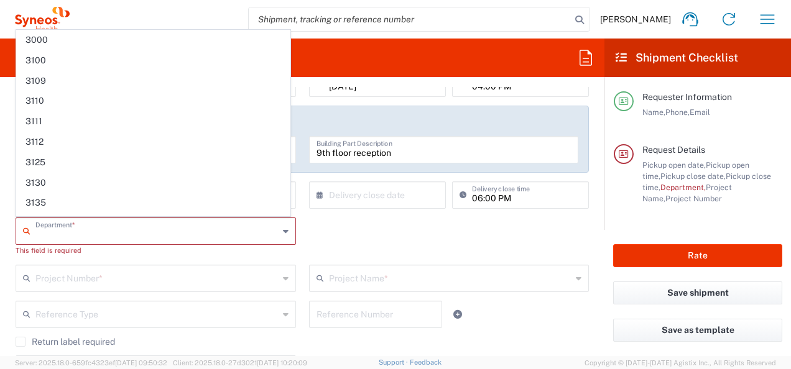
click at [465, 245] on div "Department * 3000 3100 3109 3110 3111 3112 3125 3130 3135 3136 3150 3155 3165 3…" at bounding box center [302, 241] width 586 height 47
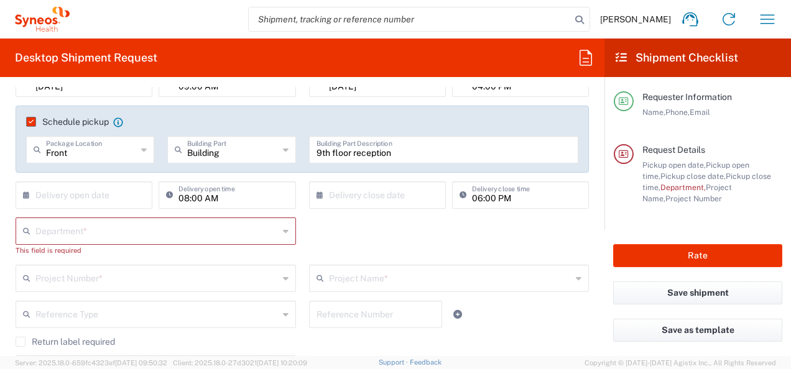
click at [178, 224] on input "text" at bounding box center [156, 230] width 243 height 22
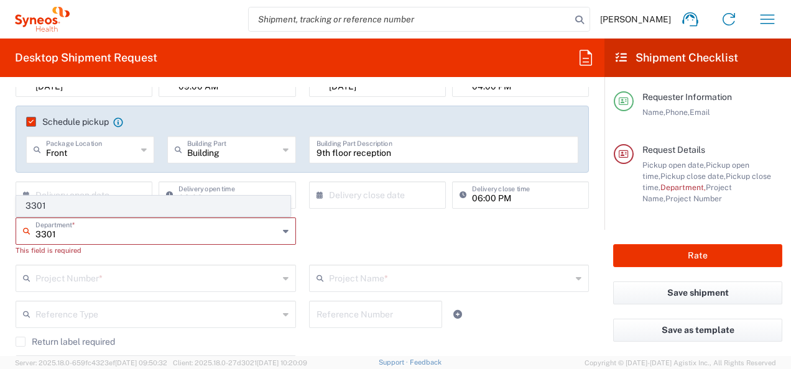
type input "3301"
click at [56, 205] on span "3301" at bounding box center [153, 205] width 273 height 19
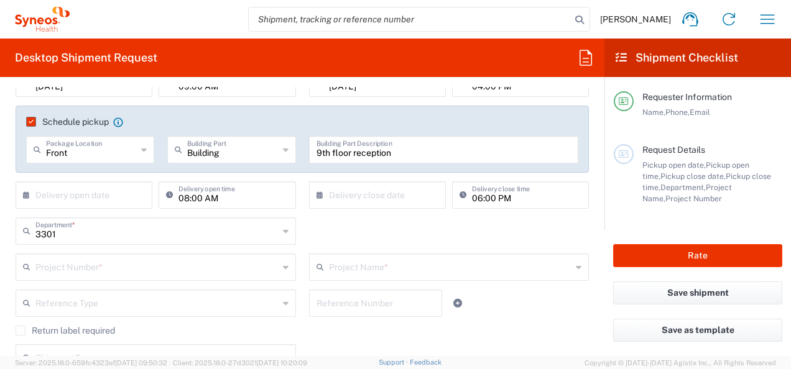
click at [88, 266] on input "text" at bounding box center [156, 267] width 243 height 22
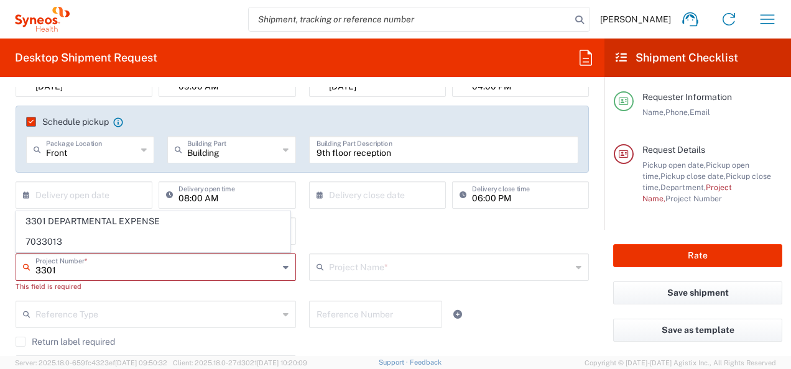
click at [88, 267] on input "3301" at bounding box center [156, 267] width 243 height 22
type input "3301 DEPARTMENTAL EXPENSE"
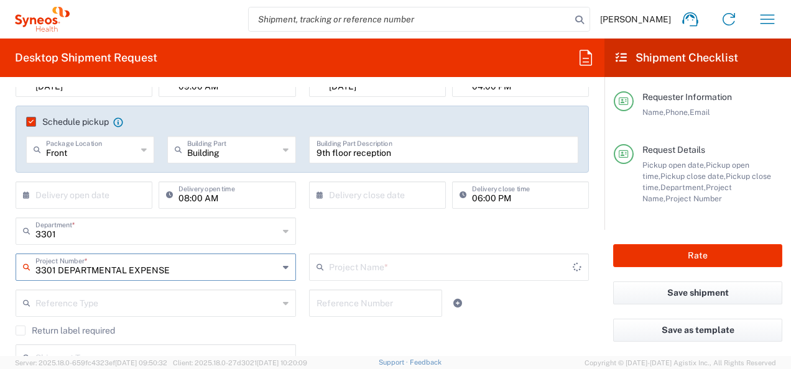
type input "3301 DEPARTMENTAL EXPENSE"
click at [525, 310] on div "Reference Type Account Type Activity ID Airline Appointment Number ASN Batch Re…" at bounding box center [302, 308] width 586 height 36
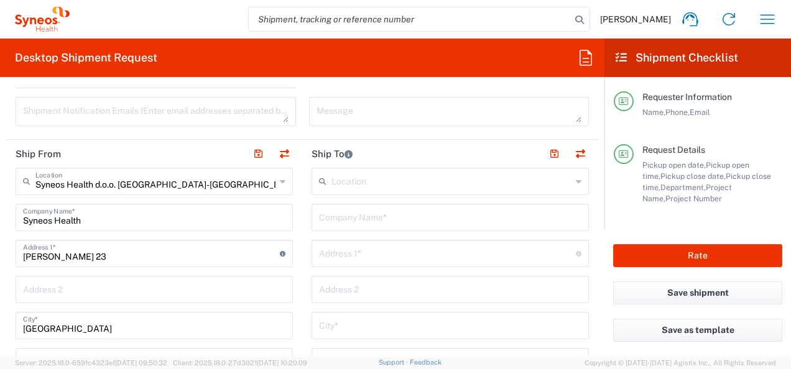
scroll to position [497, 0]
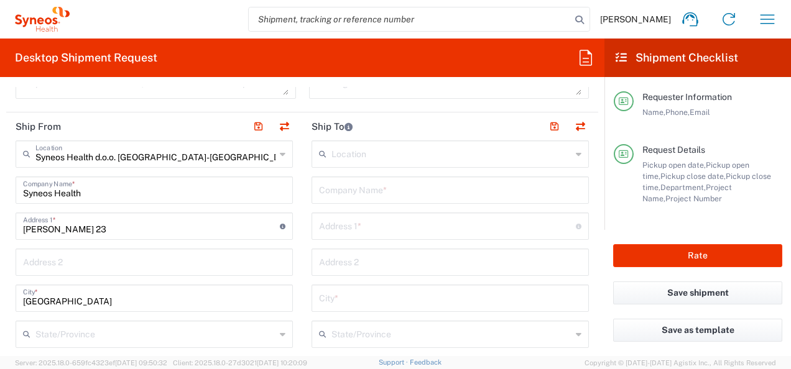
click at [357, 157] on input "text" at bounding box center [451, 153] width 240 height 22
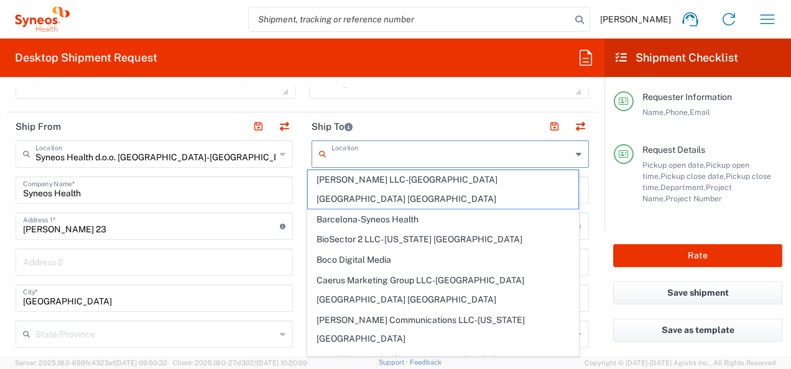
click at [545, 102] on div "Message" at bounding box center [448, 89] width 293 height 38
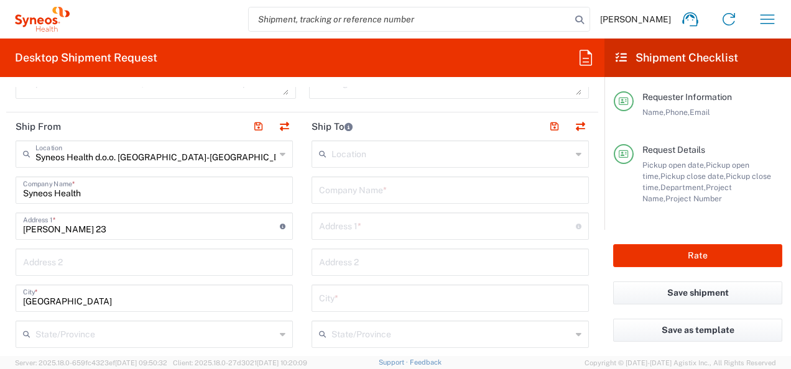
click at [361, 181] on input "text" at bounding box center [450, 189] width 262 height 22
type input "Univerzitetski klinički centar Srbije"
click at [396, 218] on input "text" at bounding box center [447, 226] width 257 height 22
type input "Pasterova 2"
type input "[EMAIL_ADDRESS][DOMAIN_NAME]"
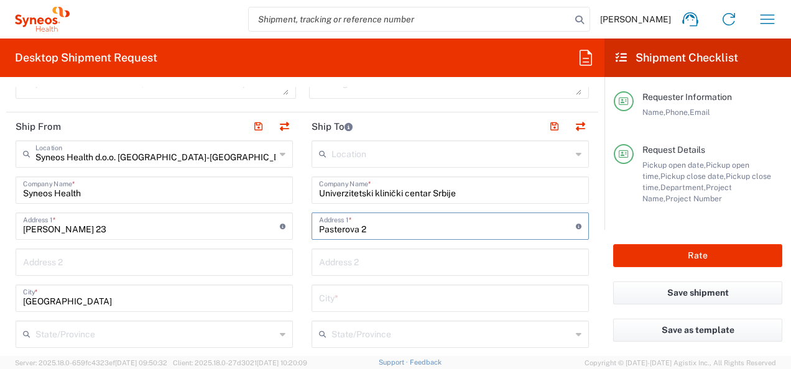
type input "[GEOGRAPHIC_DATA]"
type input "11000"
type input "0668300050"
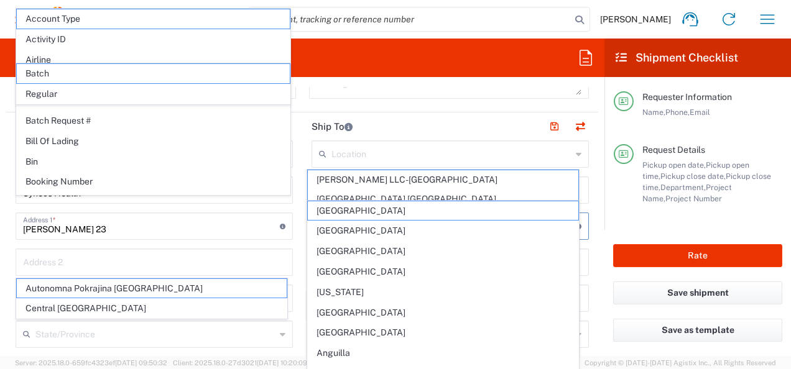
scroll to position [730, 0]
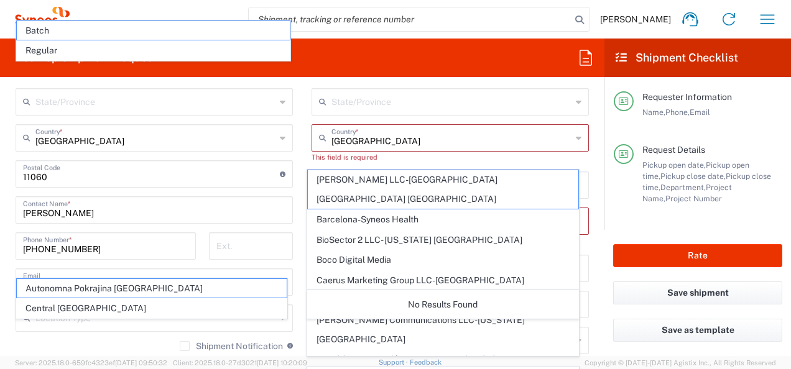
click at [524, 42] on agx-form-header "Desktop Shipment Request" at bounding box center [302, 58] width 604 height 39
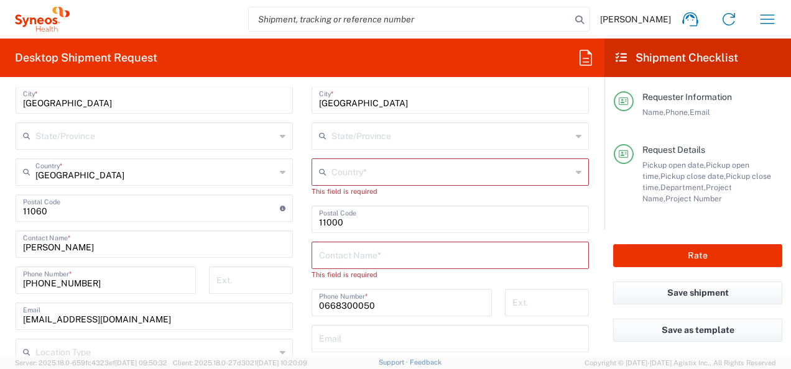
scroll to position [668, 0]
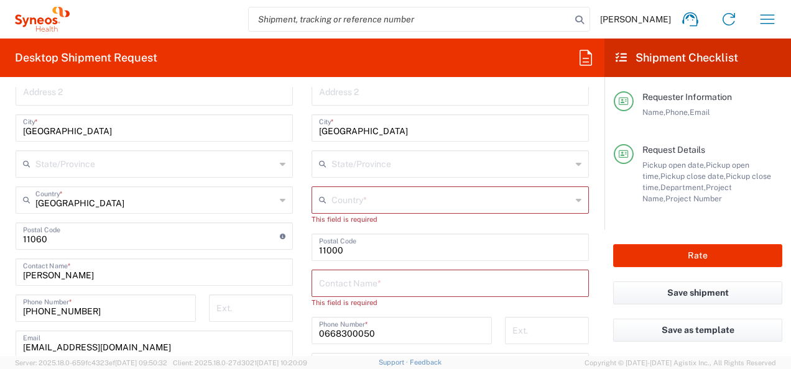
click at [374, 201] on input "text" at bounding box center [451, 199] width 240 height 22
type input "[GEOGRAPHIC_DATA]"
click at [0, 0] on span "BioSector 2 LLC- [US_STATE] [GEOGRAPHIC_DATA]" at bounding box center [0, 0] width 0 height 0
type input "BioSector 2 LLC- [US_STATE] [GEOGRAPHIC_DATA]"
type input "BioSector 2 LLC"
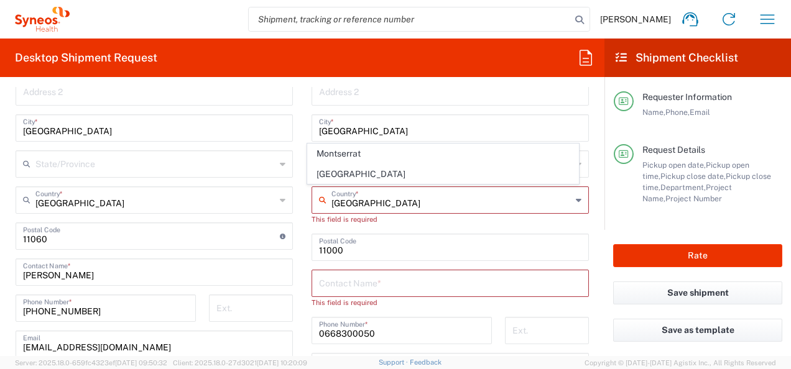
type input "200 Vesey Street"
type input "40th Floor"
type input "[US_STATE]"
type input "[GEOGRAPHIC_DATA]"
type input "10281"
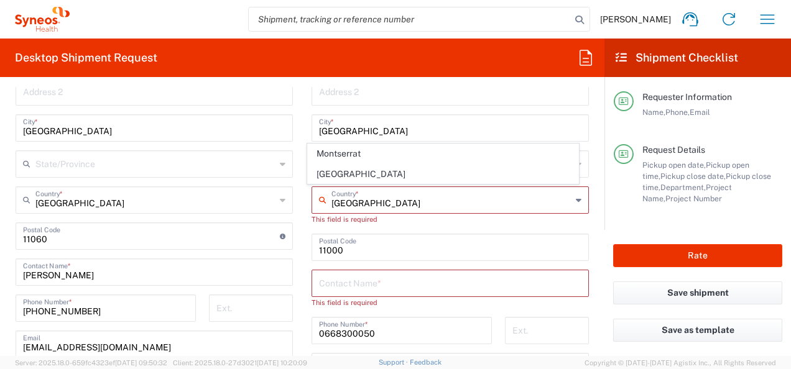
type input "Sender/Shipper"
type input "Delivery Duty Paid"
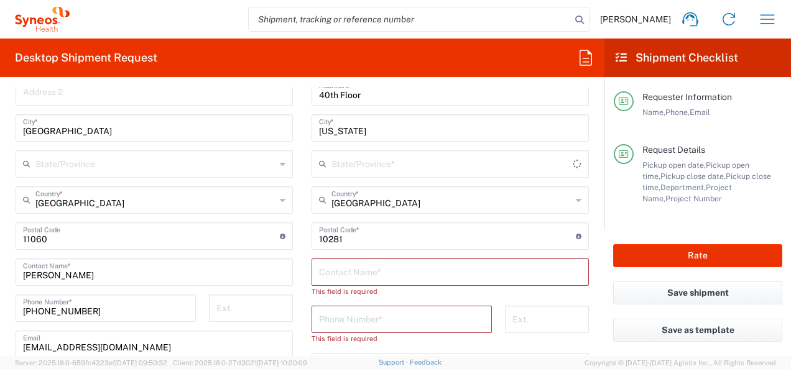
type input "[US_STATE]"
click at [410, 166] on input "[US_STATE]" at bounding box center [451, 163] width 240 height 22
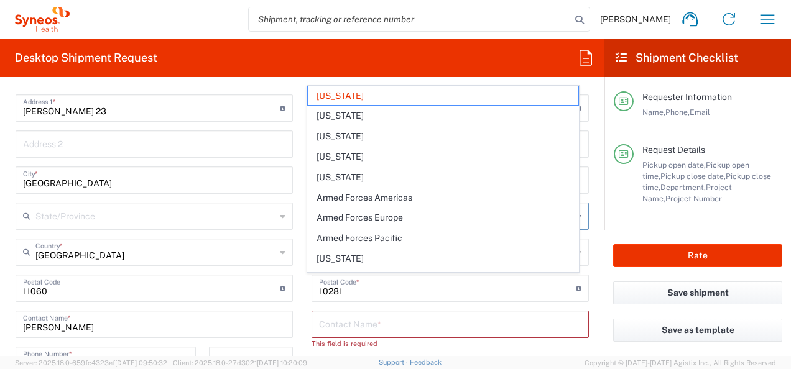
scroll to position [543, 0]
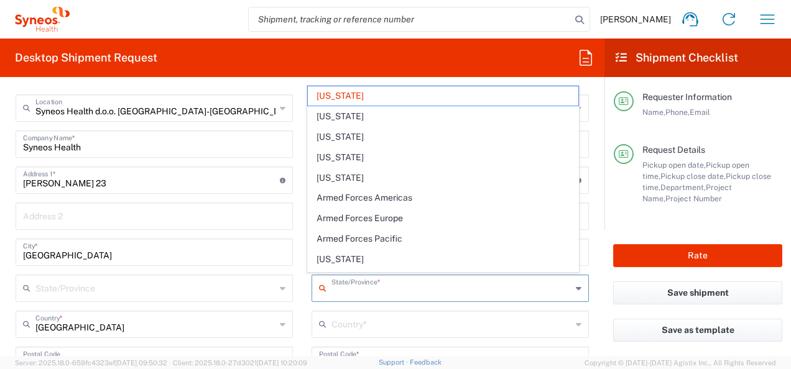
click at [302, 241] on main "BioSector 2 LLC- New York US Location BioSector 2 LLC- New York US Addison Whit…" at bounding box center [450, 367] width 296 height 545
type input "[US_STATE]"
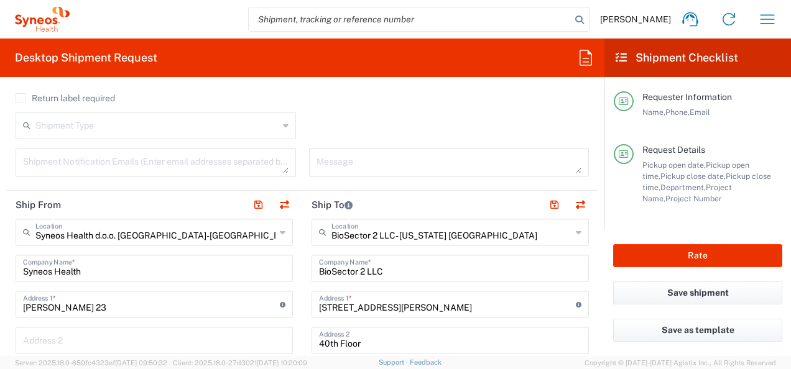
scroll to position [357, 0]
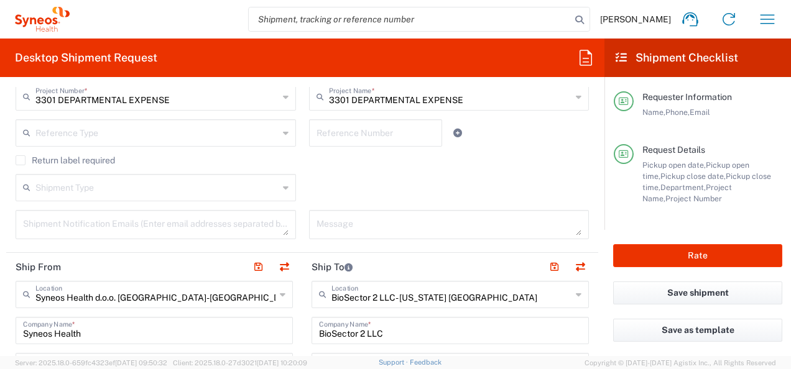
click at [576, 289] on icon at bounding box center [579, 295] width 6 height 20
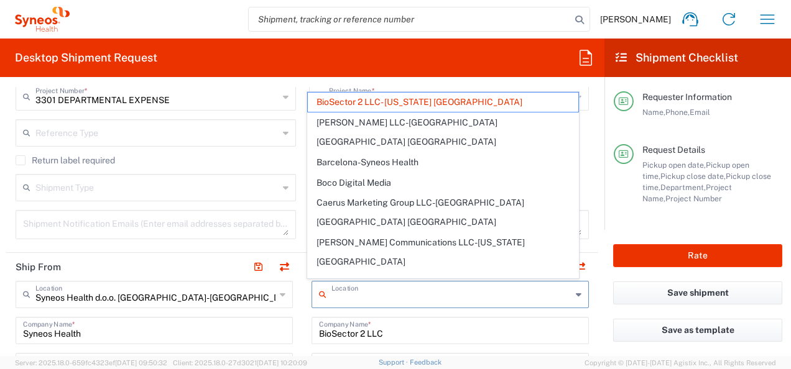
click at [452, 332] on input "BioSector 2 LLC" at bounding box center [450, 330] width 262 height 22
type input "BioSector 2 LLC- [US_STATE] [GEOGRAPHIC_DATA]"
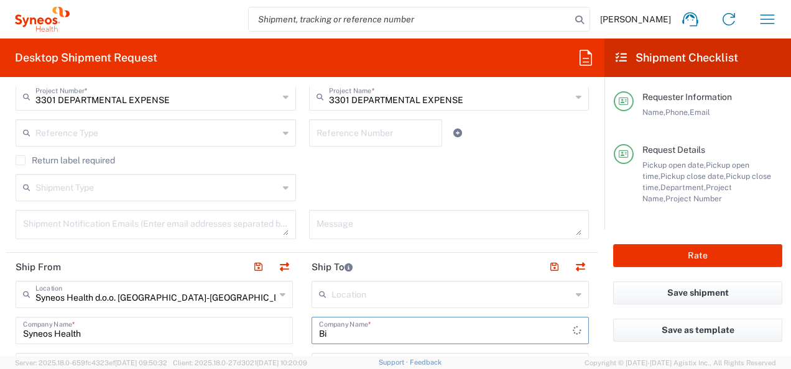
type input "B"
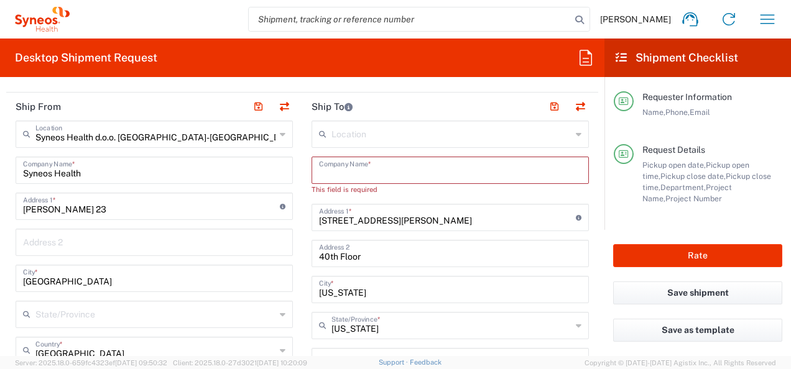
scroll to position [543, 0]
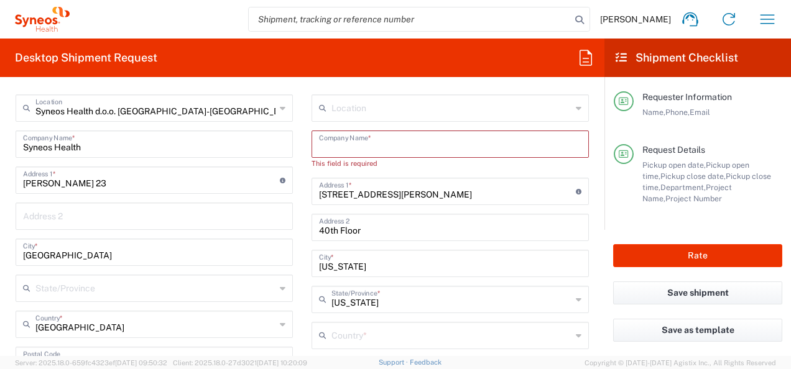
click at [407, 204] on div "Location [PERSON_NAME] LLC-[GEOGRAPHIC_DATA] [GEOGRAPHIC_DATA] [GEOGRAPHIC_DATA…" at bounding box center [450, 373] width 277 height 556
click at [405, 196] on input "200 Vesey Street" at bounding box center [447, 191] width 257 height 22
type input "2"
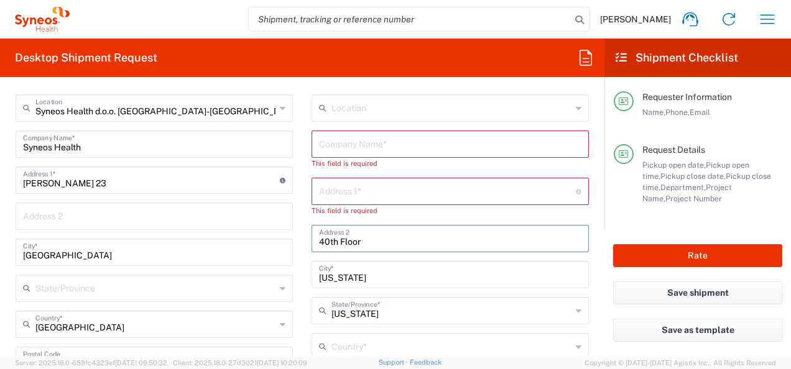
click at [400, 230] on input "40th Floor" at bounding box center [450, 238] width 262 height 22
type input "4"
click at [373, 277] on input "[US_STATE]" at bounding box center [450, 274] width 262 height 22
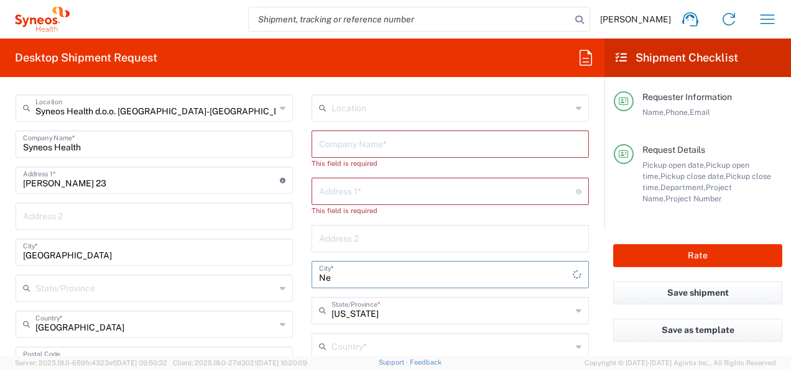
type input "N"
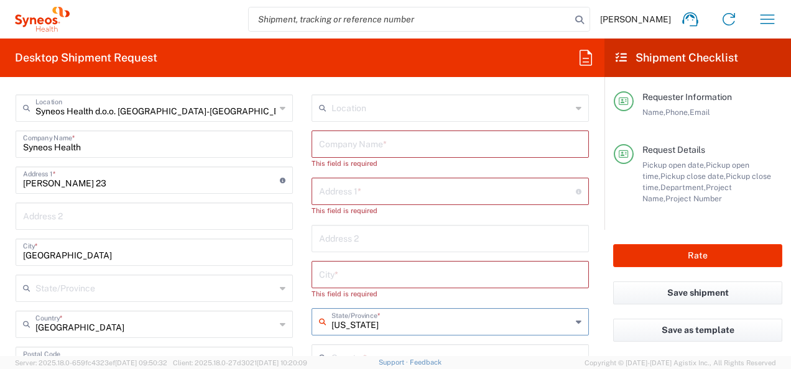
click at [376, 314] on input "[US_STATE]" at bounding box center [451, 321] width 240 height 22
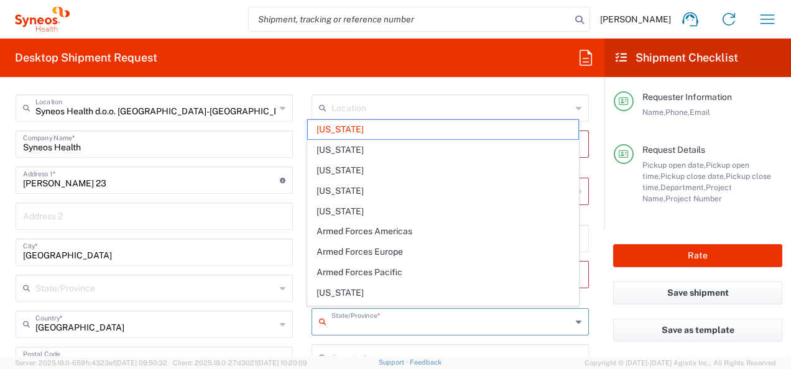
click at [296, 322] on main "Syneos Health d.o.o. Beograd-Serbia Location Syneos Health d.o.o. Beograd-Serbi…" at bounding box center [154, 374] width 296 height 558
type input "[US_STATE]"
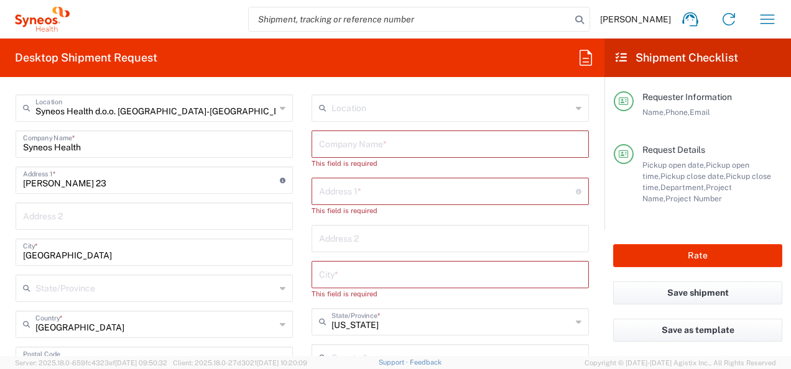
click at [376, 331] on div "New York State/Province *" at bounding box center [450, 321] width 277 height 27
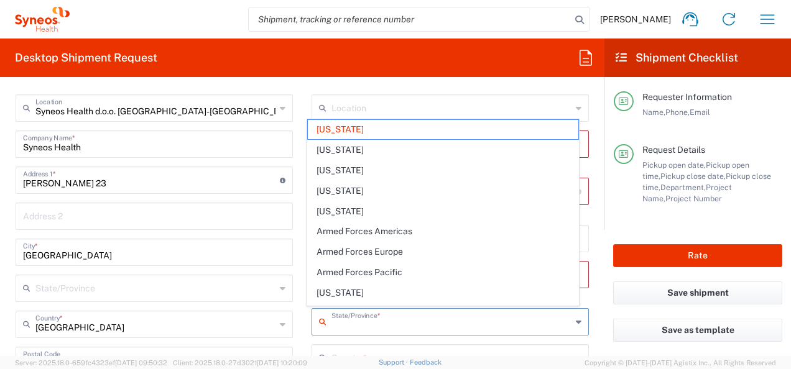
click at [292, 318] on main "Syneos Health d.o.o. Beograd-Serbia Location Syneos Health d.o.o. Beograd-Serbi…" at bounding box center [154, 374] width 296 height 558
type input "[US_STATE]"
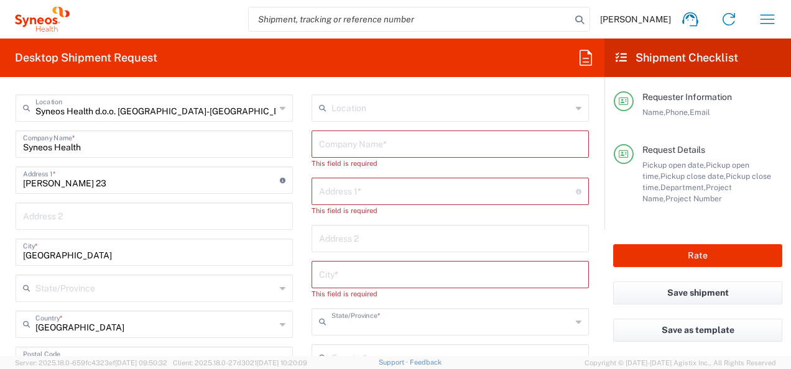
click at [376, 325] on input "text" at bounding box center [451, 321] width 240 height 22
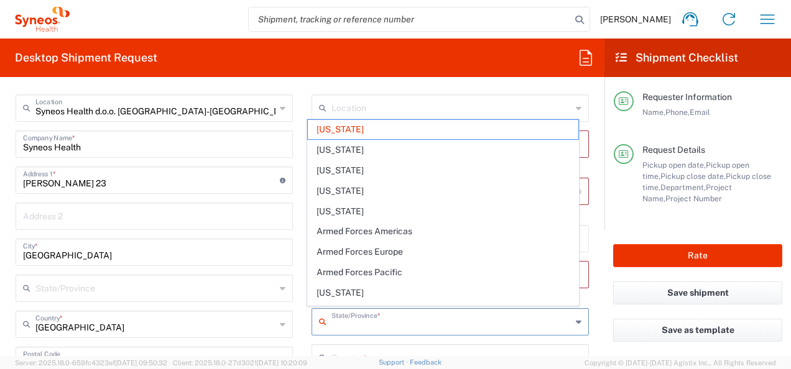
click at [297, 320] on main "Syneos Health d.o.o. Beograd-Serbia Location Syneos Health d.o.o. Beograd-Serbi…" at bounding box center [154, 374] width 296 height 558
type input "[US_STATE]"
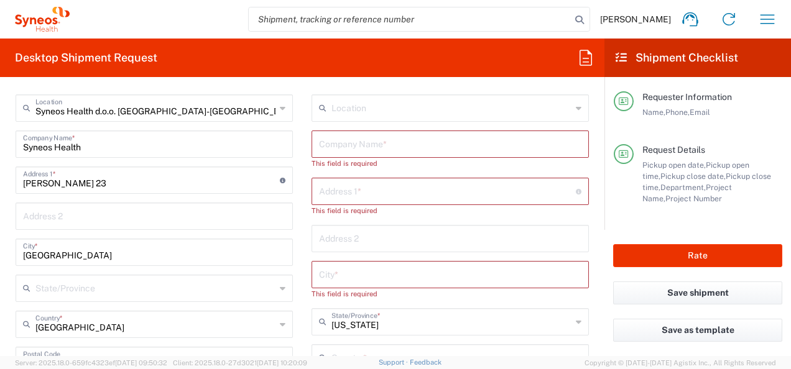
scroll to position [730, 0]
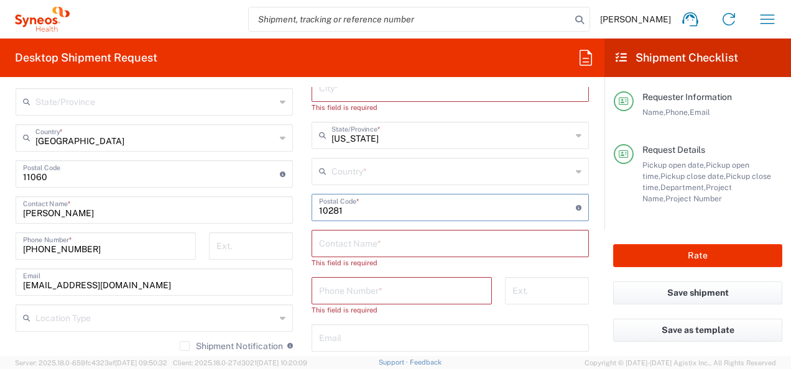
click at [434, 211] on input "undefined" at bounding box center [447, 207] width 257 height 22
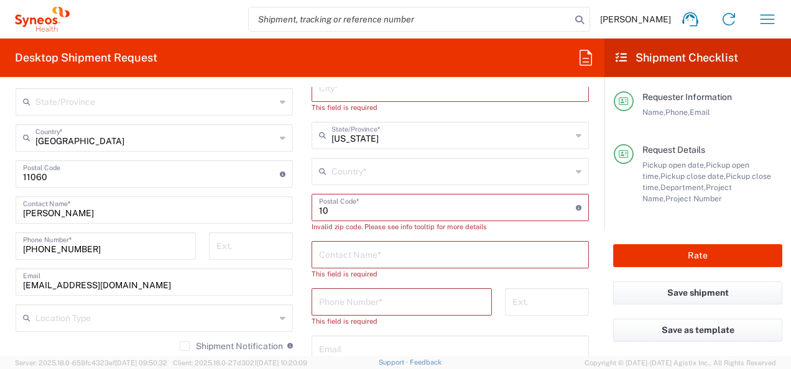
type input "1"
click at [520, 139] on input "[US_STATE]" at bounding box center [451, 135] width 240 height 22
type input "S"
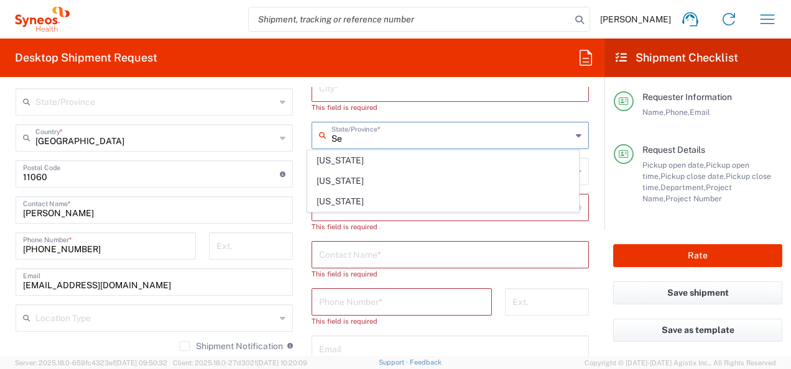
type input "S"
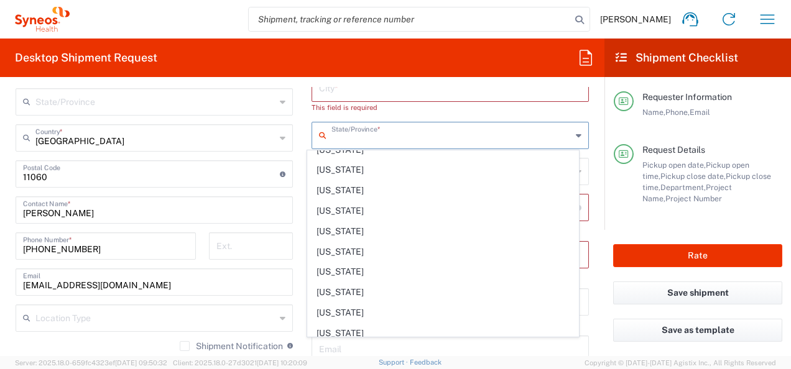
scroll to position [932, 0]
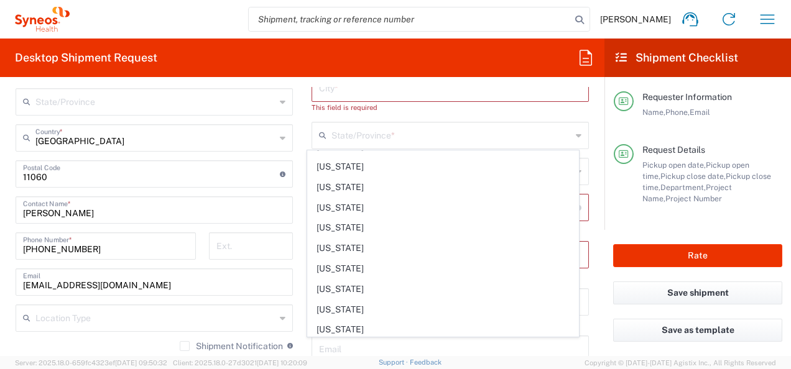
click at [293, 193] on main "Syneos Health d.o.o. Beograd-Serbia Location Syneos Health d.o.o. Beograd-Serbi…" at bounding box center [154, 187] width 296 height 558
type input "[US_STATE]"
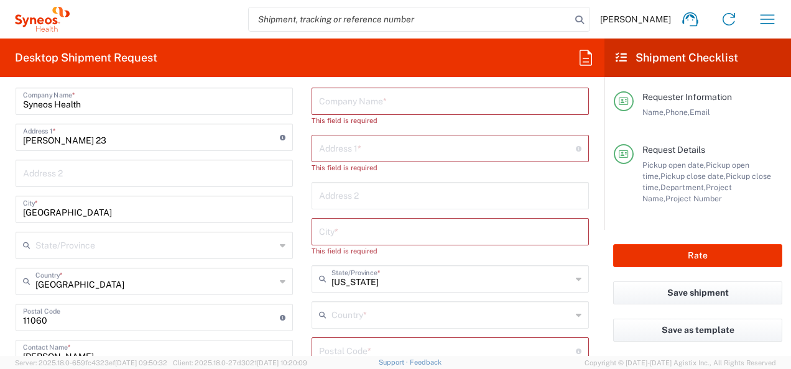
scroll to position [606, 0]
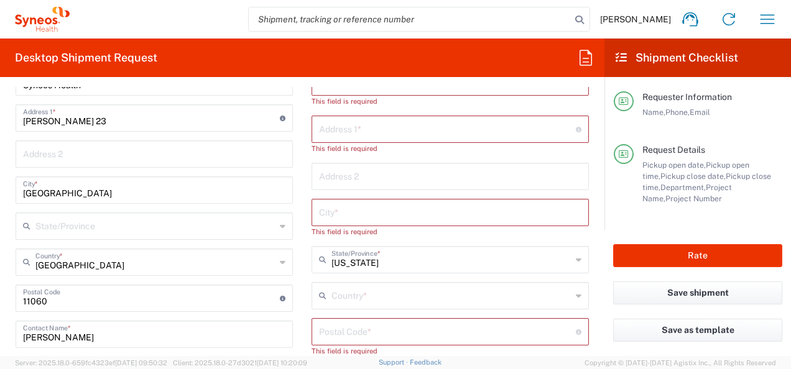
click at [576, 256] on icon at bounding box center [579, 260] width 6 height 20
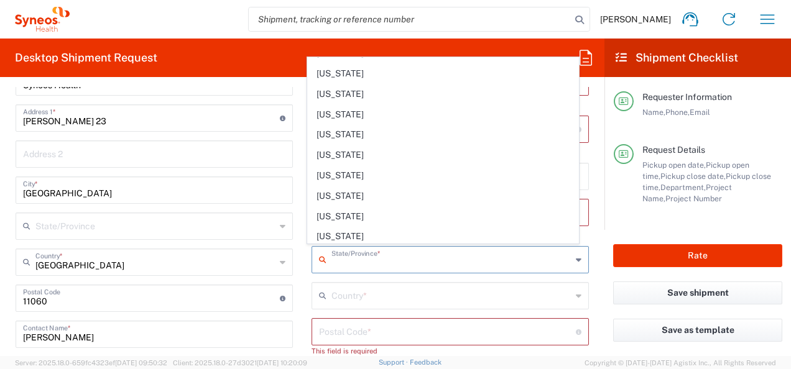
scroll to position [0, 0]
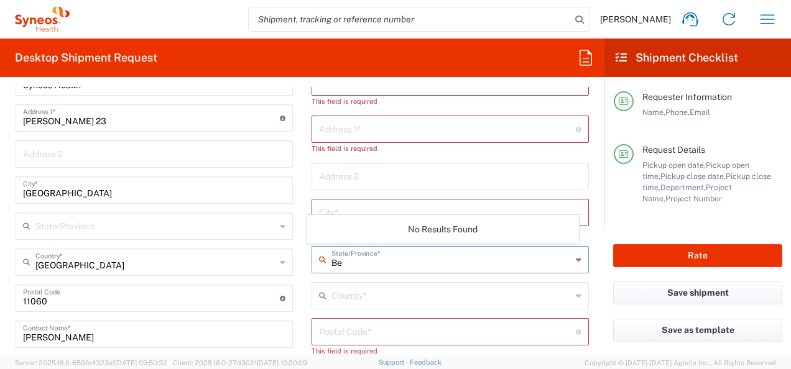
type input "B"
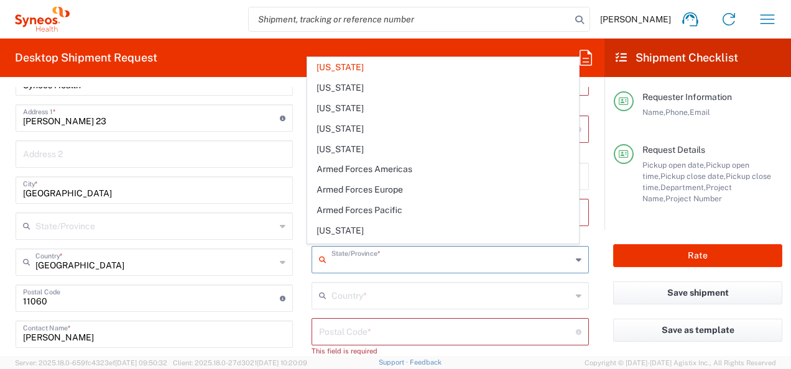
click at [594, 299] on form "Requester Information Lidija Brankovic Name * +381643020033 Phone * lidija.bran…" at bounding box center [302, 221] width 604 height 269
type input "[US_STATE]"
click at [376, 264] on input "text" at bounding box center [451, 259] width 240 height 22
click at [312, 264] on div "State/Province *" at bounding box center [450, 259] width 277 height 27
click at [553, 274] on div "Location [PERSON_NAME] LLC-[GEOGRAPHIC_DATA] [GEOGRAPHIC_DATA] [GEOGRAPHIC_DATA…" at bounding box center [450, 326] width 277 height 589
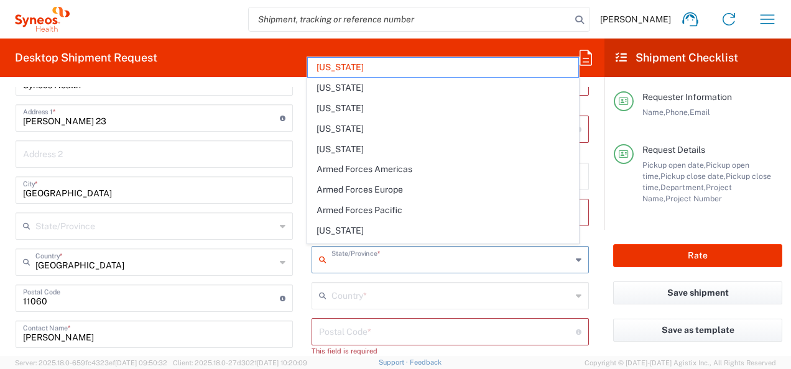
type input "[US_STATE]"
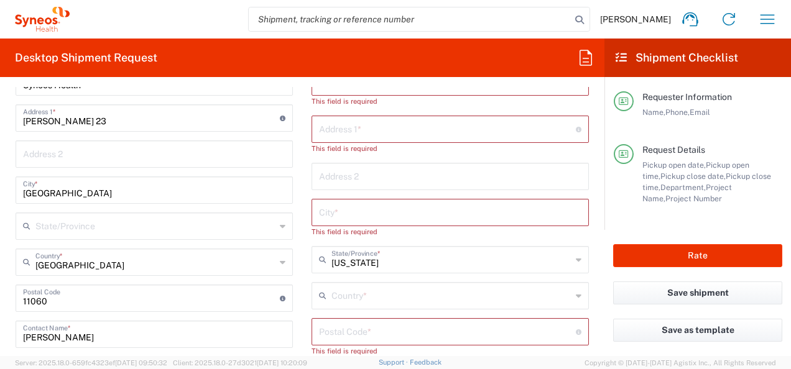
click at [321, 259] on icon at bounding box center [325, 260] width 12 height 20
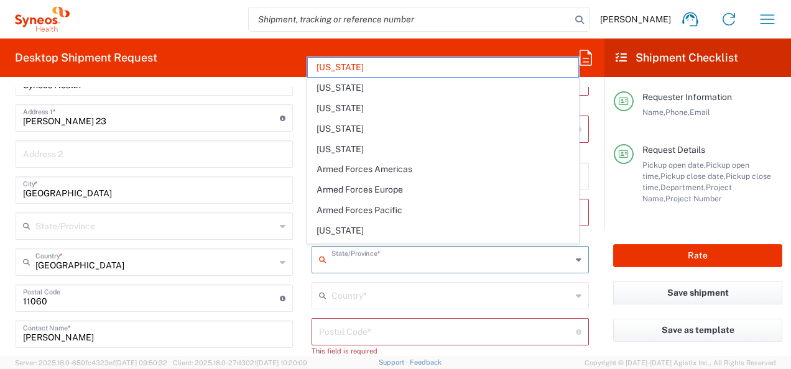
drag, startPoint x: 369, startPoint y: 262, endPoint x: 326, endPoint y: 251, distance: 44.9
click at [293, 264] on div "Ship From Syneos Health d.o.o. Beograd-Serbia Location Syneos Health d.o.o. Beo…" at bounding box center [302, 315] width 592 height 622
type input "[US_STATE]"
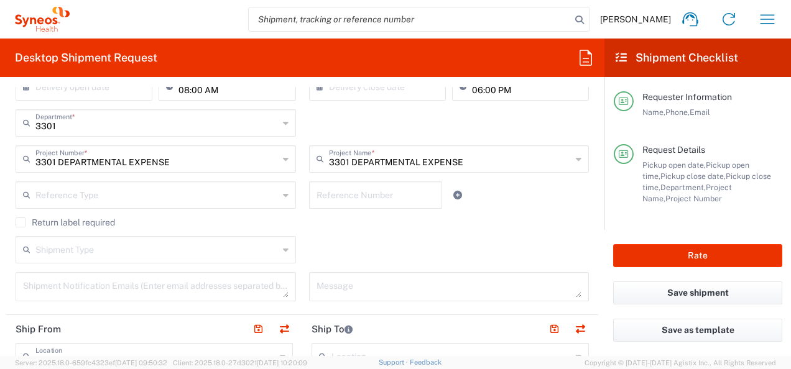
click at [336, 245] on div "Shipment Type Batch Regular" at bounding box center [302, 254] width 586 height 36
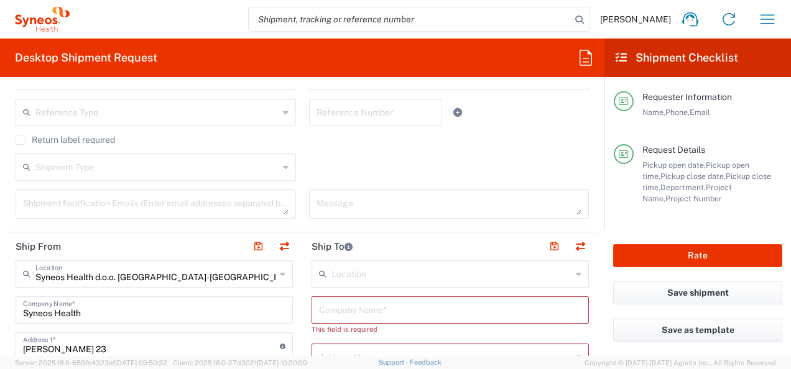
scroll to position [481, 0]
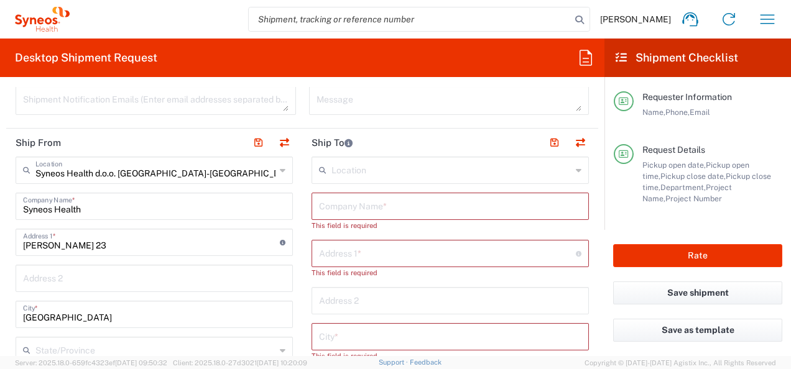
click at [366, 170] on input "text" at bounding box center [451, 170] width 240 height 22
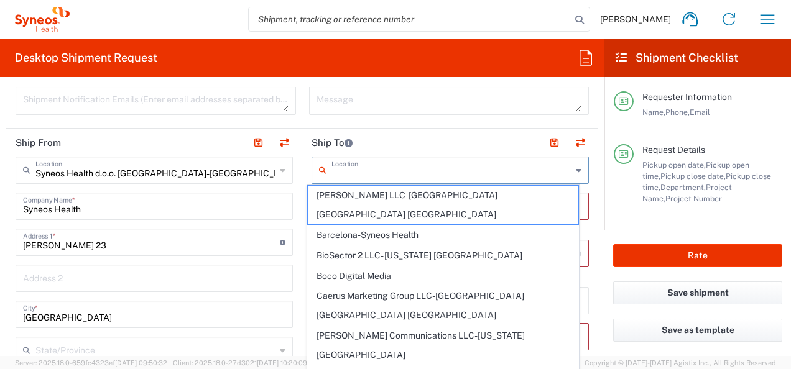
click at [361, 121] on div "Message" at bounding box center [448, 105] width 293 height 38
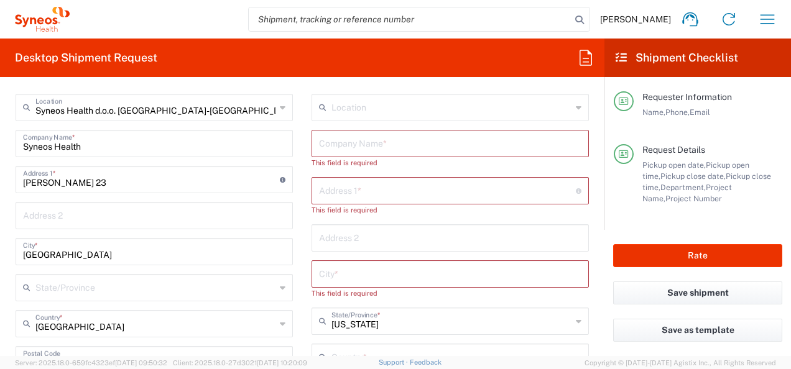
scroll to position [606, 0]
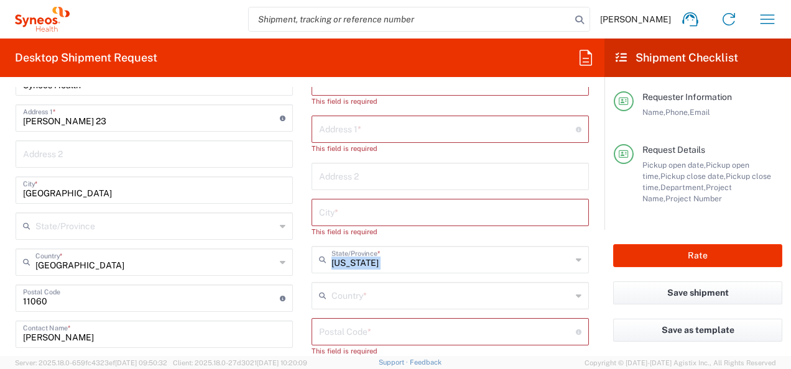
drag, startPoint x: 448, startPoint y: 269, endPoint x: 330, endPoint y: 266, distance: 118.2
click at [330, 266] on div "New York State/Province *" at bounding box center [450, 259] width 277 height 27
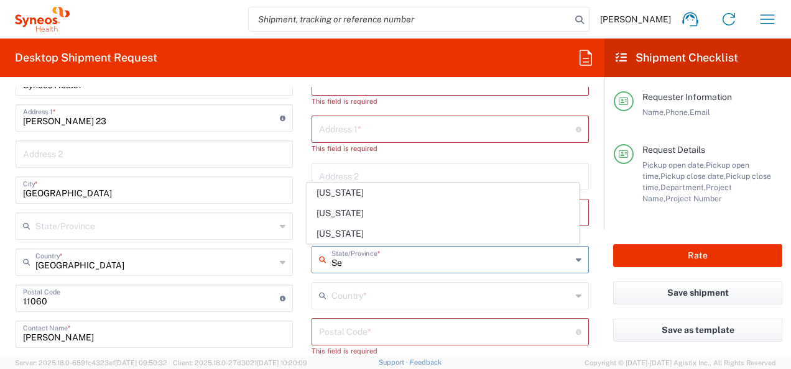
type input "Se"
click at [291, 200] on main "Syneos Health d.o.o. Beograd-Serbia Location Syneos Health d.o.o. Beograd-Serbi…" at bounding box center [154, 311] width 296 height 558
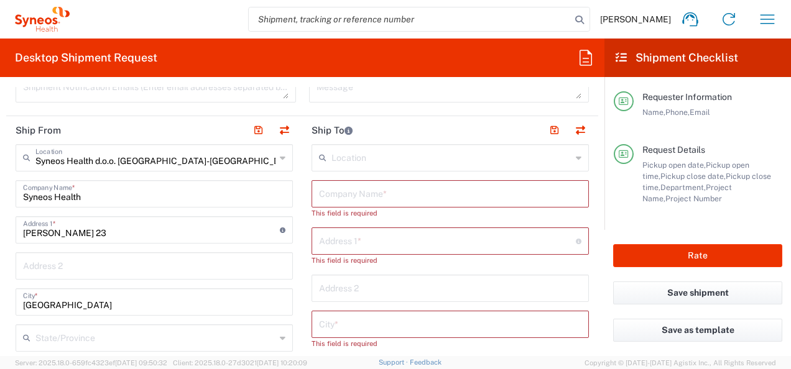
scroll to position [481, 0]
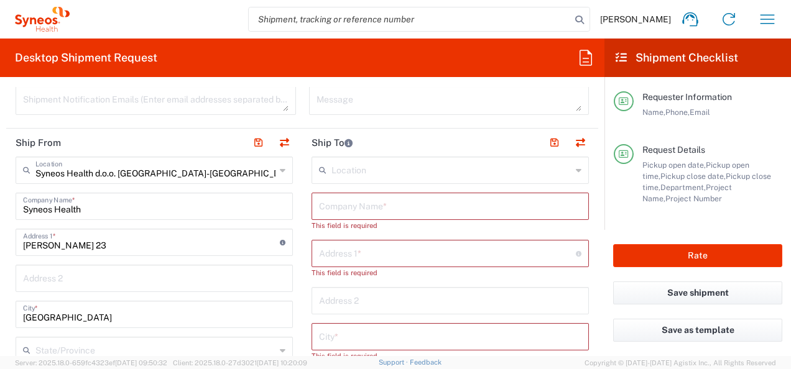
click at [378, 252] on input "text" at bounding box center [447, 253] width 257 height 22
click at [331, 201] on input "text" at bounding box center [450, 206] width 262 height 22
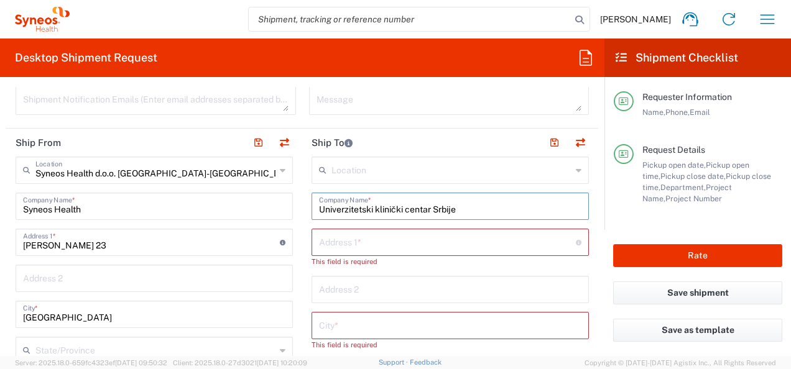
type input "Univerzitetski klinički centar Srbije"
click at [358, 247] on input "text" at bounding box center [447, 242] width 257 height 22
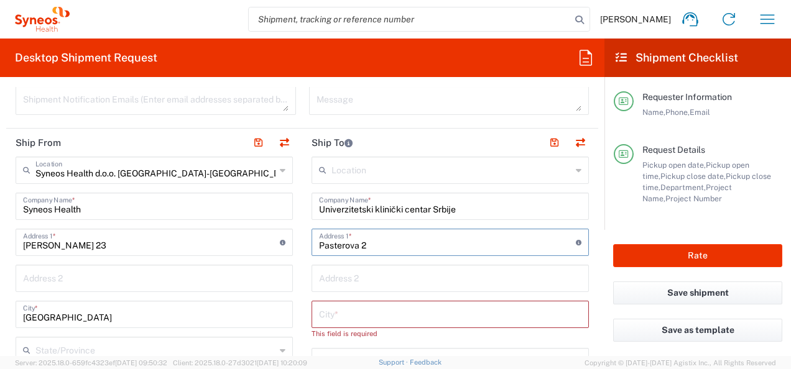
scroll to position [543, 0]
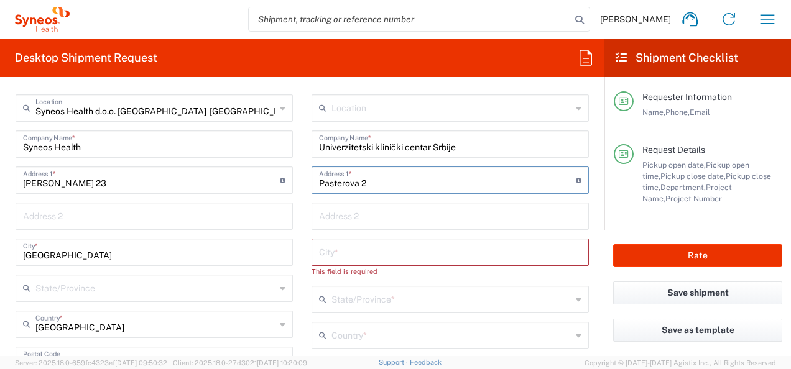
type input "Pasterova 2"
click at [364, 246] on input "text" at bounding box center [450, 252] width 262 height 22
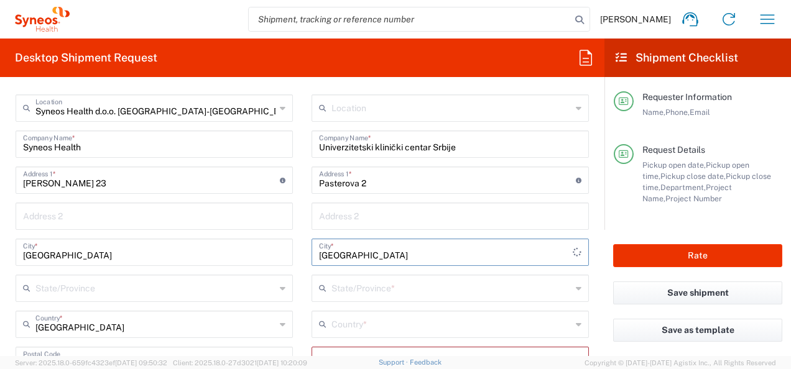
scroll to position [730, 0]
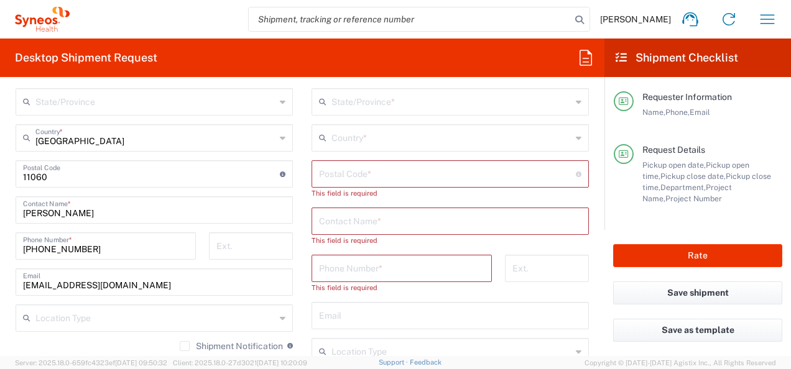
type input "[GEOGRAPHIC_DATA]"
click at [360, 141] on input "text" at bounding box center [451, 137] width 240 height 22
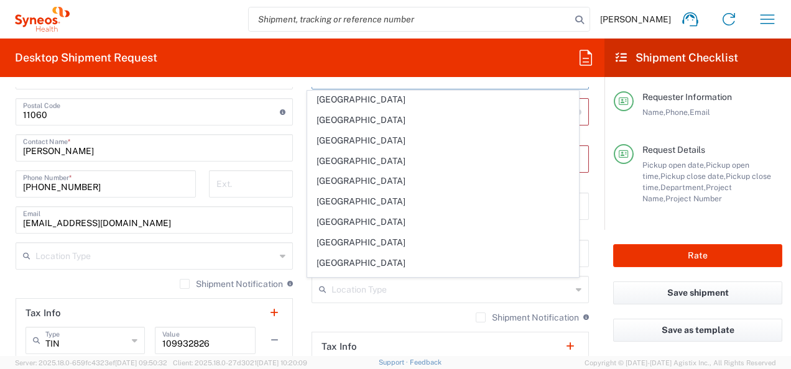
scroll to position [3731, 0]
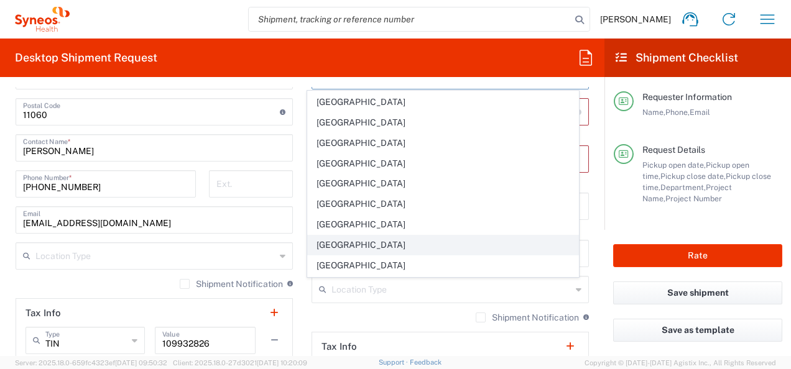
click at [359, 236] on span "[GEOGRAPHIC_DATA]" at bounding box center [443, 245] width 270 height 19
type input "[GEOGRAPHIC_DATA]"
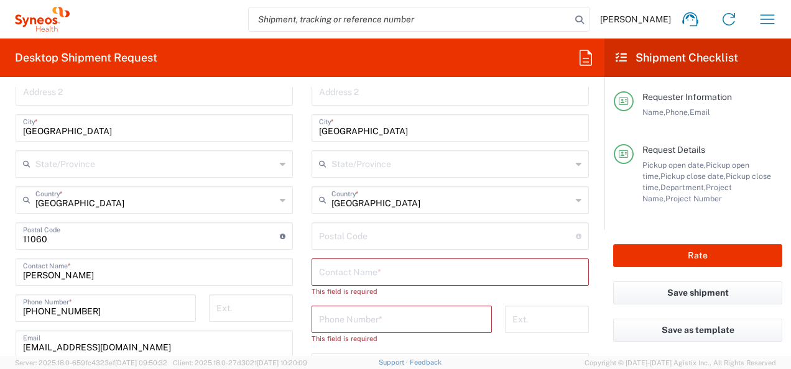
scroll to position [730, 0]
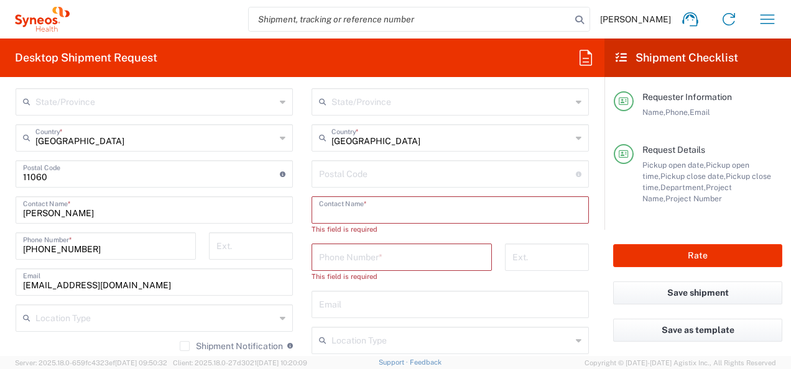
click at [365, 214] on input "text" at bounding box center [450, 209] width 262 height 22
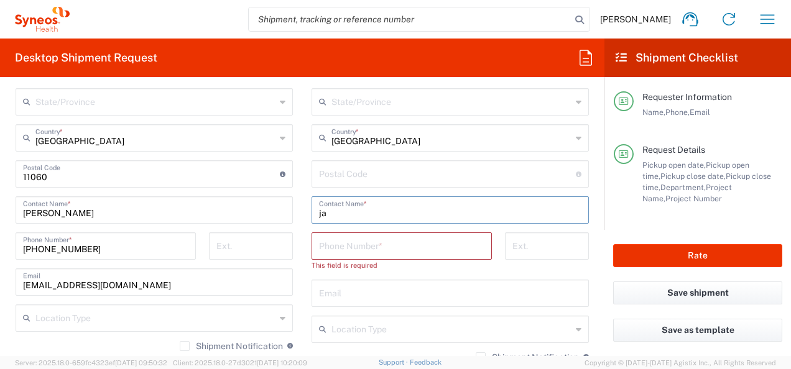
type input "j"
type input "Jasna Pavlović"
click at [340, 247] on input "tel" at bounding box center [401, 245] width 165 height 22
type input "0668300050"
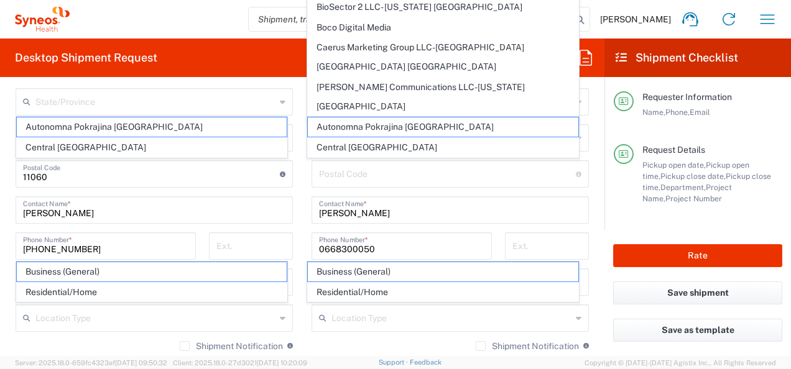
click at [302, 208] on main "Location [PERSON_NAME] LLC-[GEOGRAPHIC_DATA] [GEOGRAPHIC_DATA] [GEOGRAPHIC_DATA…" at bounding box center [450, 169] width 296 height 522
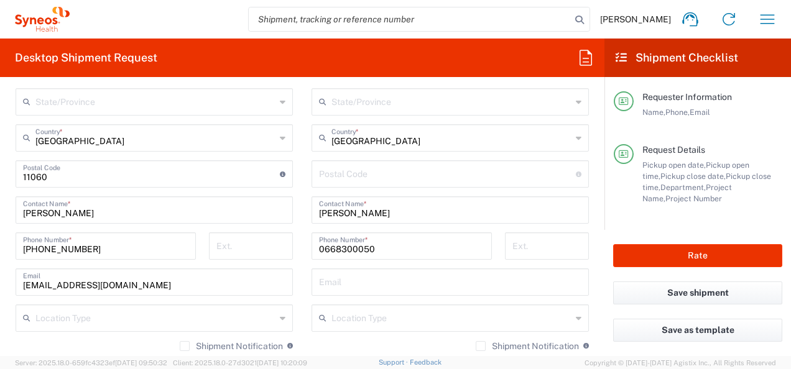
click at [302, 279] on main "Location [PERSON_NAME] LLC-[GEOGRAPHIC_DATA] [GEOGRAPHIC_DATA] [GEOGRAPHIC_DATA…" at bounding box center [450, 169] width 296 height 522
click at [303, 290] on main "Location [PERSON_NAME] LLC-[GEOGRAPHIC_DATA] [GEOGRAPHIC_DATA] [GEOGRAPHIC_DATA…" at bounding box center [450, 169] width 296 height 522
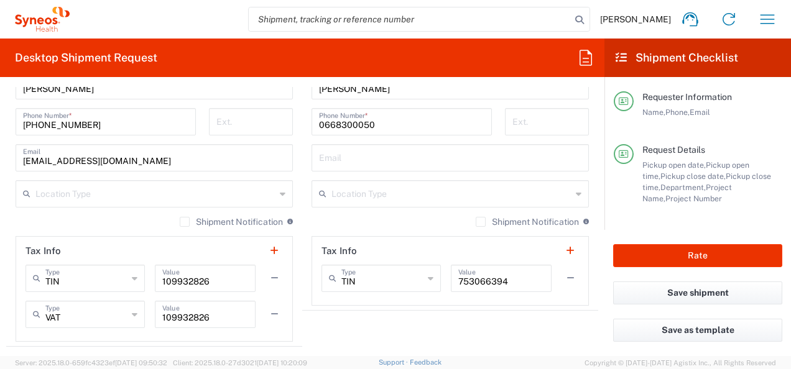
click at [348, 188] on input "text" at bounding box center [451, 193] width 240 height 22
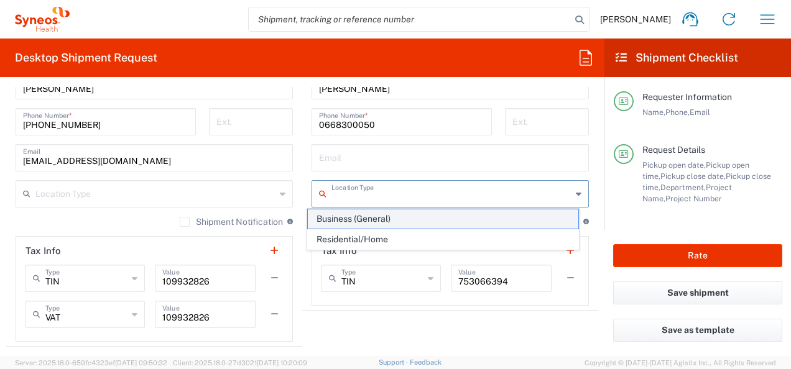
click at [359, 223] on span "Business (General)" at bounding box center [443, 219] width 270 height 19
type input "Business (General)"
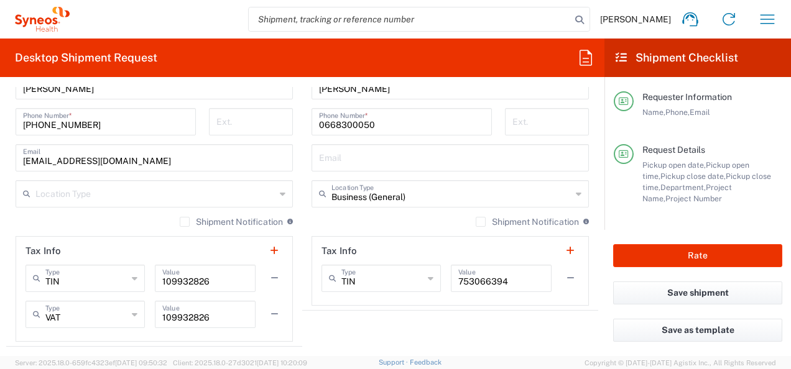
click at [235, 182] on input "text" at bounding box center [155, 193] width 240 height 22
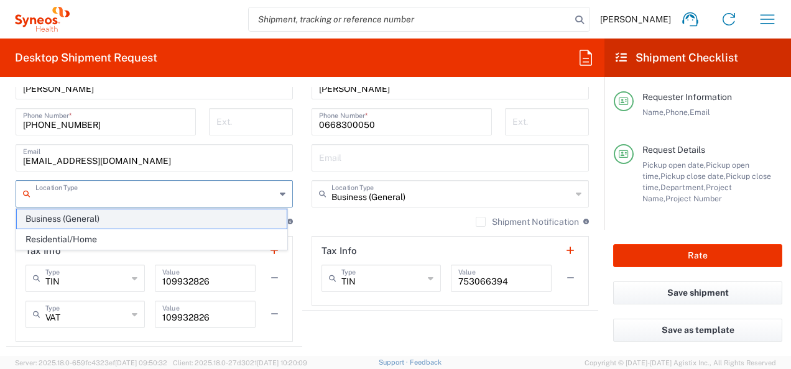
click at [190, 223] on span "Business (General)" at bounding box center [152, 219] width 270 height 19
type input "Business (General)"
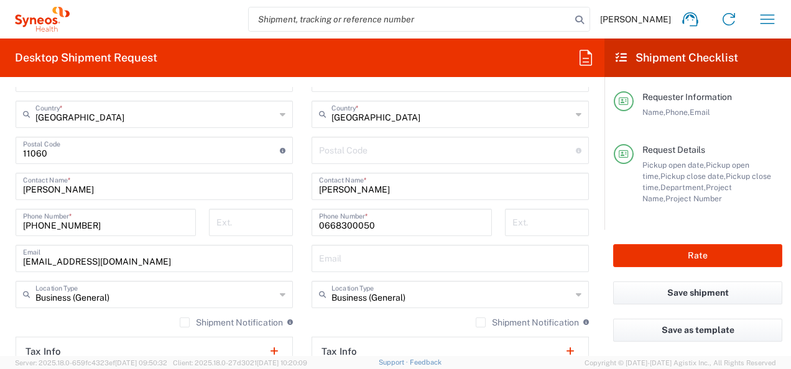
scroll to position [730, 0]
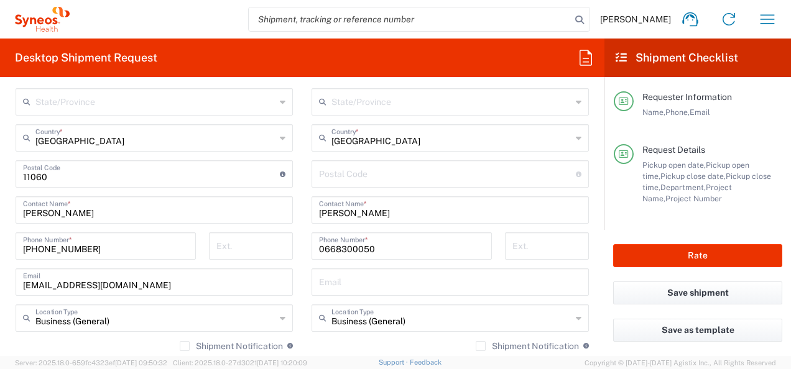
click at [302, 220] on main "Location [PERSON_NAME] LLC-[GEOGRAPHIC_DATA] [GEOGRAPHIC_DATA] [GEOGRAPHIC_DATA…" at bounding box center [450, 169] width 296 height 522
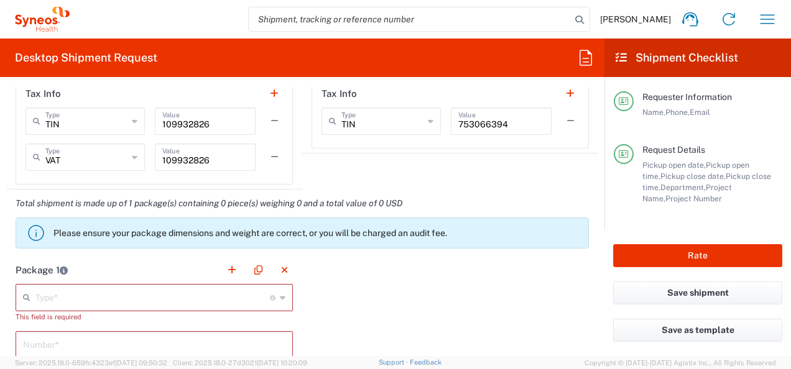
scroll to position [1041, 0]
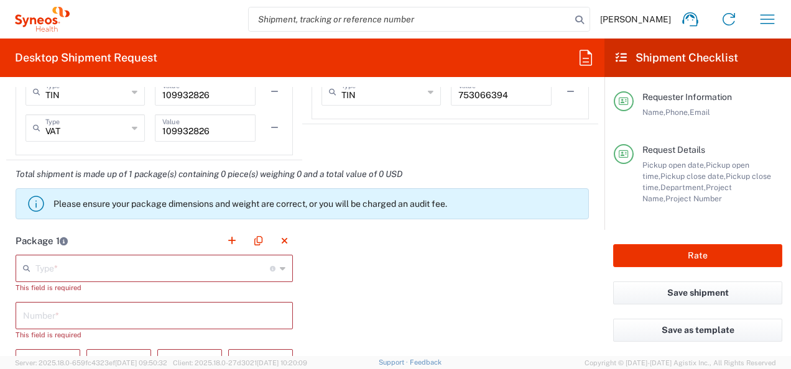
click at [169, 272] on input "text" at bounding box center [152, 268] width 234 height 22
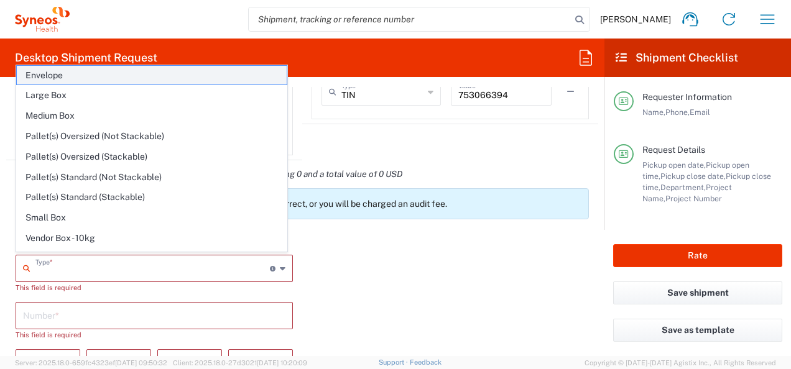
click at [121, 80] on span "Envelope" at bounding box center [152, 75] width 270 height 19
type input "Envelope"
type input "1"
type input "9.5"
type input "12.5"
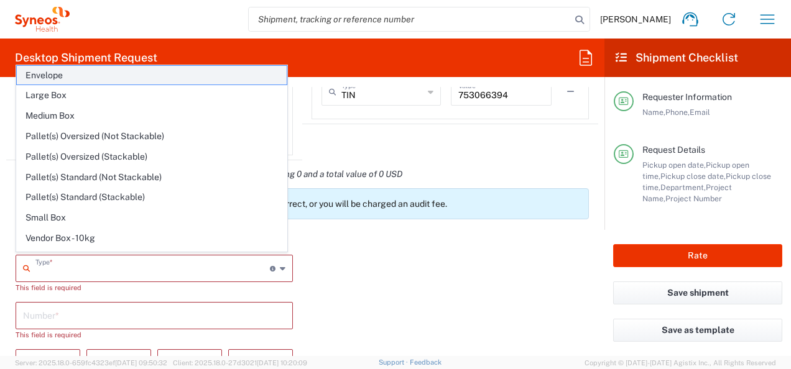
type input "0.25"
type input "in"
type input "0.45"
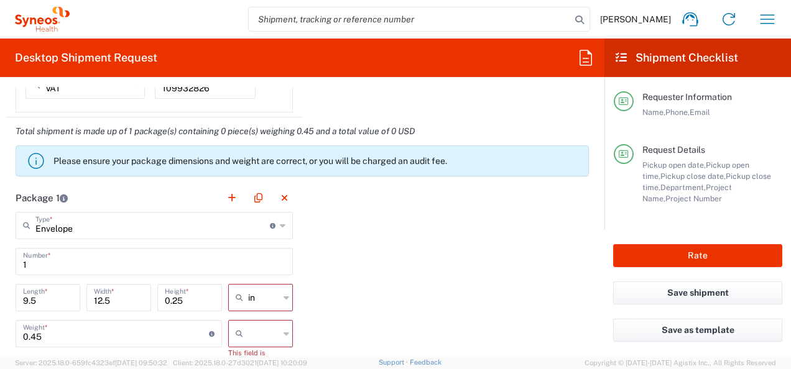
scroll to position [1103, 0]
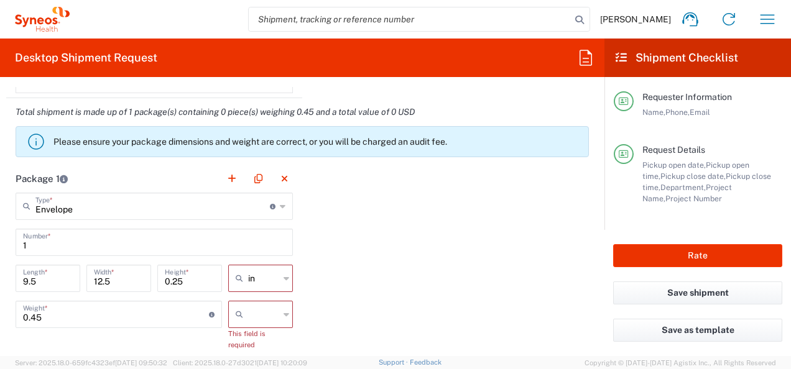
click at [284, 274] on icon at bounding box center [287, 279] width 6 height 20
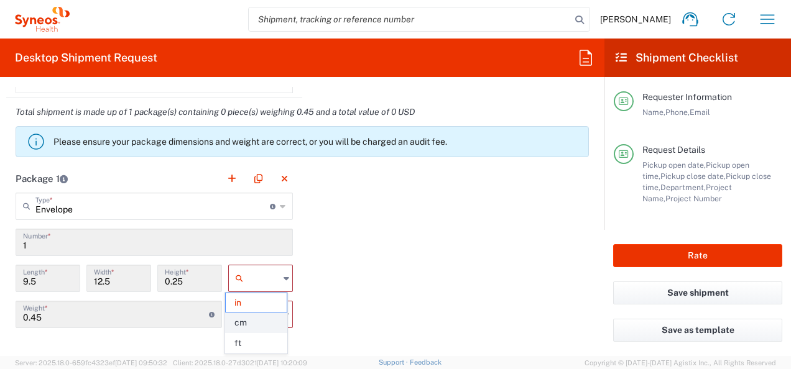
click at [267, 327] on span "cm" at bounding box center [256, 322] width 61 height 19
type input "24.13"
type input "31.75"
type input "0.64"
type input "cm"
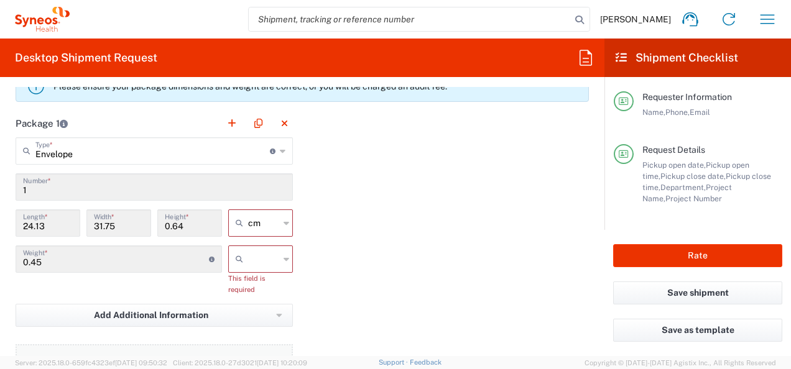
scroll to position [1227, 0]
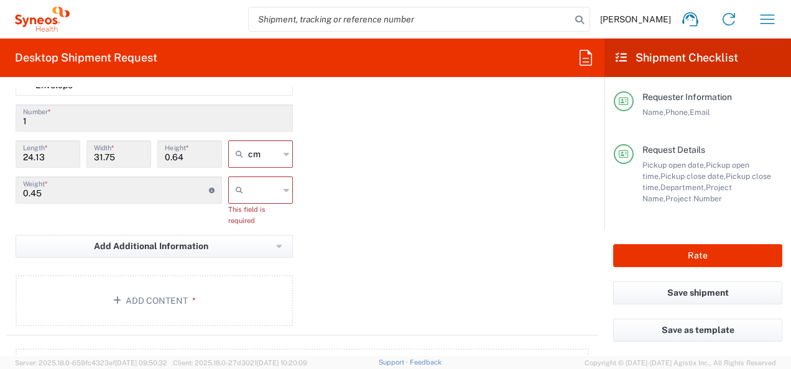
click at [287, 188] on div at bounding box center [260, 190] width 65 height 27
click at [264, 217] on span "kgs" at bounding box center [256, 214] width 61 height 19
type input "kgs"
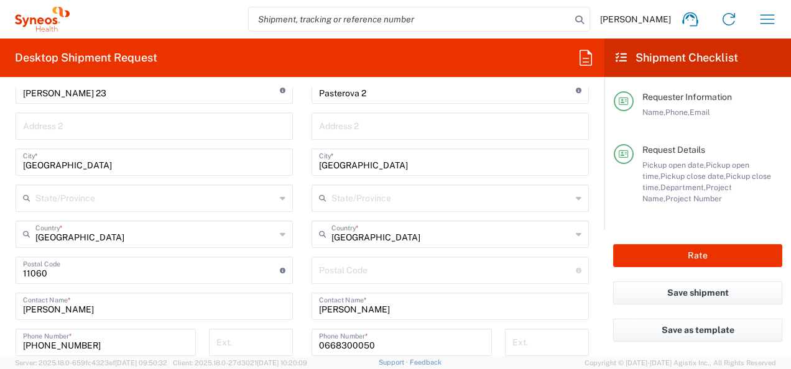
scroll to position [622, 0]
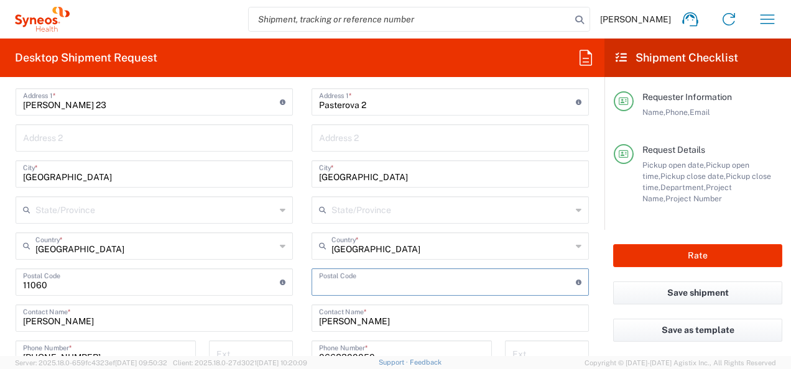
click at [341, 286] on input "undefined" at bounding box center [447, 281] width 257 height 22
click at [302, 300] on main "Location [PERSON_NAME] LLC-[GEOGRAPHIC_DATA] [GEOGRAPHIC_DATA] [GEOGRAPHIC_DATA…" at bounding box center [450, 277] width 296 height 522
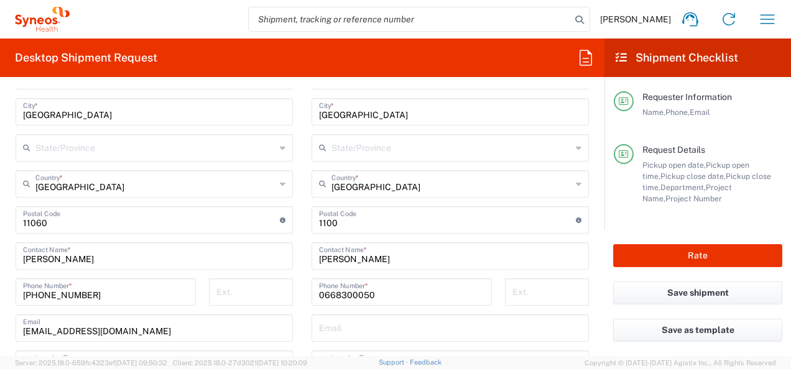
click at [366, 206] on div "Postal Code Enter Postal Code here" at bounding box center [450, 219] width 277 height 27
click at [359, 218] on input "undefined" at bounding box center [447, 219] width 257 height 22
type input "11000"
click at [302, 252] on main "Location [PERSON_NAME] LLC-[GEOGRAPHIC_DATA] [GEOGRAPHIC_DATA] [GEOGRAPHIC_DATA…" at bounding box center [450, 215] width 296 height 522
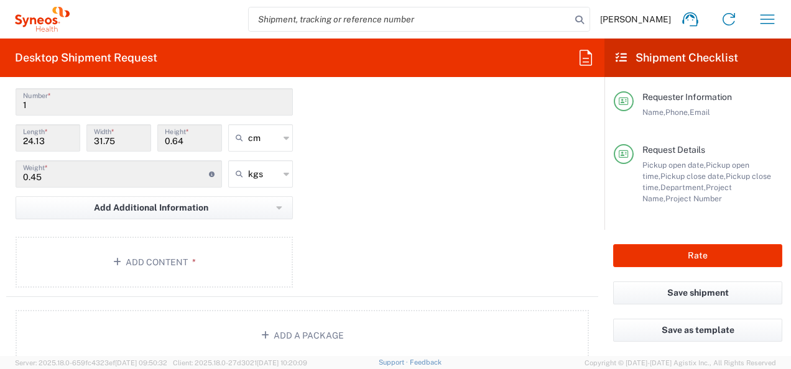
scroll to position [1306, 0]
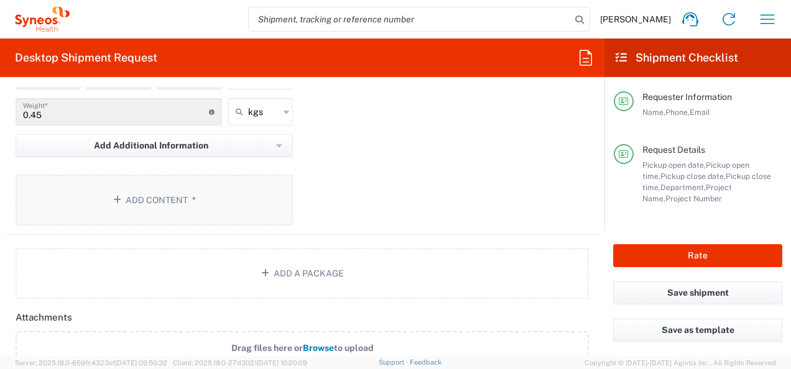
click at [183, 195] on button "Add Content *" at bounding box center [154, 200] width 277 height 51
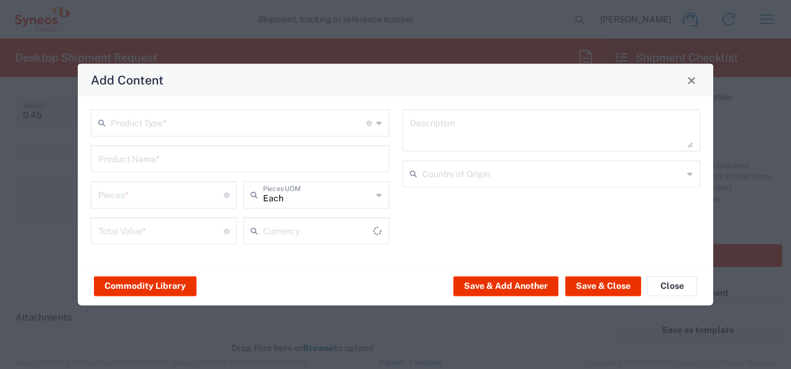
type input "US Dollar"
click at [379, 124] on icon at bounding box center [379, 123] width 6 height 20
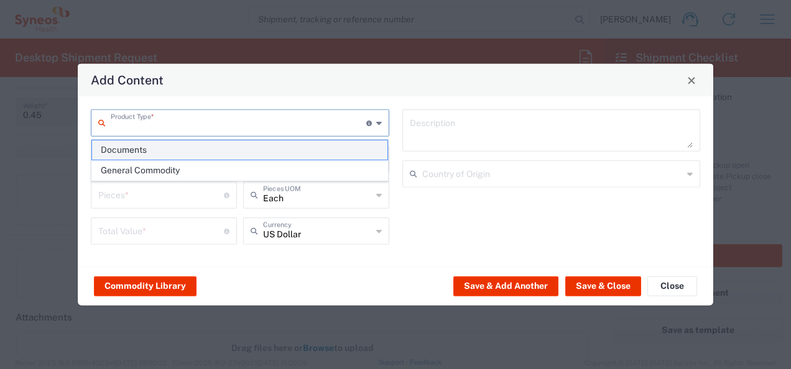
click at [344, 150] on span "Documents" at bounding box center [240, 150] width 296 height 19
type input "Documents"
type input "1"
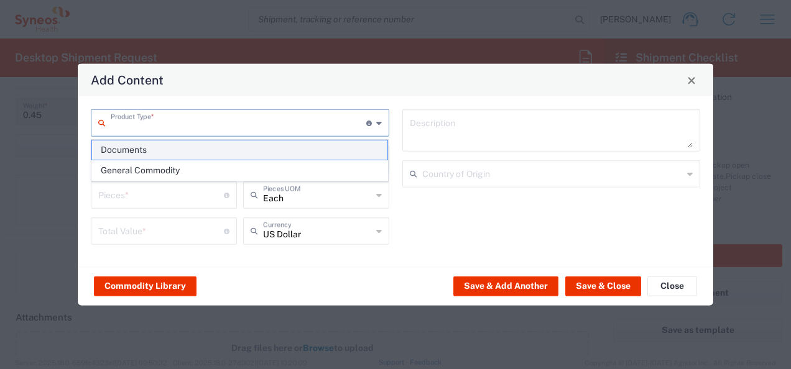
type textarea "Documents"
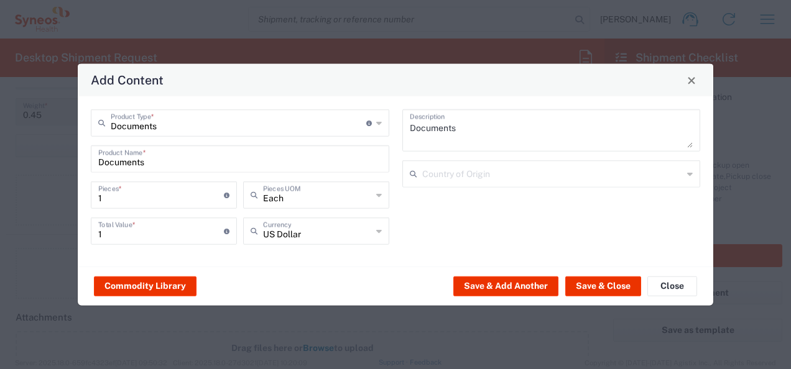
click at [382, 238] on div "US Dollar Currency" at bounding box center [316, 231] width 146 height 27
type input "d"
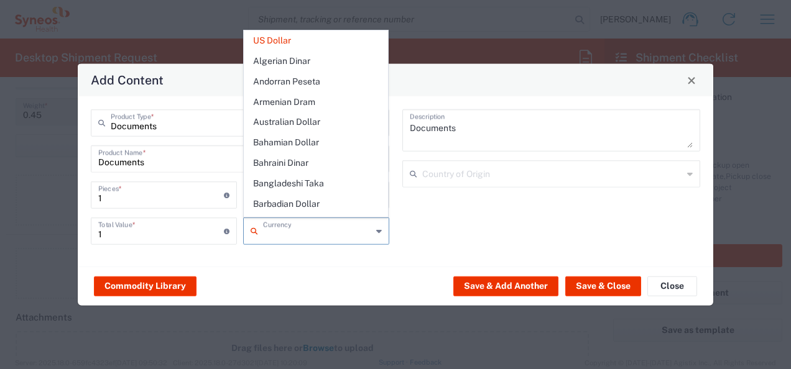
type input "a"
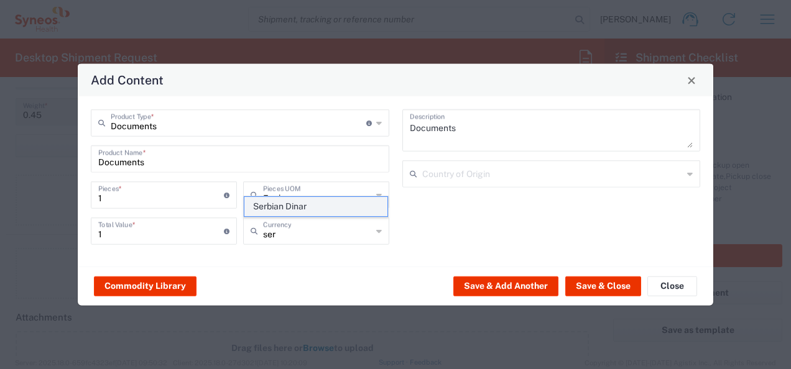
click at [330, 209] on span "Serbian Dinar" at bounding box center [316, 206] width 144 height 19
type input "Serbian Dinar"
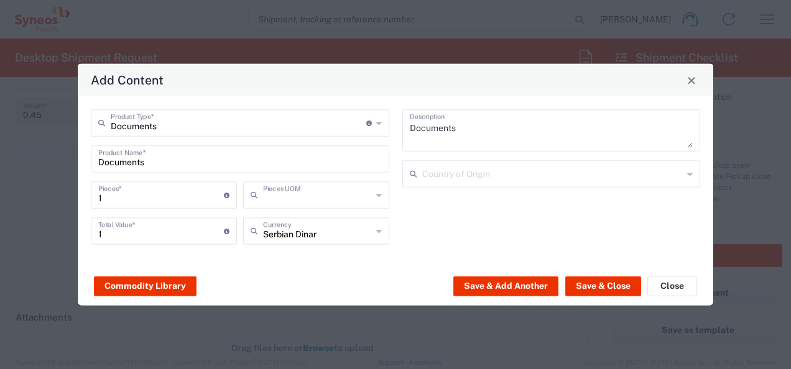
click at [366, 200] on input "text" at bounding box center [317, 194] width 109 height 22
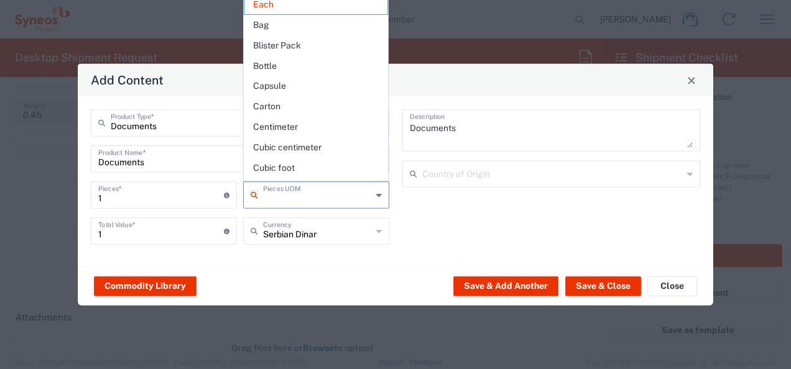
click at [366, 200] on input "text" at bounding box center [317, 194] width 109 height 22
click at [458, 228] on div "Documents Description Country of Origin" at bounding box center [551, 181] width 312 height 144
type input "Each"
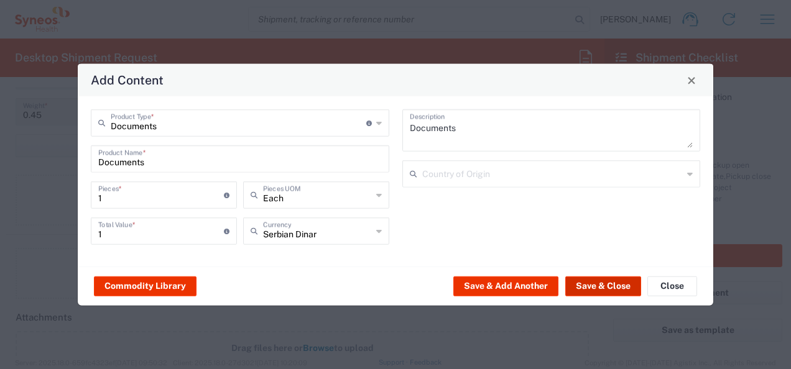
click at [576, 287] on button "Save & Close" at bounding box center [603, 286] width 76 height 20
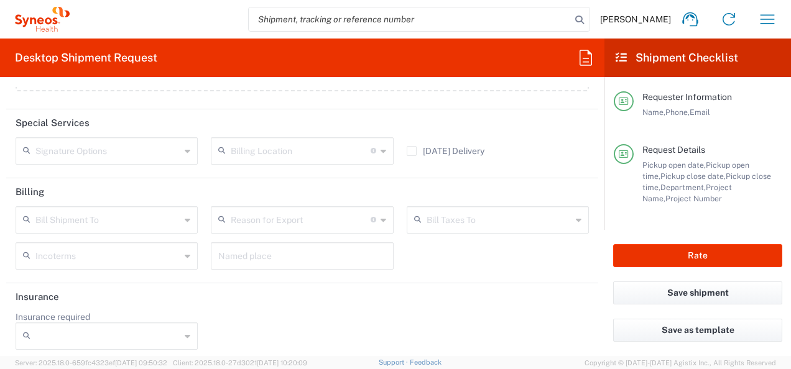
scroll to position [1681, 0]
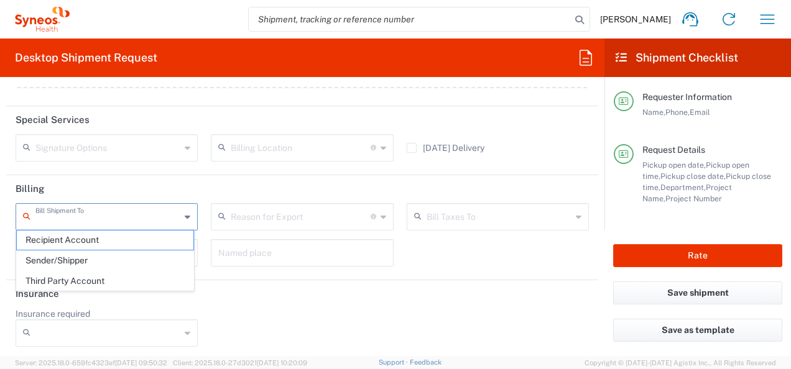
click at [116, 218] on input "text" at bounding box center [107, 216] width 145 height 22
click at [126, 254] on span "Sender/Shipper" at bounding box center [105, 260] width 177 height 19
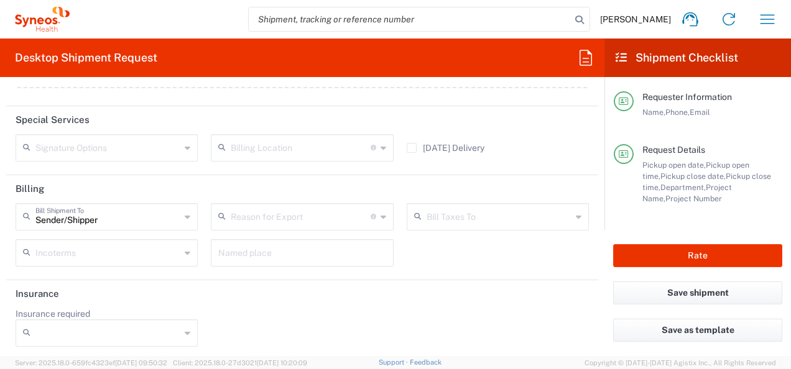
click at [185, 251] on icon at bounding box center [188, 253] width 6 height 20
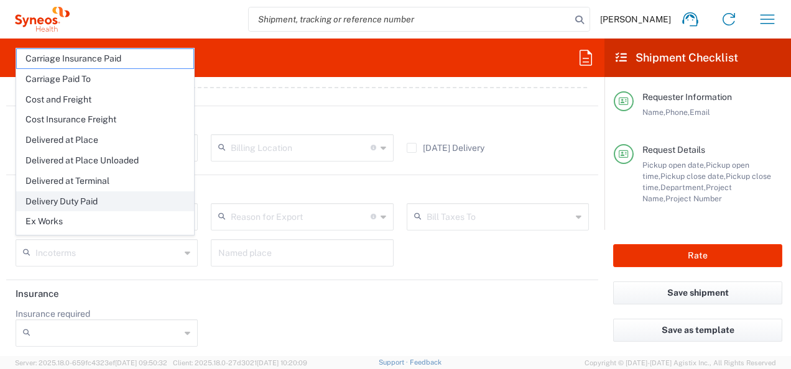
click at [123, 195] on span "Delivery Duty Paid" at bounding box center [105, 201] width 177 height 19
type input "Sender/Shipper"
type input "Delivery Duty Paid"
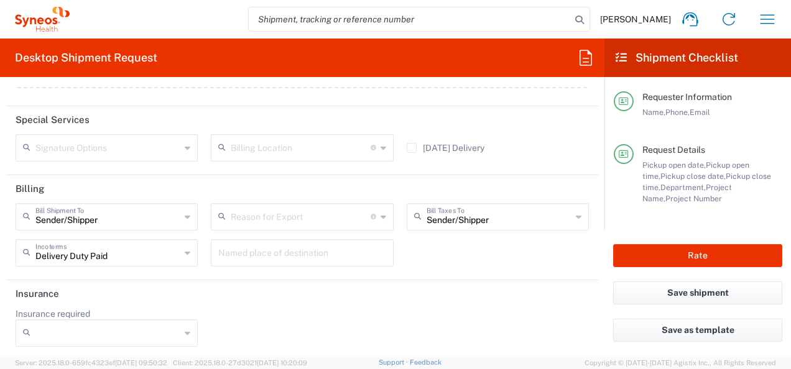
click at [481, 252] on div "Sender/Shipper Bill Shipment To Sender/Shipper Recipient Account Third Party Ac…" at bounding box center [302, 239] width 586 height 72
click at [695, 254] on button "Rate" at bounding box center [697, 255] width 169 height 23
type input "3301 DEPARTMENTAL EXPENSE"
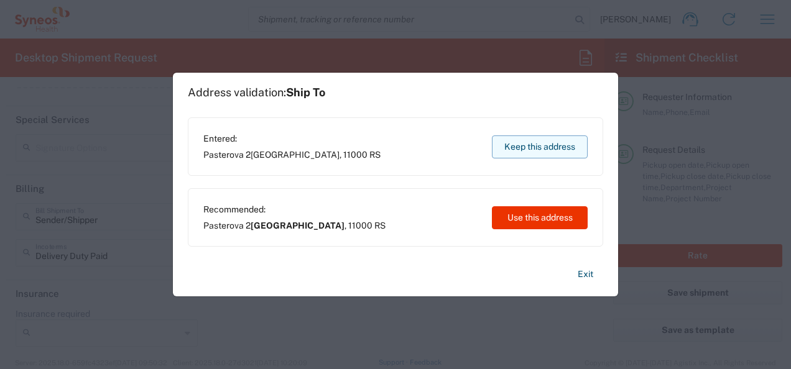
click at [537, 151] on button "Keep this address" at bounding box center [540, 147] width 96 height 23
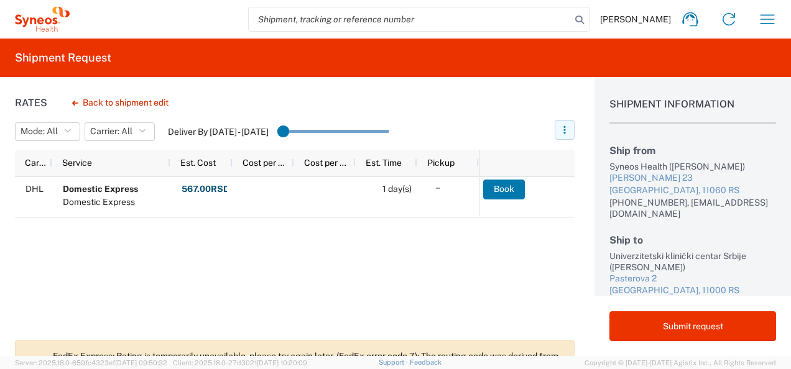
click at [571, 132] on button "button" at bounding box center [565, 130] width 20 height 20
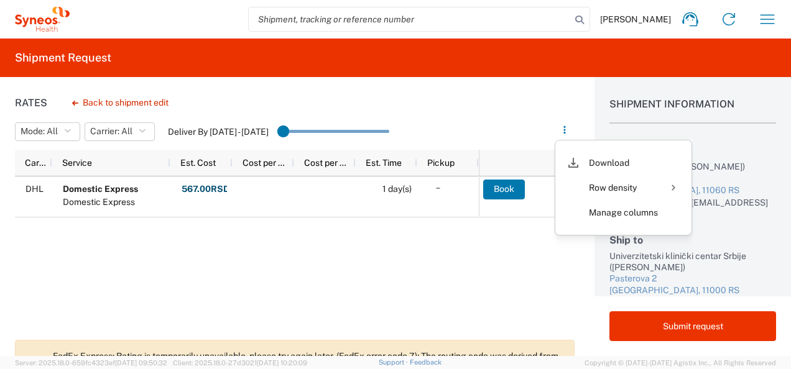
click at [346, 292] on div "DHL Domestic Express Domestic Express 567.00 RSD Total: 567.00 RSD 1 day(s)" at bounding box center [247, 255] width 464 height 156
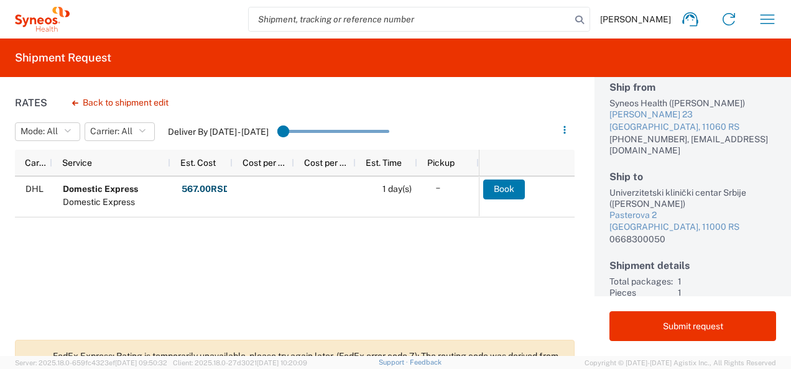
scroll to position [77, 0]
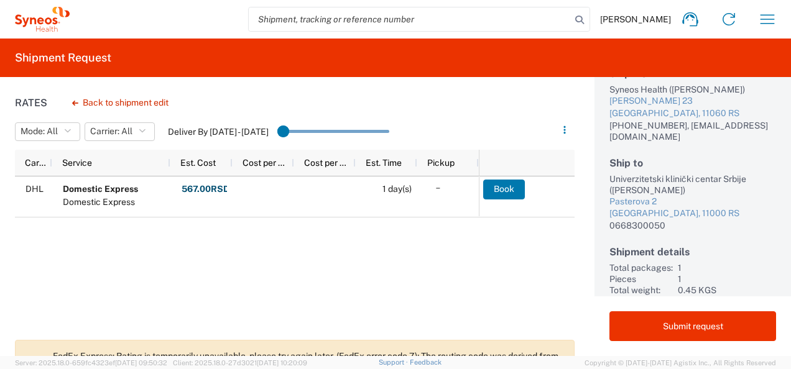
click at [427, 298] on div "DHL Domestic Express Domestic Express 567.00 RSD Total: 567.00 RSD 1 day(s)" at bounding box center [247, 255] width 464 height 156
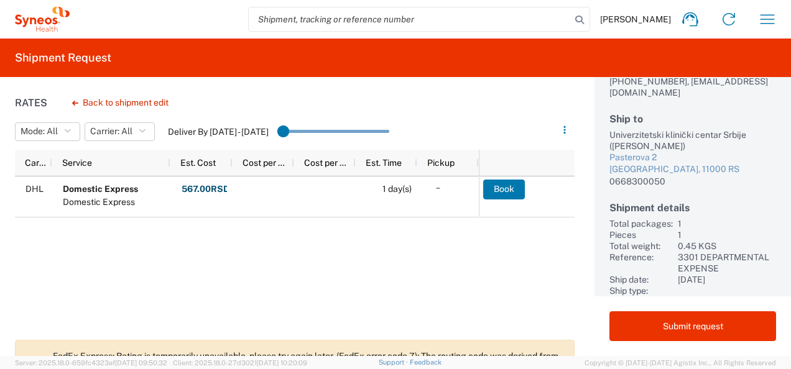
scroll to position [132, 0]
click at [440, 291] on div "DHL Domestic Express Domestic Express 567.00 RSD Total: 567.00 RSD 1 day(s)" at bounding box center [247, 255] width 464 height 156
drag, startPoint x: 283, startPoint y: 129, endPoint x: 297, endPoint y: 131, distance: 14.5
click at [297, 131] on input "range" at bounding box center [333, 131] width 112 height 19
click at [364, 136] on agx-slider-range-input at bounding box center [333, 131] width 112 height 21
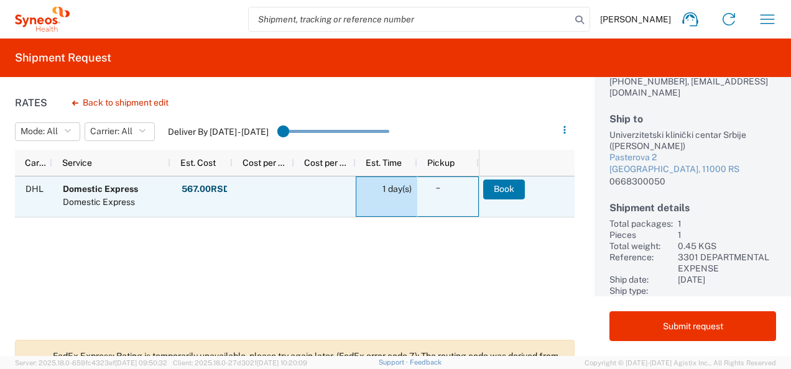
drag, startPoint x: 448, startPoint y: 193, endPoint x: 408, endPoint y: 192, distance: 40.4
click at [408, 192] on div "DHL Domestic Express Domestic Express 567.00 RSD Total: 567.00 RSD 1 day(s)" at bounding box center [247, 197] width 464 height 41
click at [438, 193] on icon at bounding box center [438, 187] width 21 height 21
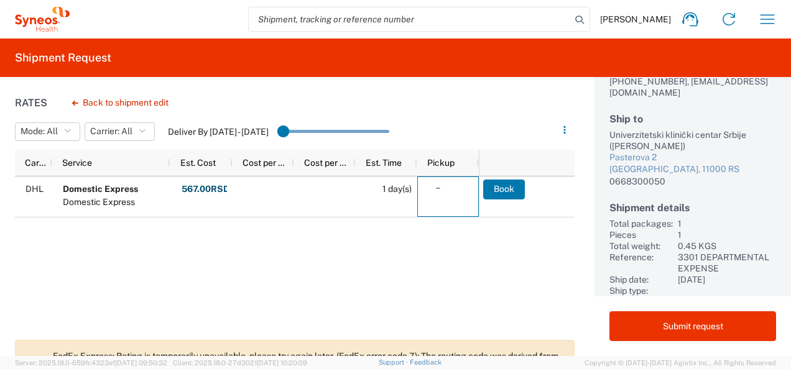
click at [435, 246] on div "DHL Domestic Express Domestic Express 567.00 RSD Total: 567.00 RSD 1 day(s)" at bounding box center [247, 255] width 464 height 156
click at [419, 302] on div "DHL Domestic Express Domestic Express 567.00 RSD Total: 567.00 RSD 1 day(s)" at bounding box center [247, 255] width 464 height 156
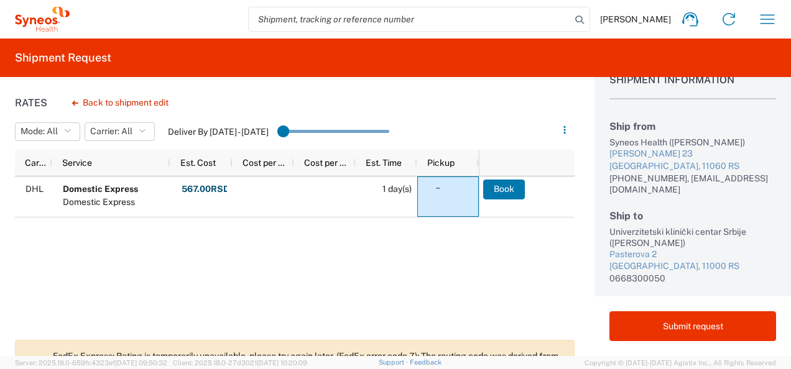
scroll to position [0, 0]
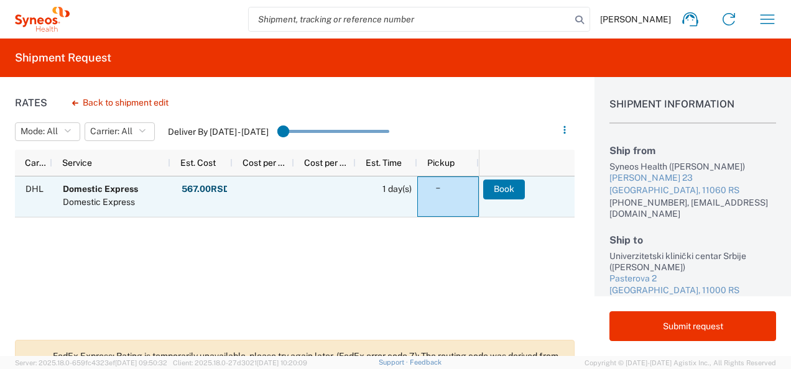
click at [439, 187] on icon at bounding box center [438, 187] width 21 height 21
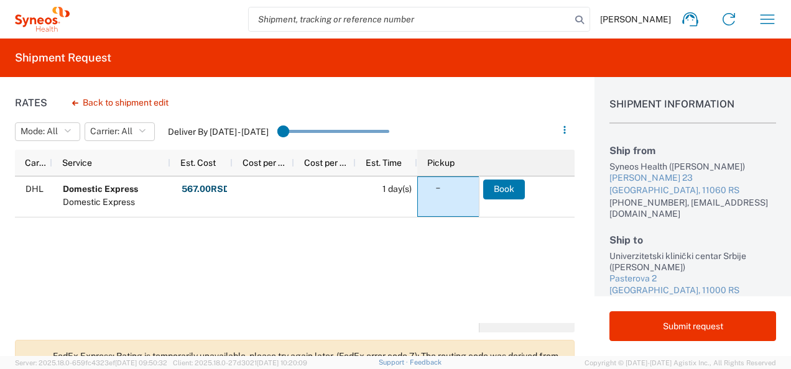
drag, startPoint x: 478, startPoint y: 164, endPoint x: 553, endPoint y: 163, distance: 75.9
click at [553, 163] on div "Carrier Service Est. Cost Cost per Mile Cost per Mile Est. Time Pickup" at bounding box center [295, 163] width 560 height 27
click at [509, 241] on div "DHL Domestic Express Domestic Express 567.00 RSD Total: 567.00 RSD 1 day(s) Book" at bounding box center [295, 250] width 560 height 147
click at [471, 251] on div "DHL Domestic Express Domestic Express 567.00 RSD Total: 567.00 RSD 1 day(s)" at bounding box center [247, 250] width 464 height 147
click at [468, 273] on div "DHL Domestic Express Domestic Express 567.00 RSD Total: 567.00 RSD 1 day(s)" at bounding box center [247, 250] width 464 height 147
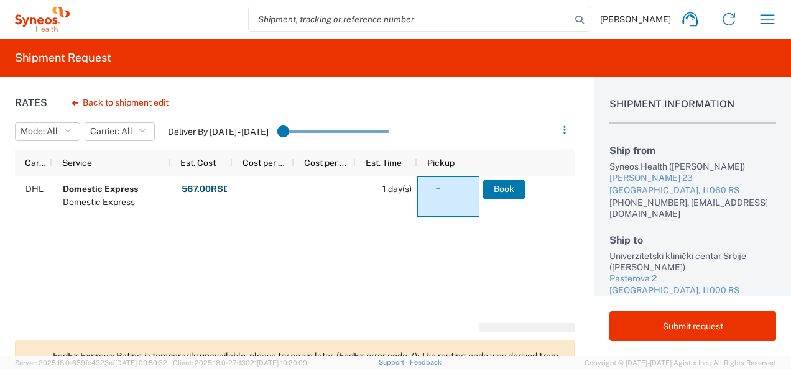
click at [375, 262] on div "DHL Domestic Express Domestic Express 567.00 RSD Total: 567.00 RSD 1 day(s)" at bounding box center [247, 250] width 464 height 147
click at [304, 344] on agx-banner "FedEx Express: Rating is temporarily unavailable, please try again later. (FedE…" at bounding box center [295, 373] width 560 height 66
click at [406, 286] on div "DHL Domestic Express Domestic Express 567.00 RSD Total: 567.00 RSD 1 day(s)" at bounding box center [247, 250] width 464 height 147
click at [232, 315] on div "DHL Domestic Express Domestic Express 567.00 RSD Total: 567.00 RSD 1 day(s)" at bounding box center [247, 250] width 464 height 147
click at [249, 252] on div "DHL Domestic Express Domestic Express 567.00 RSD Total: 567.00 RSD 1 day(s)" at bounding box center [247, 250] width 464 height 147
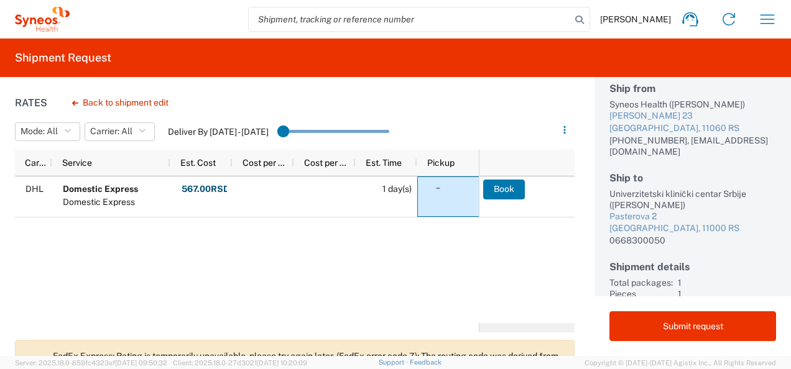
click at [198, 274] on div "DHL Domestic Express Domestic Express 567.00 RSD Total: 567.00 RSD 1 day(s)" at bounding box center [247, 250] width 464 height 147
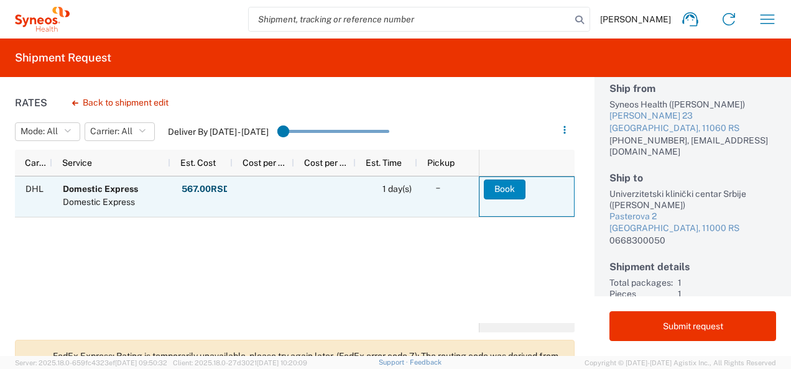
click at [516, 196] on button "Book" at bounding box center [505, 190] width 42 height 20
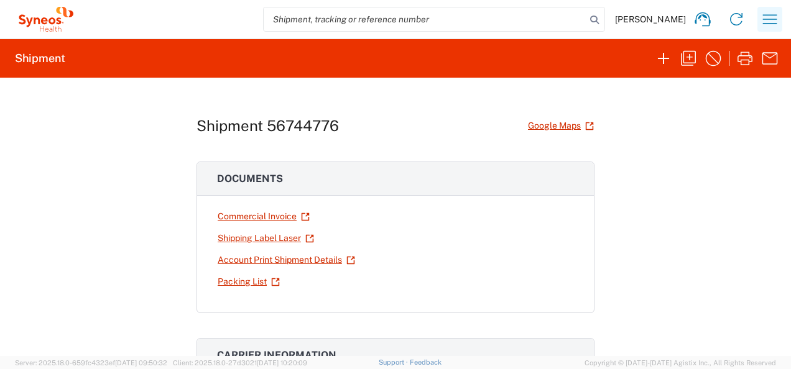
click at [766, 12] on icon "button" at bounding box center [770, 19] width 20 height 20
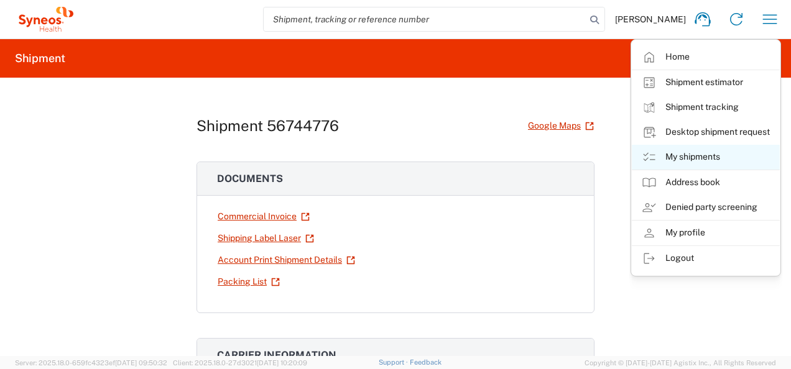
click at [679, 160] on link "My shipments" at bounding box center [706, 157] width 148 height 25
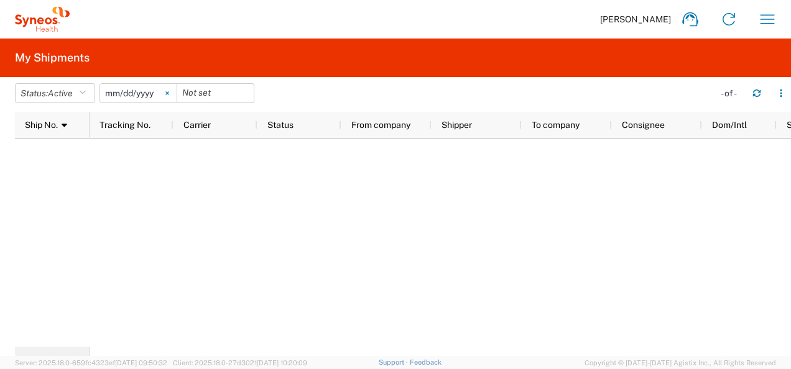
click at [175, 93] on svg-icon at bounding box center [167, 93] width 19 height 19
click at [77, 94] on button "Status: Active" at bounding box center [55, 93] width 80 height 20
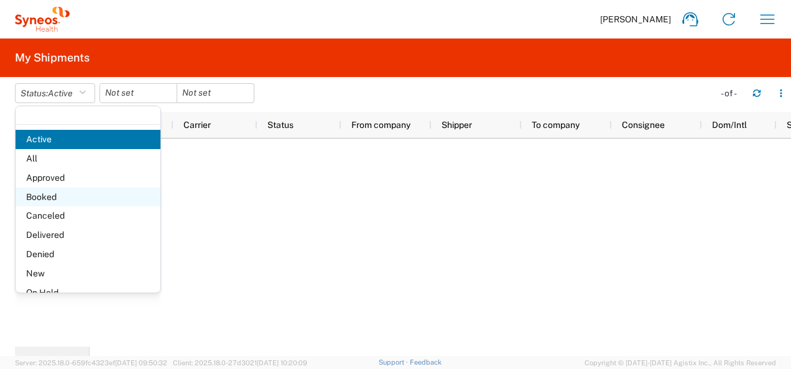
click at [77, 195] on span "Booked" at bounding box center [88, 197] width 145 height 19
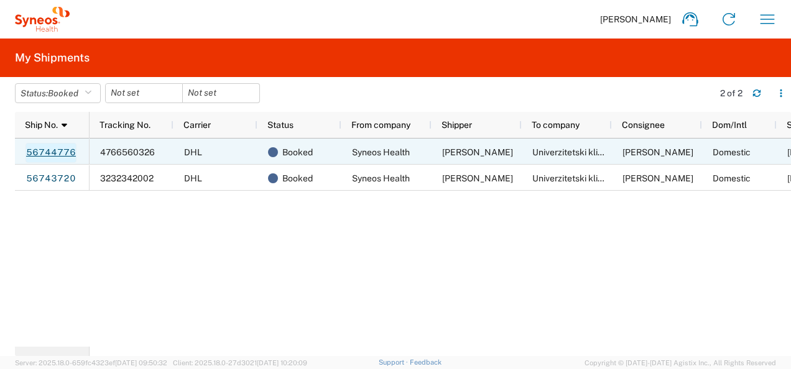
click at [57, 152] on link "56744776" at bounding box center [50, 153] width 51 height 20
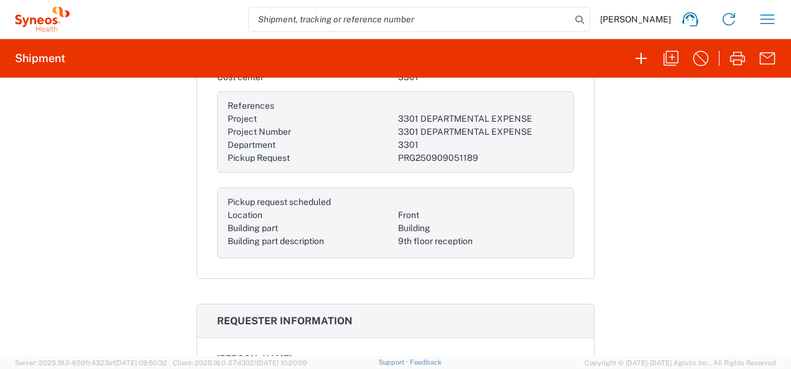
scroll to position [249, 0]
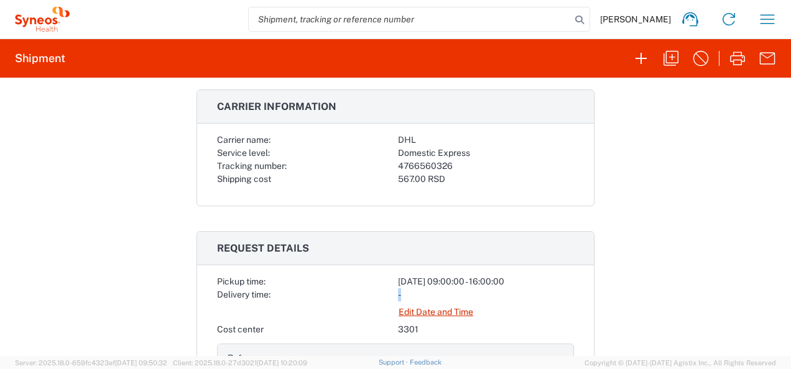
drag, startPoint x: 382, startPoint y: 297, endPoint x: 419, endPoint y: 297, distance: 37.3
click at [425, 305] on link "Edit Date and Time" at bounding box center [436, 313] width 76 height 22
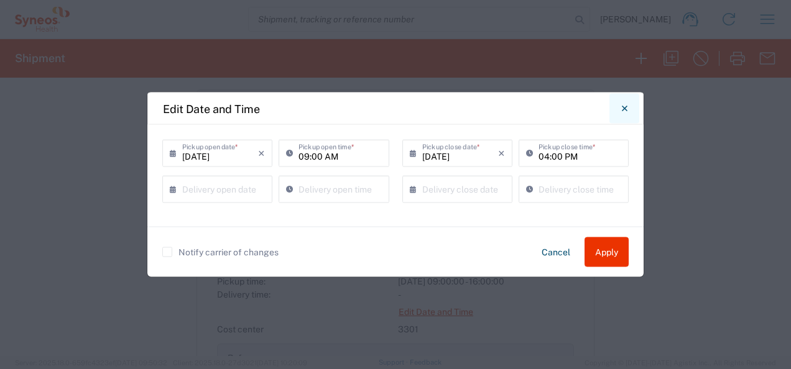
click at [628, 111] on button "Close" at bounding box center [624, 109] width 30 height 30
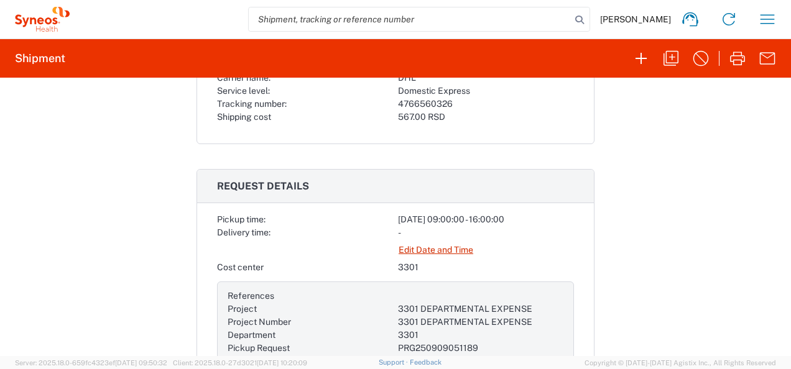
scroll to position [373, 0]
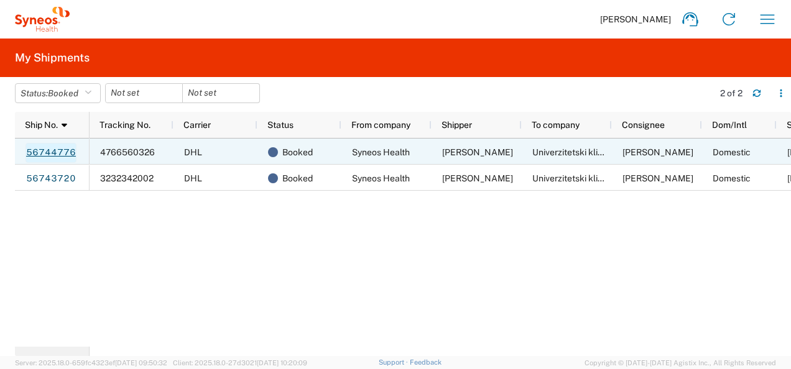
click at [57, 148] on link "56744776" at bounding box center [50, 153] width 51 height 20
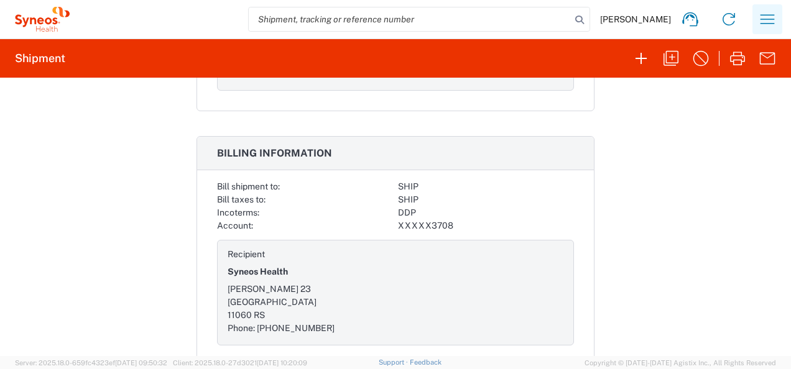
click at [777, 6] on button "button" at bounding box center [767, 19] width 30 height 30
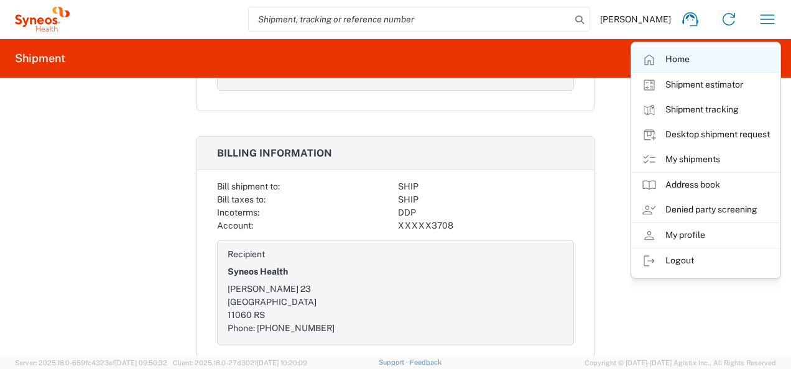
click at [677, 58] on link "Home" at bounding box center [706, 59] width 148 height 25
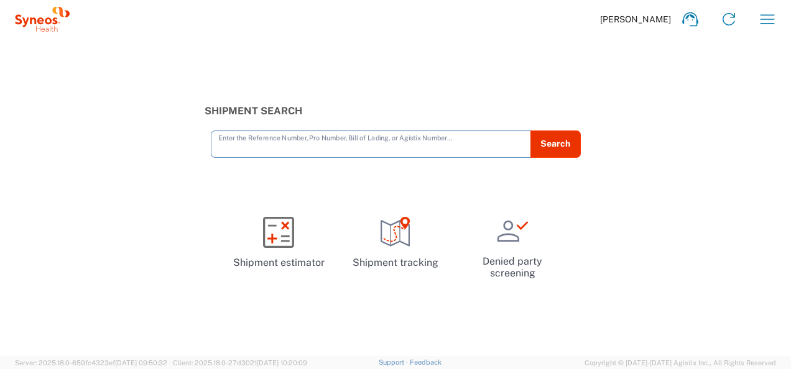
click at [374, 122] on div "Shipment Search Enter the Reference Number, Pro Number, Bill of Lading, or Agis…" at bounding box center [395, 131] width 395 height 52
click at [366, 160] on div "Shipment Search Enter the Reference Number, Pro Number, Bill of Lading, or Agis…" at bounding box center [395, 198] width 791 height 318
click at [359, 148] on input "text" at bounding box center [370, 143] width 305 height 22
paste input "4766560326"
type input "4766560326"
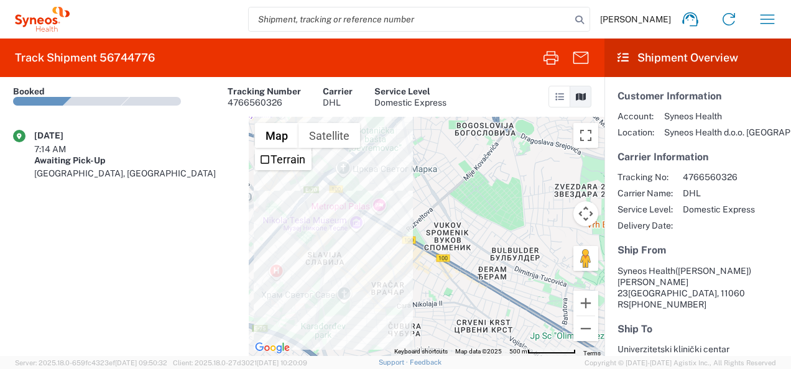
click at [107, 214] on agx-shipment-transit-statuses-widget "09/08/2025 7:14 AM Awaiting Pick-Up Belgrade, RS" at bounding box center [124, 236] width 249 height 239
click at [113, 155] on div "Awaiting Pick-Up" at bounding box center [134, 160] width 201 height 11
click at [49, 101] on div at bounding box center [39, 101] width 67 height 9
click at [183, 114] on article "Booked Tracking Number 4766560326 Carrier DHL Service Level Domestic Express" at bounding box center [229, 97] width 433 height 40
